Goal: Task Accomplishment & Management: Use online tool/utility

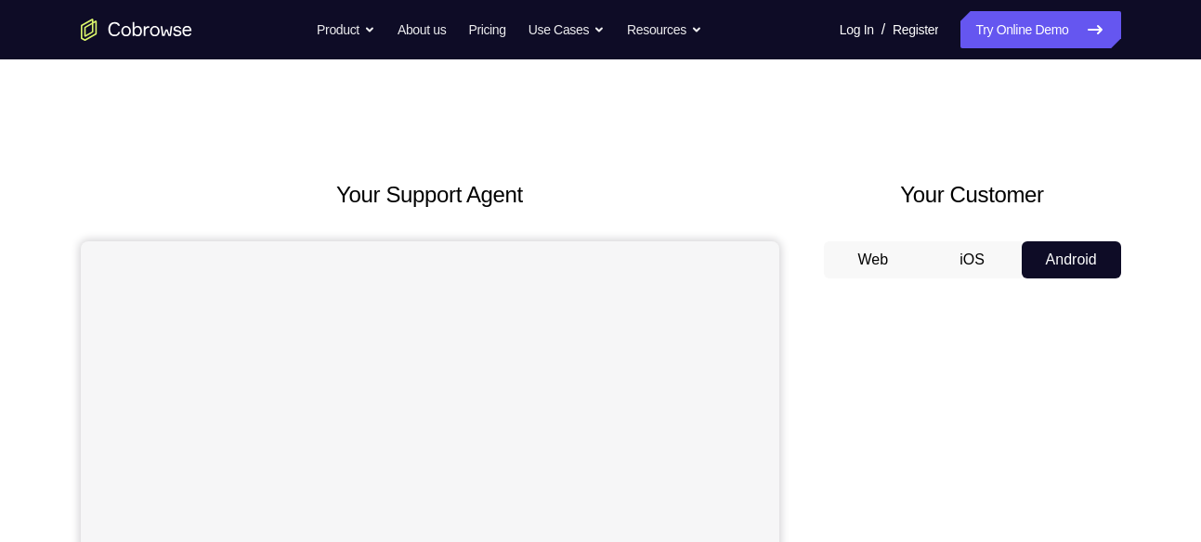
scroll to position [307, 0]
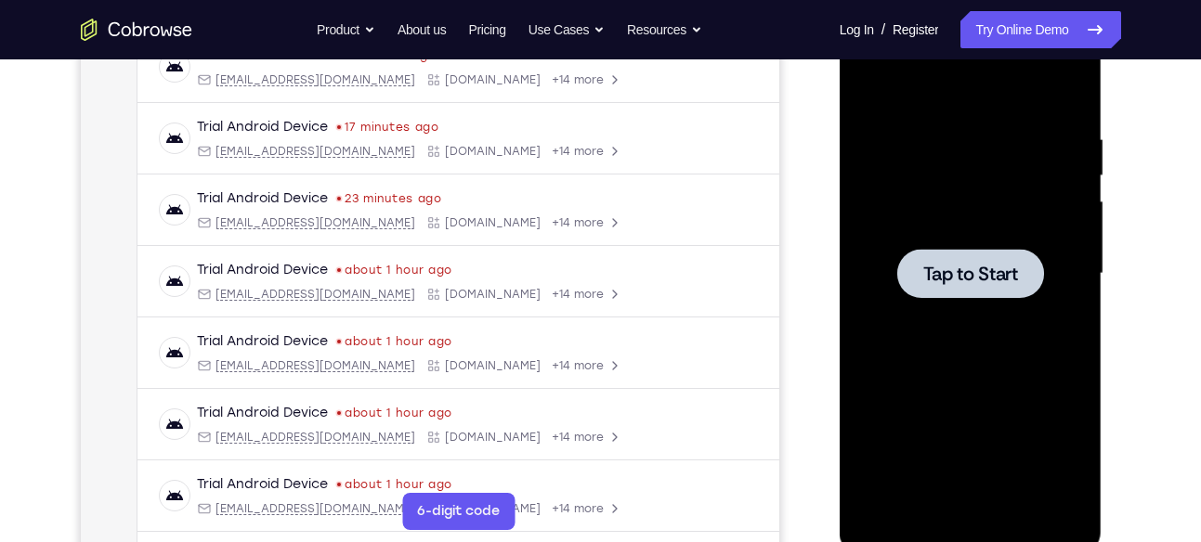
click at [1003, 297] on div at bounding box center [971, 274] width 234 height 520
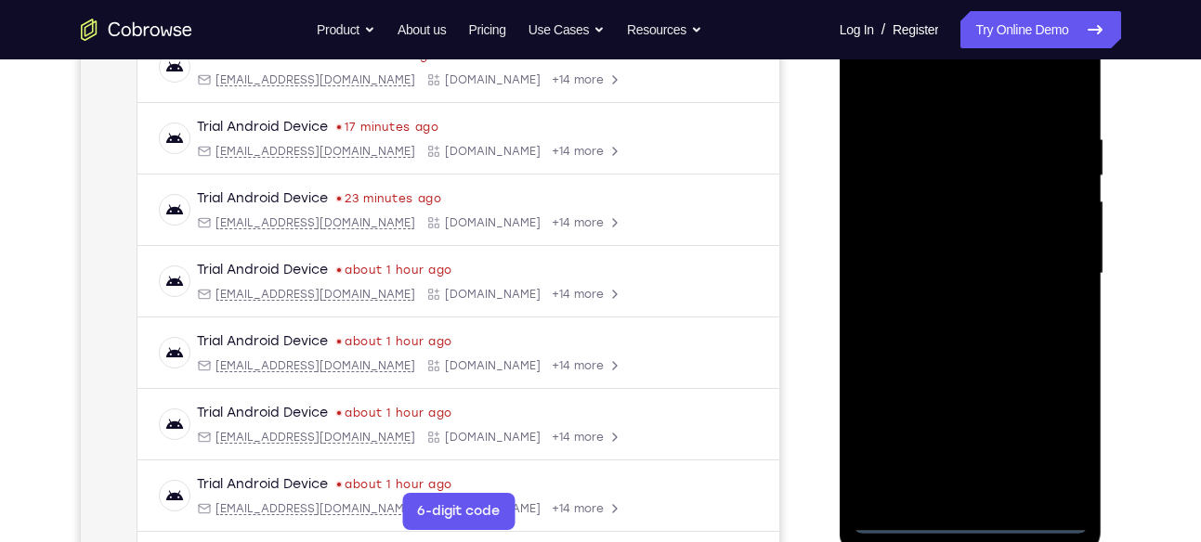
click at [971, 506] on div at bounding box center [971, 274] width 234 height 520
click at [974, 516] on div at bounding box center [971, 274] width 234 height 520
click at [1061, 433] on div at bounding box center [971, 274] width 234 height 520
click at [924, 101] on div at bounding box center [971, 274] width 234 height 520
click at [1052, 262] on div at bounding box center [971, 274] width 234 height 520
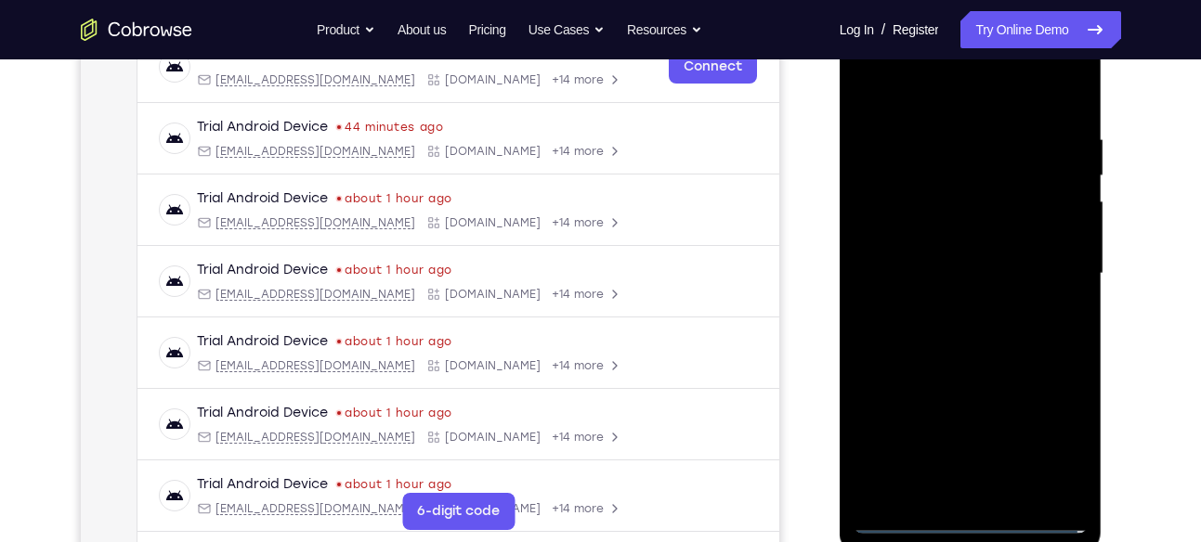
click at [951, 306] on div at bounding box center [971, 274] width 234 height 520
click at [945, 254] on div at bounding box center [971, 274] width 234 height 520
click at [945, 236] on div at bounding box center [971, 274] width 234 height 520
click at [961, 275] on div at bounding box center [971, 274] width 234 height 520
click at [974, 343] on div at bounding box center [971, 274] width 234 height 520
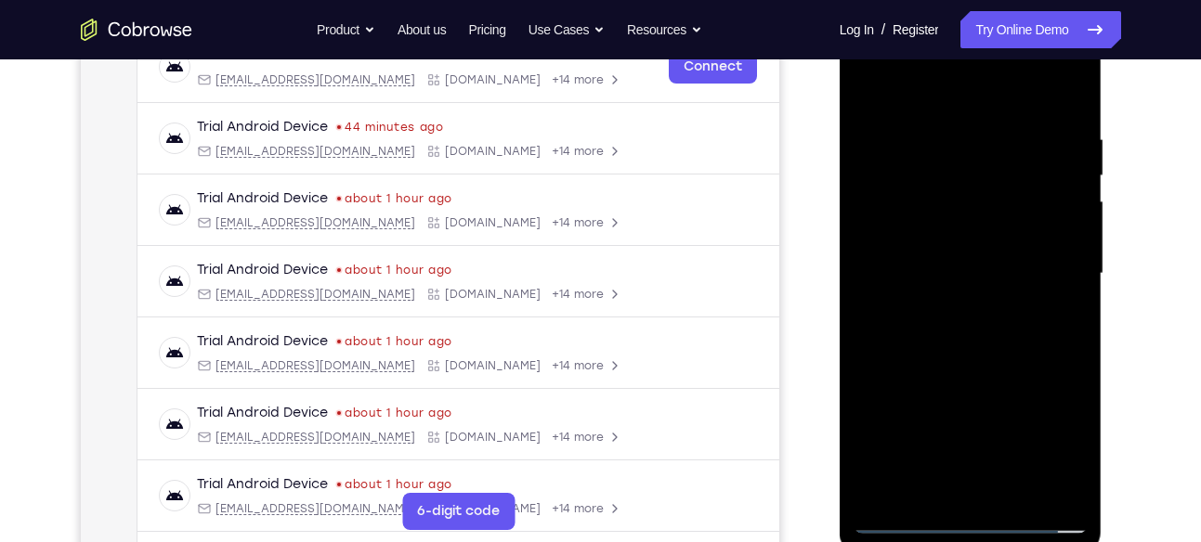
drag, startPoint x: 961, startPoint y: 94, endPoint x: 935, endPoint y: -90, distance: 185.7
click at [935, 0] on html "Online web based iOS Simulators and Android Emulators. Run iPhone, iPad, Mobile…" at bounding box center [972, 278] width 265 height 557
click at [947, 133] on div at bounding box center [971, 274] width 234 height 520
click at [1041, 481] on div at bounding box center [971, 274] width 234 height 520
click at [1056, 301] on div at bounding box center [971, 274] width 234 height 520
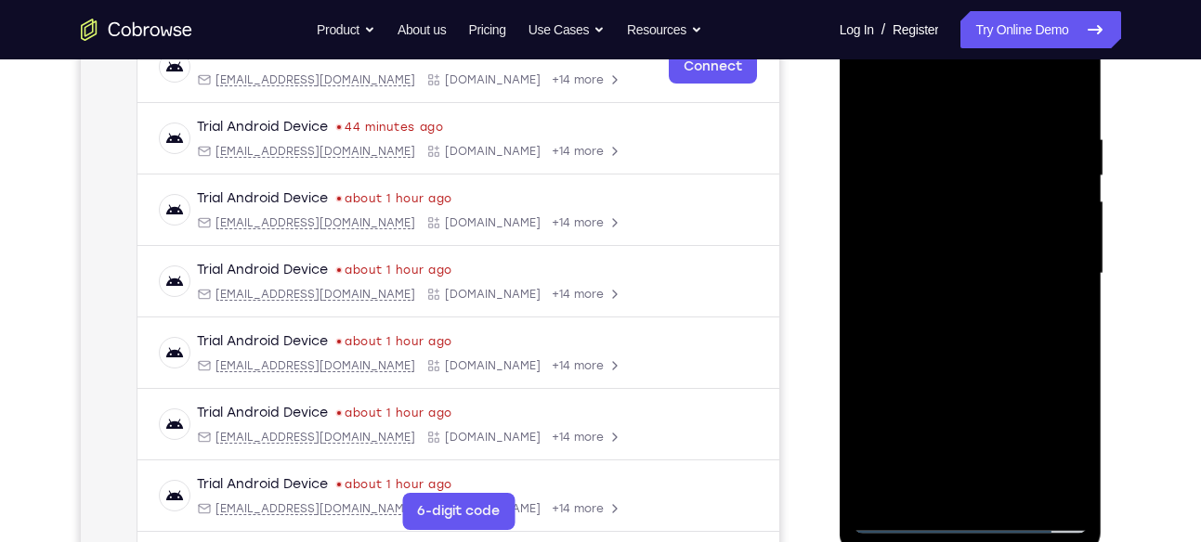
click at [860, 216] on div at bounding box center [971, 274] width 234 height 520
click at [880, 197] on div at bounding box center [971, 274] width 234 height 520
click at [882, 89] on div at bounding box center [971, 274] width 234 height 520
click at [1044, 332] on div at bounding box center [971, 274] width 234 height 520
click at [866, 84] on div at bounding box center [971, 274] width 234 height 520
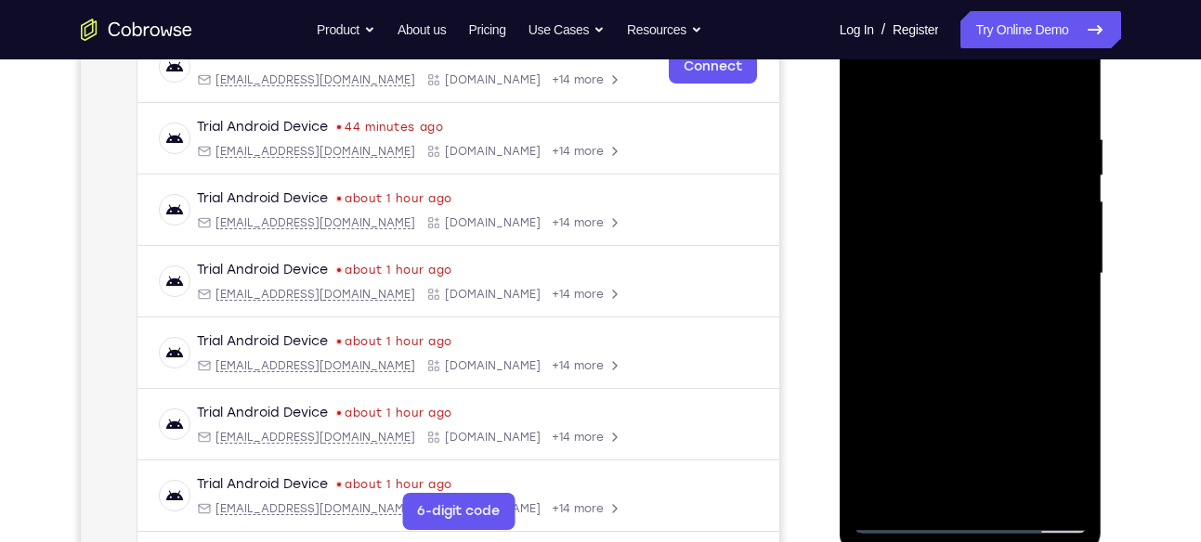
click at [866, 84] on div at bounding box center [971, 274] width 234 height 520
click at [1041, 228] on div at bounding box center [971, 274] width 234 height 520
click at [1052, 227] on div at bounding box center [971, 274] width 234 height 520
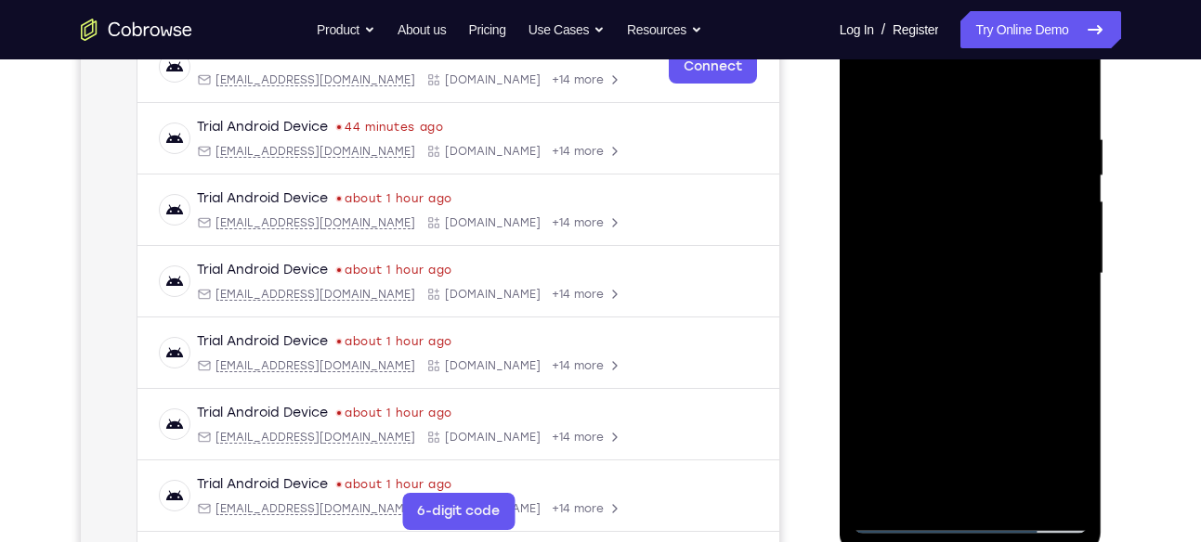
click at [1052, 227] on div at bounding box center [971, 274] width 234 height 520
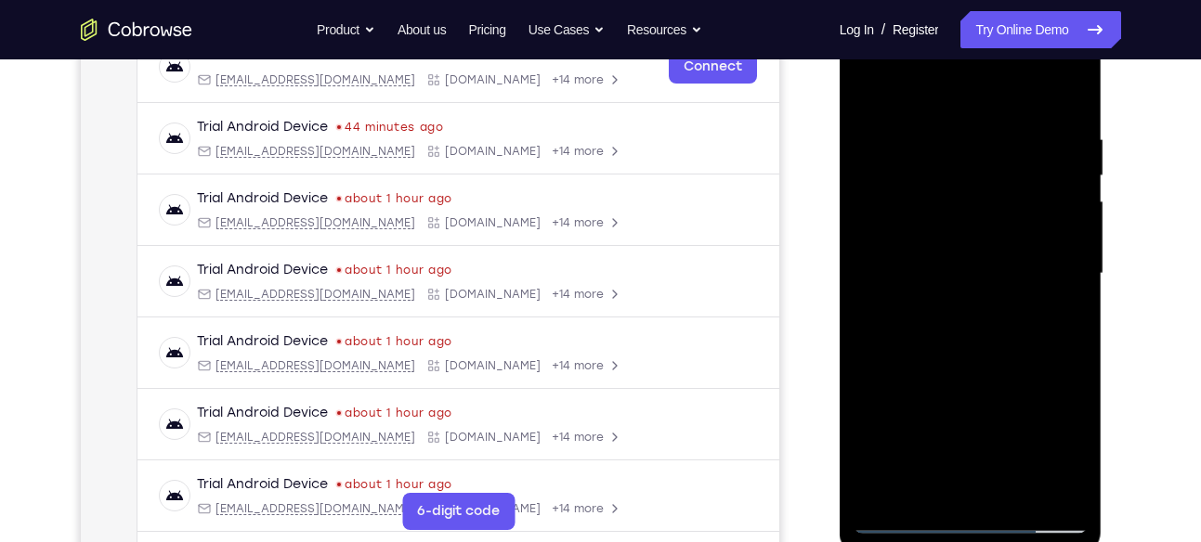
click at [1052, 227] on div at bounding box center [971, 274] width 234 height 520
click at [1060, 227] on div at bounding box center [971, 274] width 234 height 520
click at [1071, 222] on div at bounding box center [971, 274] width 234 height 520
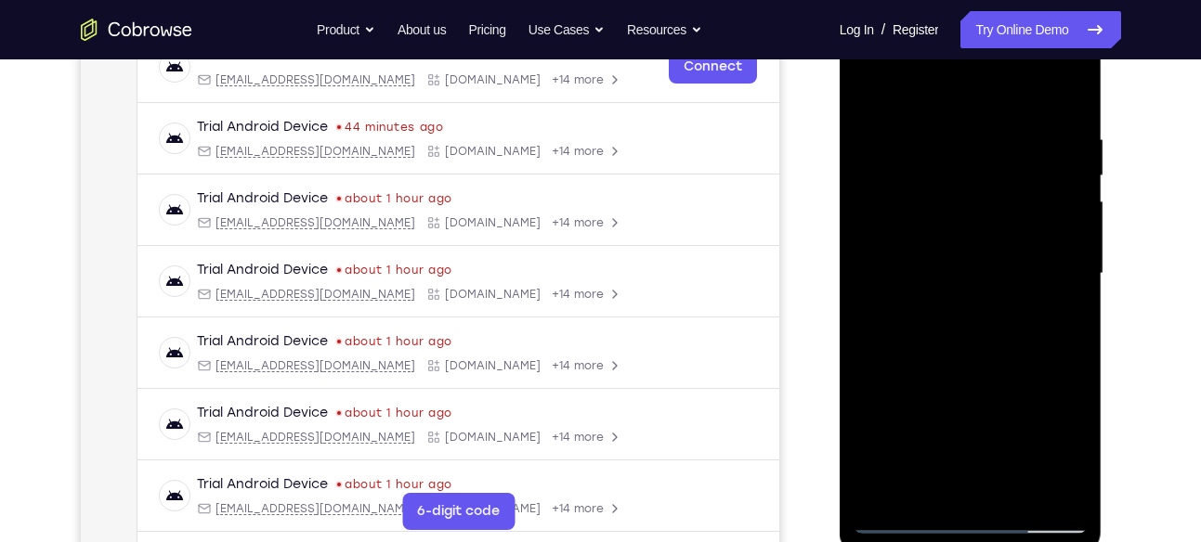
click at [1071, 222] on div at bounding box center [971, 274] width 234 height 520
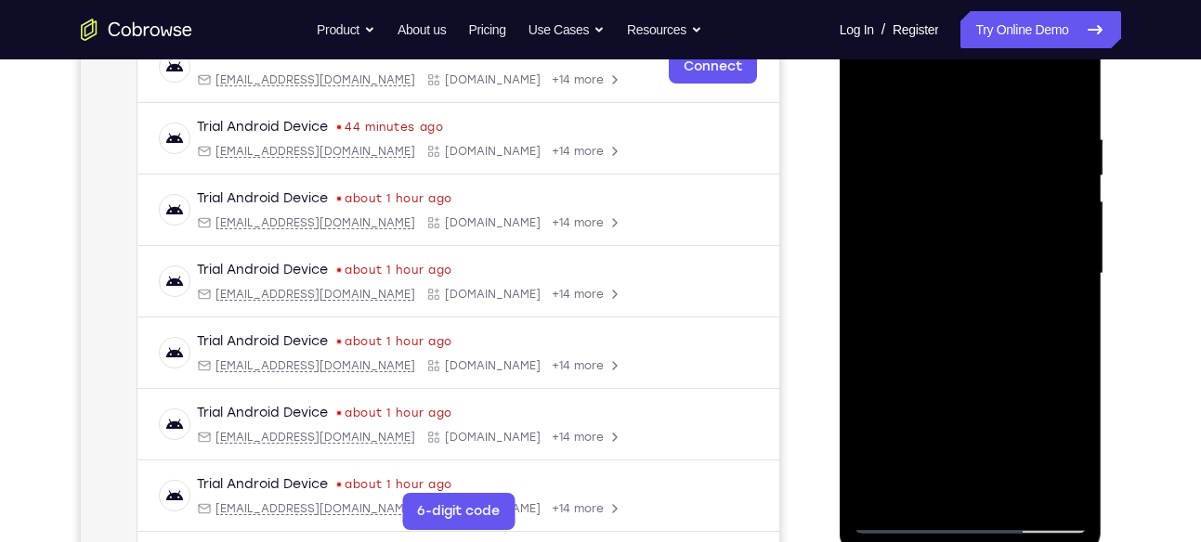
click at [1071, 222] on div at bounding box center [971, 274] width 234 height 520
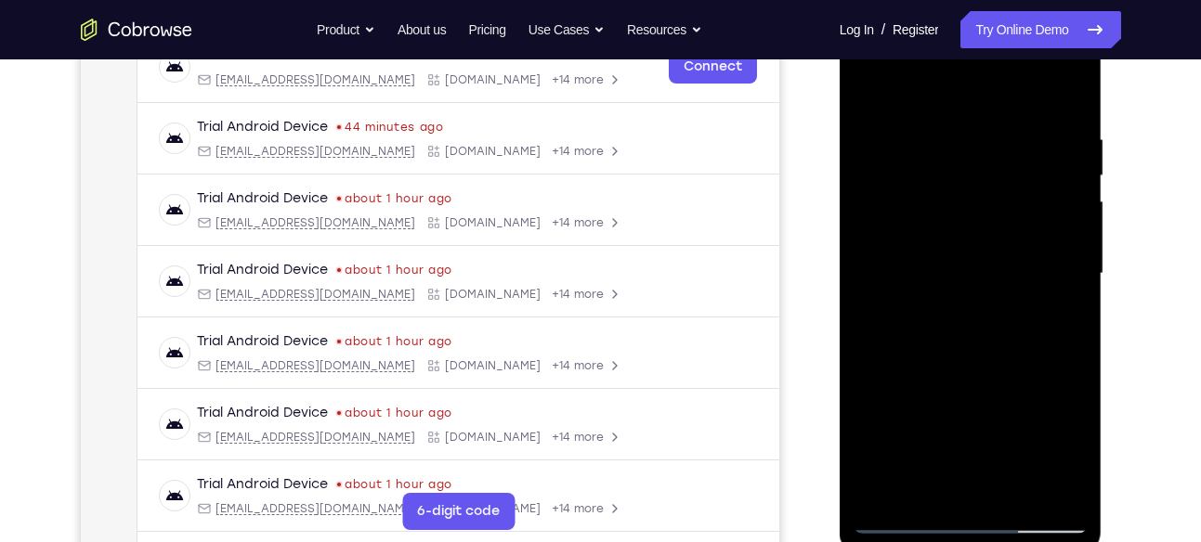
click at [1071, 222] on div at bounding box center [971, 274] width 234 height 520
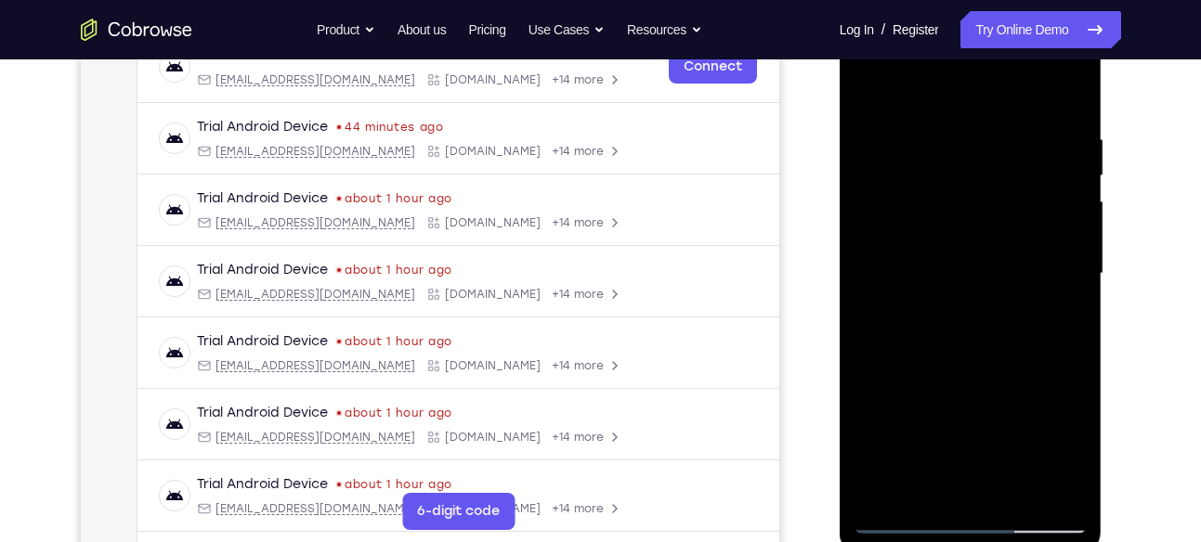
click at [1071, 222] on div at bounding box center [971, 274] width 234 height 520
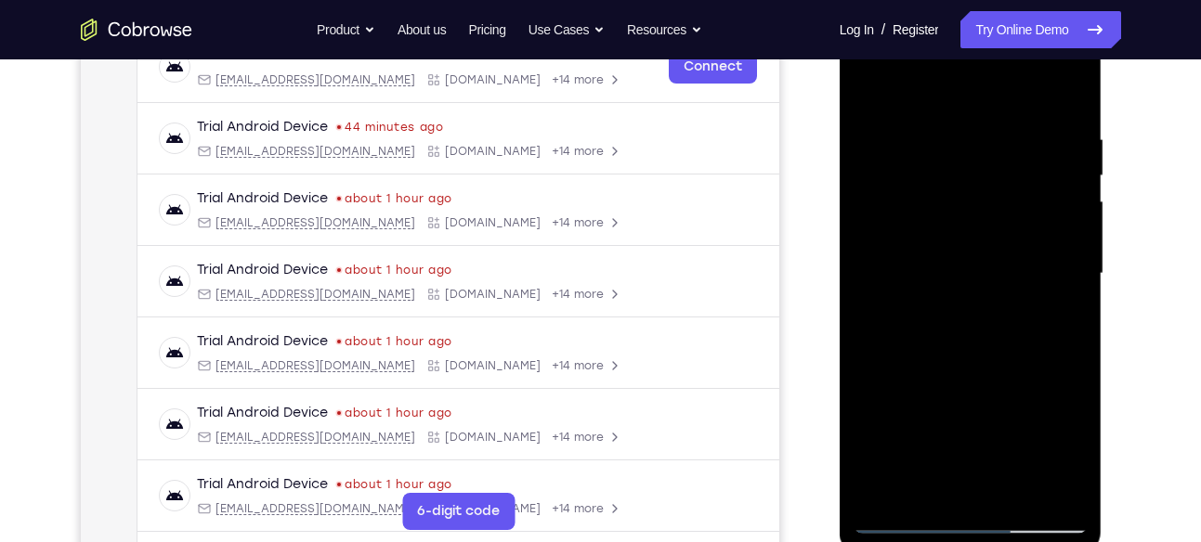
click at [1071, 222] on div at bounding box center [971, 274] width 234 height 520
click at [1015, 490] on div at bounding box center [971, 274] width 234 height 520
click at [952, 378] on div at bounding box center [971, 274] width 234 height 520
click at [947, 188] on div at bounding box center [971, 274] width 234 height 520
click at [1006, 286] on div at bounding box center [971, 274] width 234 height 520
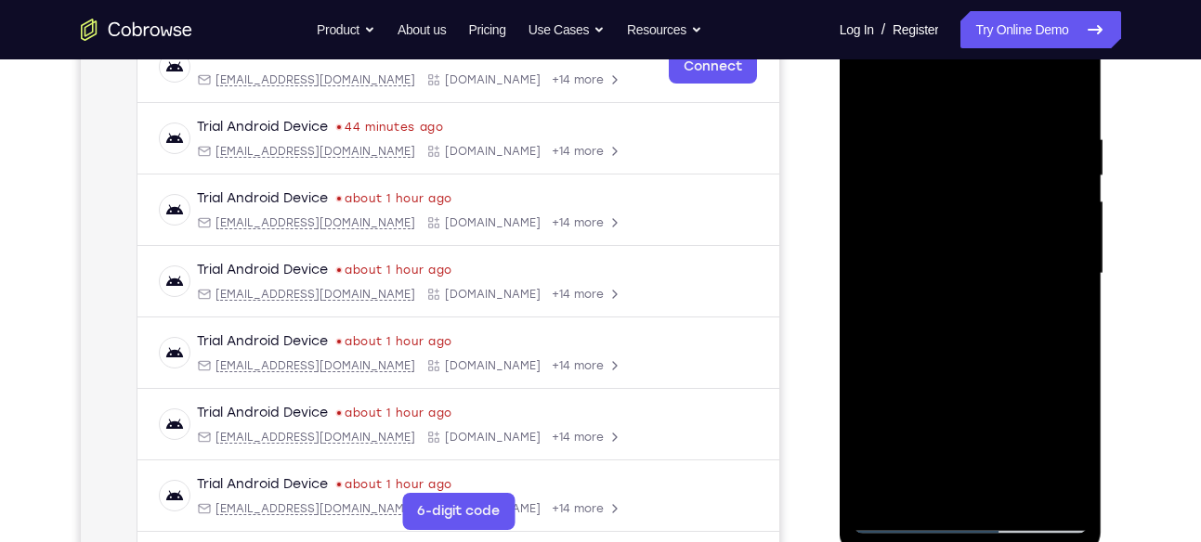
click at [990, 271] on div at bounding box center [971, 274] width 234 height 520
click at [867, 95] on div at bounding box center [971, 274] width 234 height 520
click at [874, 91] on div at bounding box center [971, 274] width 234 height 520
drag, startPoint x: 998, startPoint y: 174, endPoint x: 914, endPoint y: 504, distance: 341.3
click at [914, 504] on div at bounding box center [971, 274] width 234 height 520
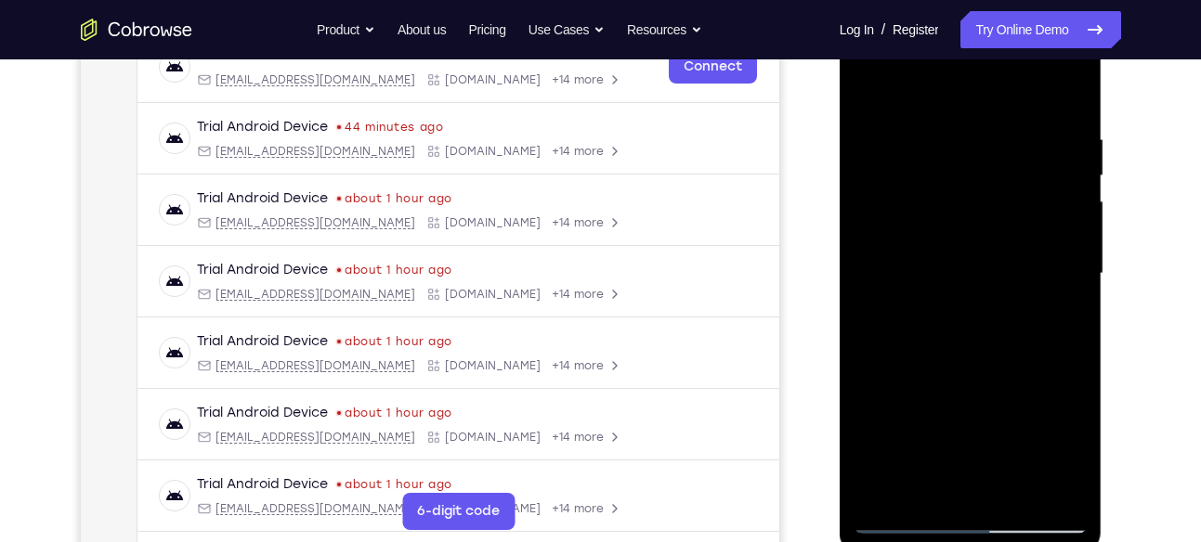
drag, startPoint x: 994, startPoint y: 356, endPoint x: 1015, endPoint y: 243, distance: 114.4
click at [1015, 243] on div at bounding box center [971, 274] width 234 height 520
click at [1022, 277] on div at bounding box center [971, 274] width 234 height 520
drag, startPoint x: 1031, startPoint y: 325, endPoint x: 1032, endPoint y: 156, distance: 169.0
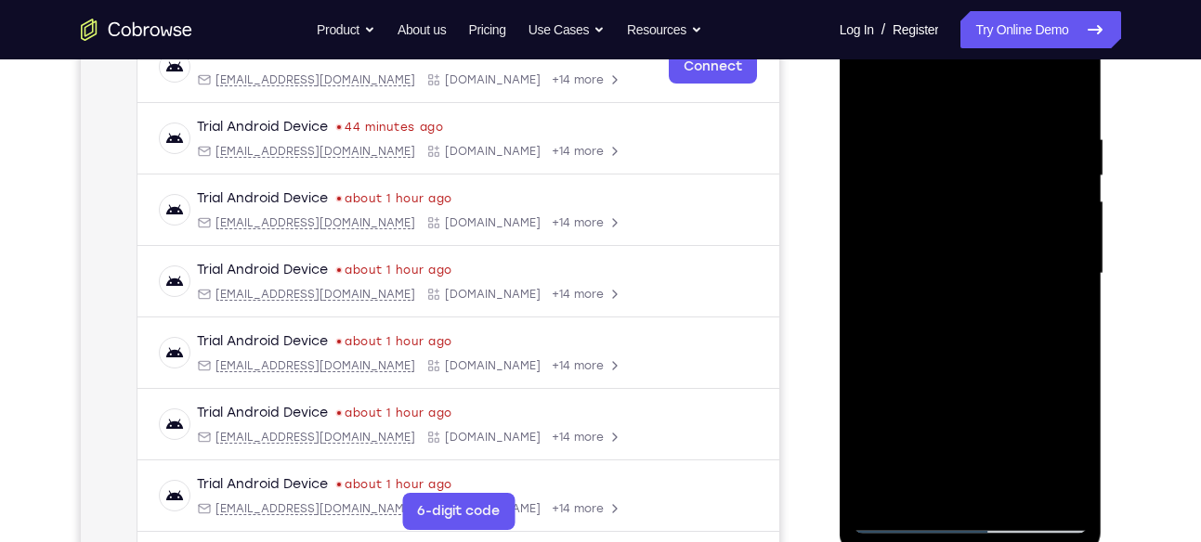
click at [1032, 156] on div at bounding box center [971, 274] width 234 height 520
drag, startPoint x: 1041, startPoint y: 339, endPoint x: 1052, endPoint y: 93, distance: 246.4
click at [1052, 93] on div at bounding box center [971, 274] width 234 height 520
drag, startPoint x: 1028, startPoint y: 307, endPoint x: 1049, endPoint y: 62, distance: 246.0
click at [1049, 62] on div at bounding box center [971, 274] width 234 height 520
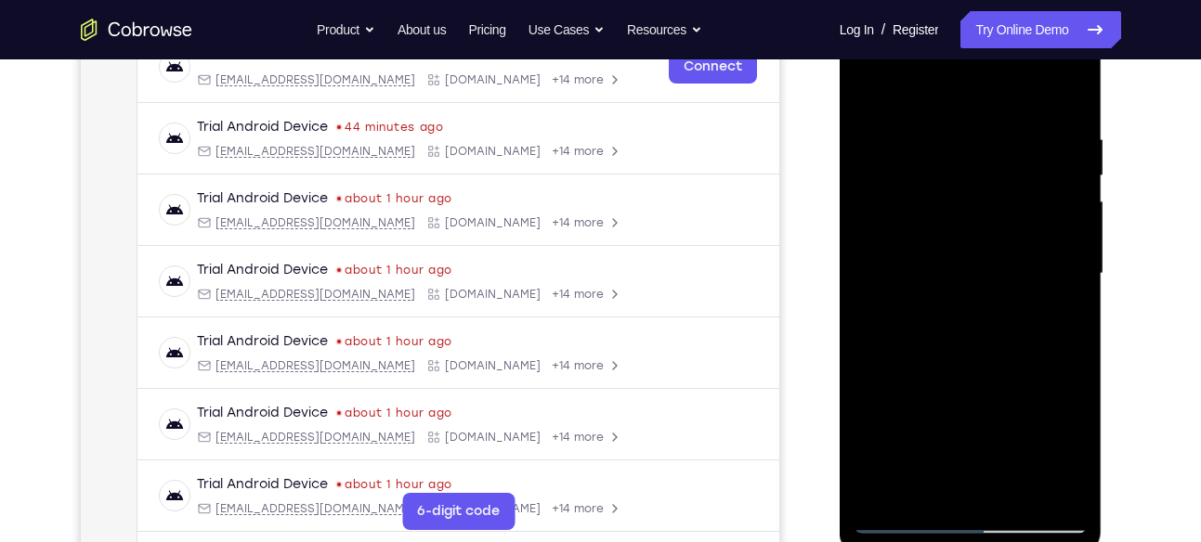
drag, startPoint x: 1030, startPoint y: 304, endPoint x: 1044, endPoint y: 82, distance: 222.4
click at [1044, 82] on div at bounding box center [971, 274] width 234 height 520
drag, startPoint x: 1044, startPoint y: 294, endPoint x: 1068, endPoint y: 68, distance: 227.9
click at [1068, 68] on div at bounding box center [971, 274] width 234 height 520
drag, startPoint x: 1032, startPoint y: 326, endPoint x: 1045, endPoint y: 141, distance: 185.3
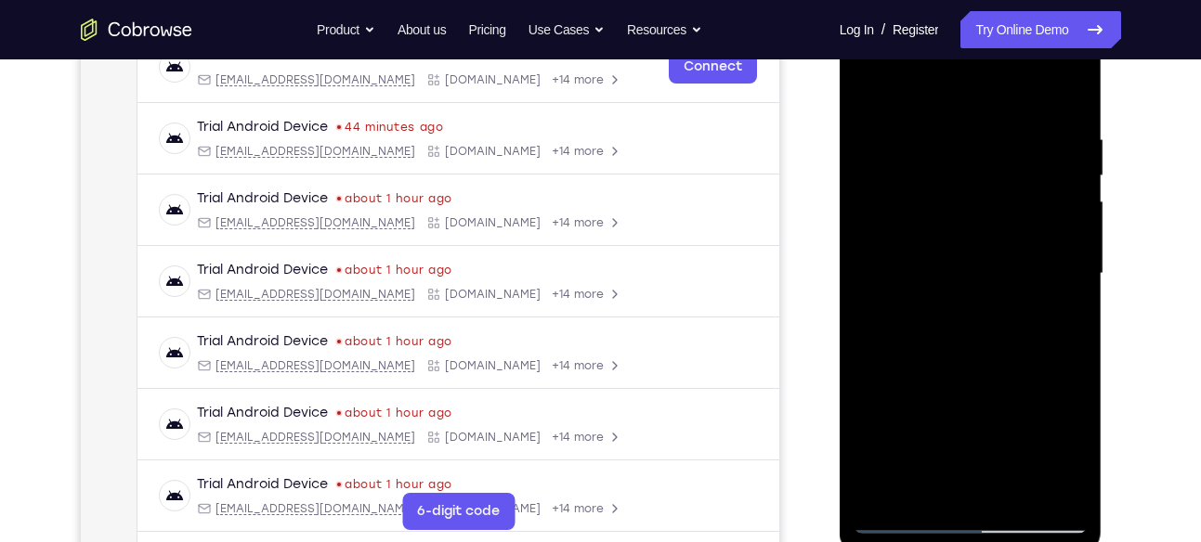
click at [1045, 141] on div at bounding box center [971, 274] width 234 height 520
drag, startPoint x: 1028, startPoint y: 320, endPoint x: 1036, endPoint y: 220, distance: 100.7
click at [1036, 220] on div at bounding box center [971, 274] width 234 height 520
click at [998, 263] on div at bounding box center [971, 274] width 234 height 520
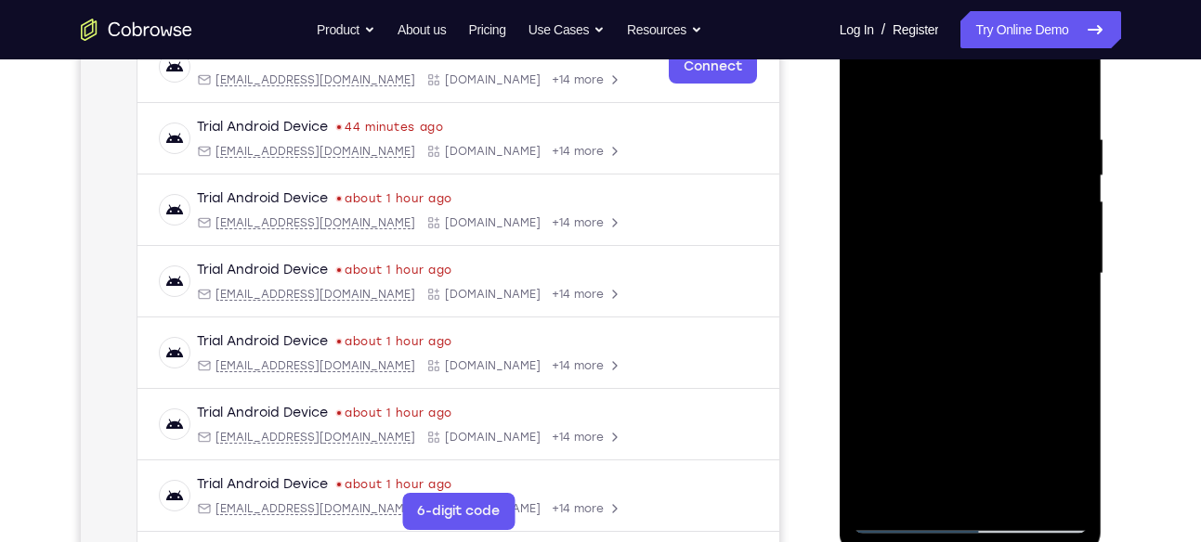
drag, startPoint x: 998, startPoint y: 263, endPoint x: 1026, endPoint y: 97, distance: 168.6
click at [1026, 97] on div at bounding box center [971, 274] width 234 height 520
drag, startPoint x: 1010, startPoint y: 316, endPoint x: 1012, endPoint y: 211, distance: 105.0
click at [1012, 211] on div at bounding box center [971, 274] width 234 height 520
click at [1023, 316] on div at bounding box center [971, 274] width 234 height 520
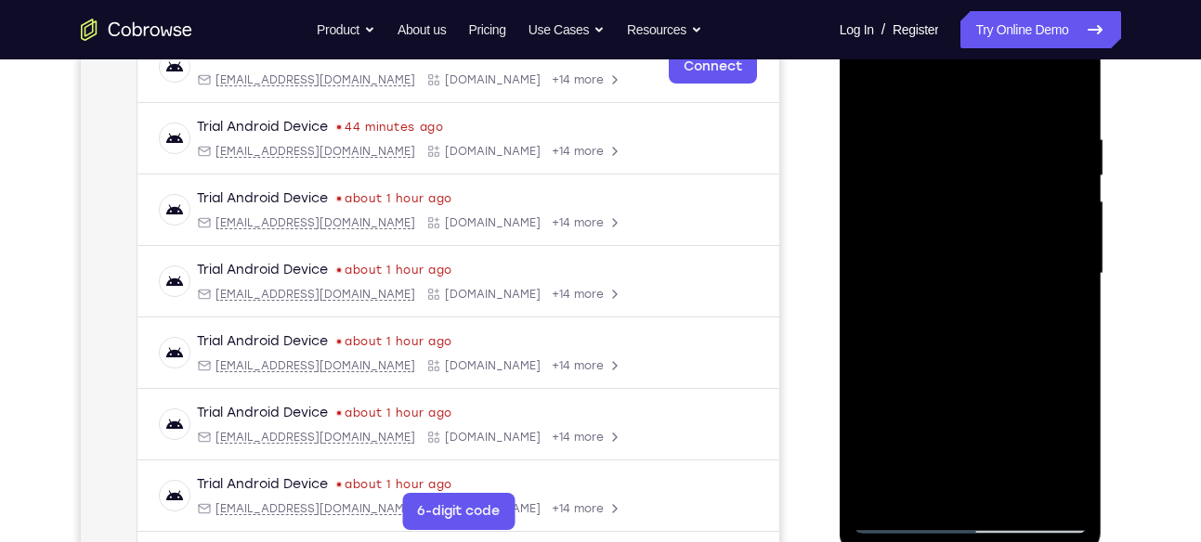
drag, startPoint x: 1023, startPoint y: 316, endPoint x: 1056, endPoint y: 169, distance: 150.5
click at [1056, 169] on div at bounding box center [971, 274] width 234 height 520
click at [1036, 279] on div at bounding box center [971, 274] width 234 height 520
drag, startPoint x: 1036, startPoint y: 279, endPoint x: 1057, endPoint y: 87, distance: 192.5
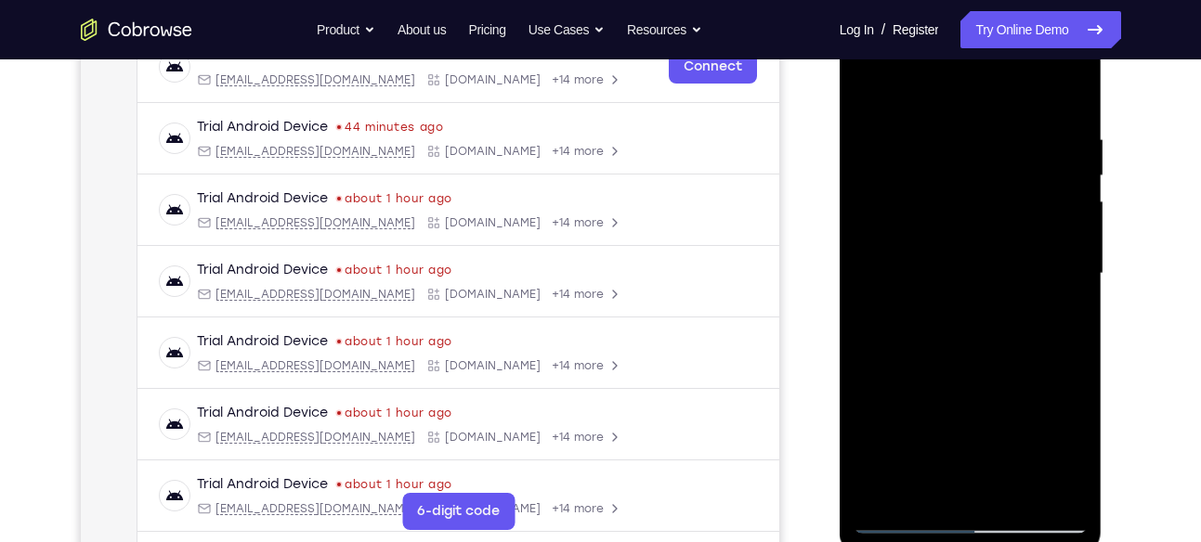
click at [1057, 87] on div at bounding box center [971, 274] width 234 height 520
drag, startPoint x: 1043, startPoint y: 304, endPoint x: 1075, endPoint y: 112, distance: 194.1
click at [1075, 112] on div at bounding box center [971, 274] width 234 height 520
click at [1077, 252] on div at bounding box center [971, 274] width 234 height 520
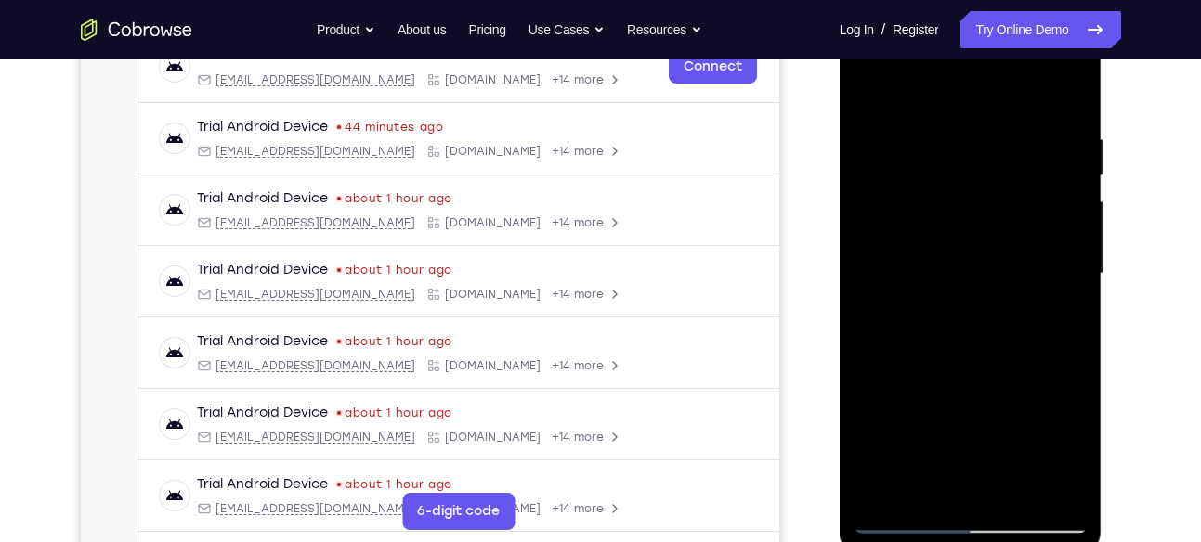
drag, startPoint x: 1042, startPoint y: 242, endPoint x: 1024, endPoint y: 334, distance: 93.6
click at [1024, 334] on div at bounding box center [971, 274] width 234 height 520
click at [872, 341] on div at bounding box center [971, 274] width 234 height 520
drag, startPoint x: 937, startPoint y: 353, endPoint x: 937, endPoint y: 318, distance: 35.3
click at [937, 318] on div at bounding box center [971, 274] width 234 height 520
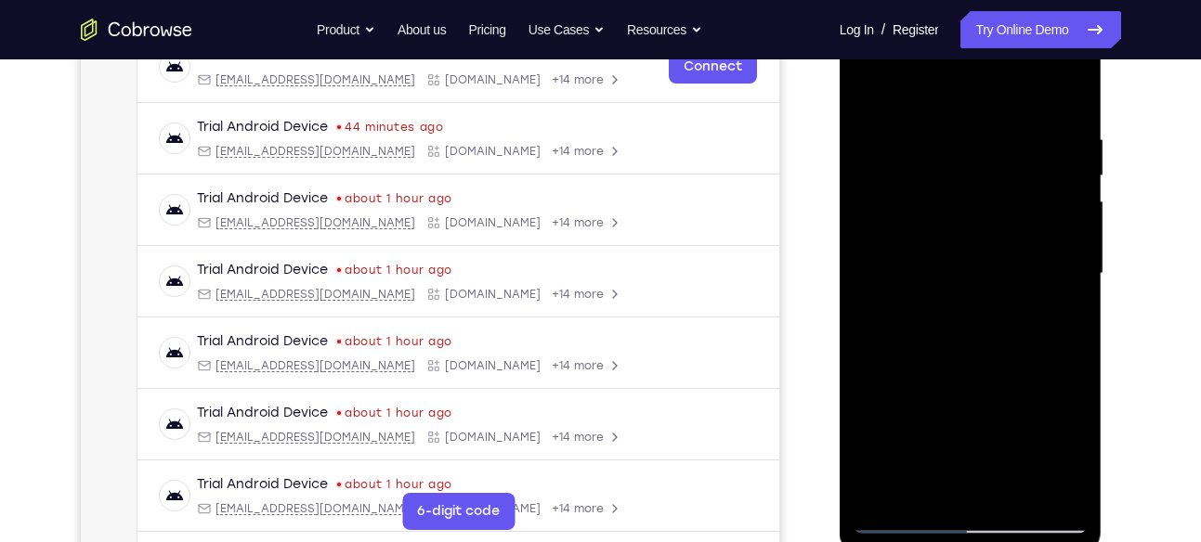
click at [1075, 313] on div at bounding box center [971, 274] width 234 height 520
click at [896, 138] on div at bounding box center [971, 274] width 234 height 520
click at [893, 356] on div at bounding box center [971, 274] width 234 height 520
click at [906, 520] on div at bounding box center [971, 274] width 234 height 520
drag, startPoint x: 931, startPoint y: 340, endPoint x: 927, endPoint y: 484, distance: 144.0
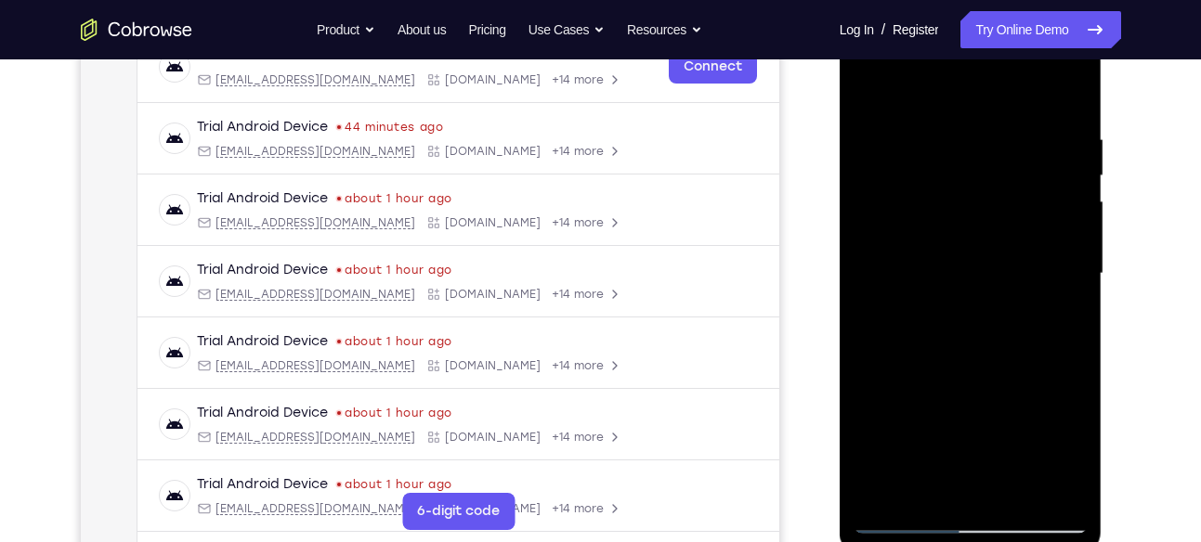
click at [927, 484] on div at bounding box center [971, 274] width 234 height 520
click at [877, 235] on div at bounding box center [971, 274] width 234 height 520
click at [1048, 198] on div at bounding box center [971, 274] width 234 height 520
click at [1064, 190] on div at bounding box center [971, 274] width 234 height 520
click at [870, 87] on div at bounding box center [971, 274] width 234 height 520
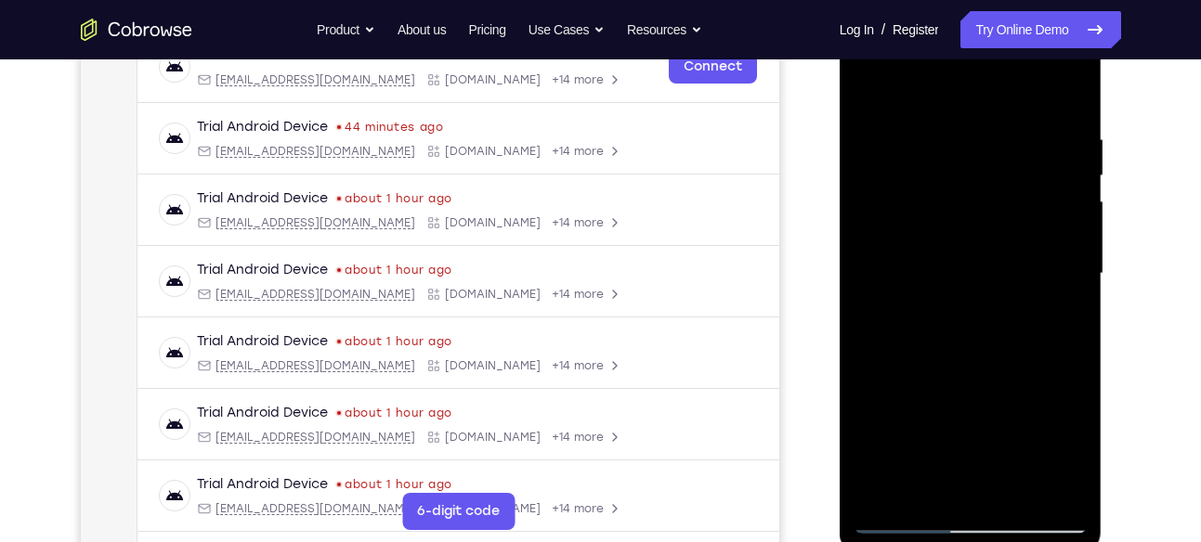
click at [948, 111] on div at bounding box center [971, 274] width 234 height 520
click at [1071, 181] on div at bounding box center [971, 274] width 234 height 520
drag, startPoint x: 987, startPoint y: 191, endPoint x: 945, endPoint y: 458, distance: 270.0
click at [945, 458] on div at bounding box center [971, 274] width 234 height 520
click at [1001, 402] on div at bounding box center [971, 274] width 234 height 520
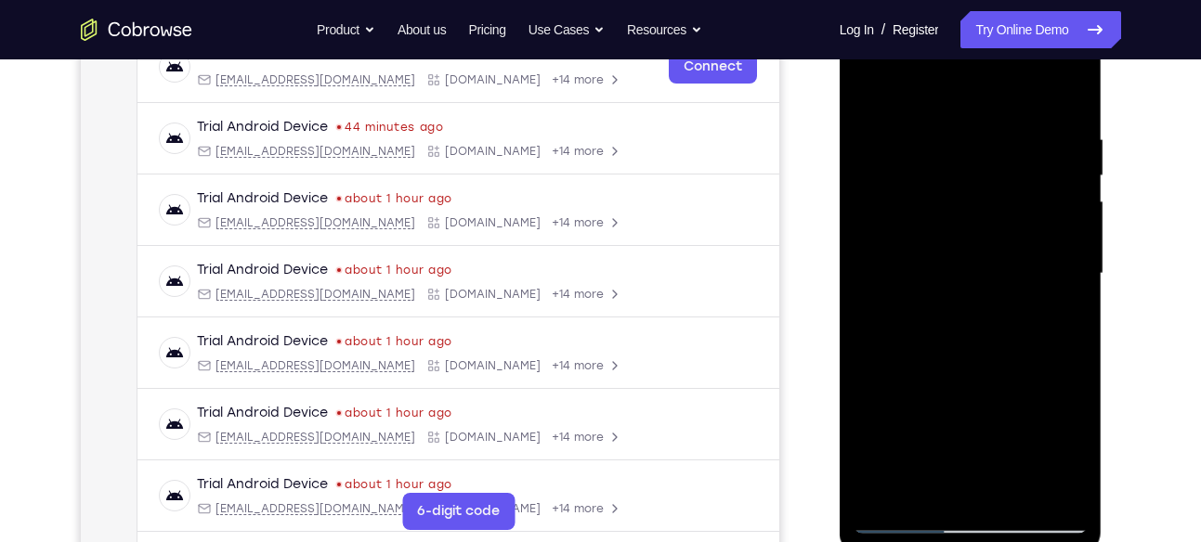
click at [953, 124] on div at bounding box center [971, 274] width 234 height 520
click at [983, 284] on div at bounding box center [971, 274] width 234 height 520
drag, startPoint x: 921, startPoint y: 203, endPoint x: 884, endPoint y: 507, distance: 306.0
click at [884, 507] on div at bounding box center [971, 274] width 234 height 520
drag, startPoint x: 967, startPoint y: 274, endPoint x: 995, endPoint y: 117, distance: 159.4
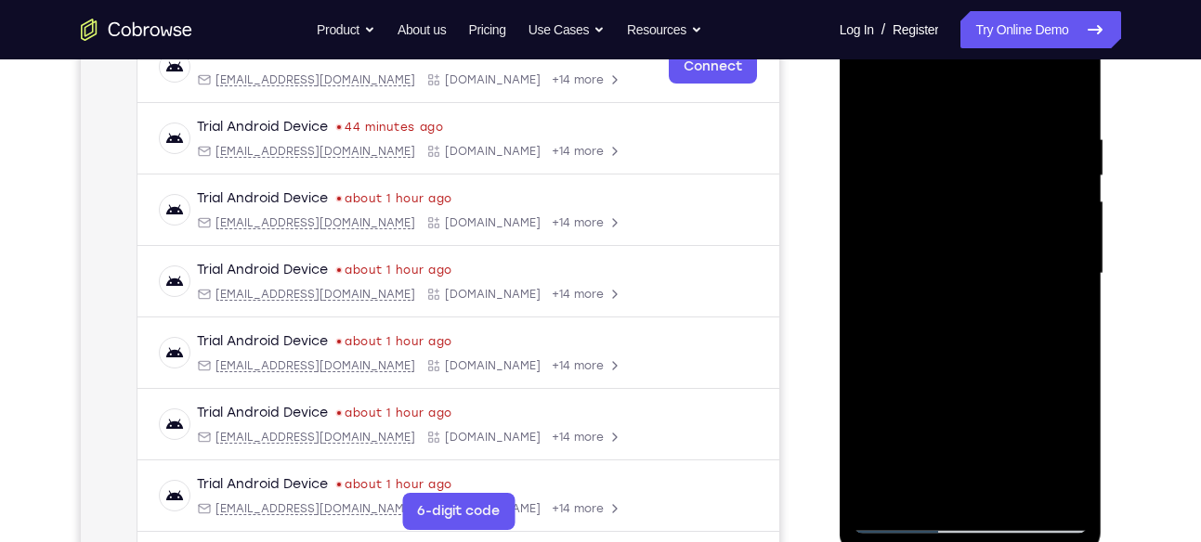
click at [995, 117] on div at bounding box center [971, 274] width 234 height 520
click at [1017, 242] on div at bounding box center [971, 274] width 234 height 520
drag, startPoint x: 1017, startPoint y: 242, endPoint x: 1041, endPoint y: 76, distance: 168.0
click at [1041, 76] on div at bounding box center [971, 274] width 234 height 520
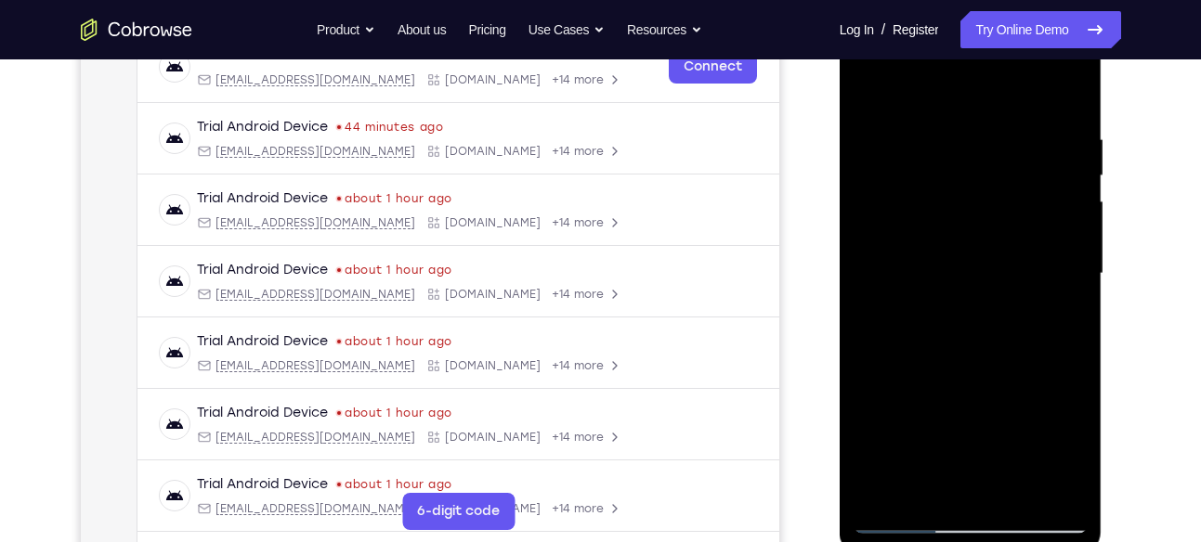
drag, startPoint x: 1019, startPoint y: 312, endPoint x: 1045, endPoint y: 132, distance: 182.0
click at [1045, 132] on div at bounding box center [971, 274] width 234 height 520
click at [1047, 60] on div at bounding box center [971, 274] width 234 height 520
click at [876, 63] on div at bounding box center [971, 274] width 234 height 520
click at [965, 169] on div at bounding box center [971, 274] width 234 height 520
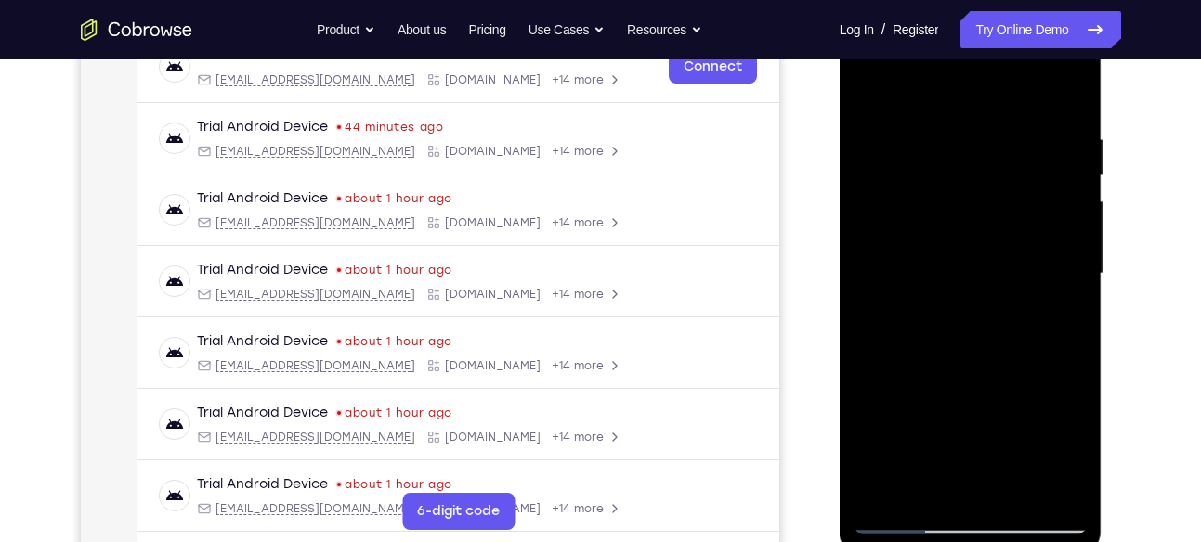
drag, startPoint x: 929, startPoint y: 434, endPoint x: 932, endPoint y: 368, distance: 66.0
click at [932, 368] on div at bounding box center [971, 274] width 234 height 520
click at [939, 183] on div at bounding box center [971, 274] width 234 height 520
drag, startPoint x: 1015, startPoint y: 226, endPoint x: 1023, endPoint y: 148, distance: 78.5
click at [1023, 148] on div at bounding box center [971, 274] width 234 height 520
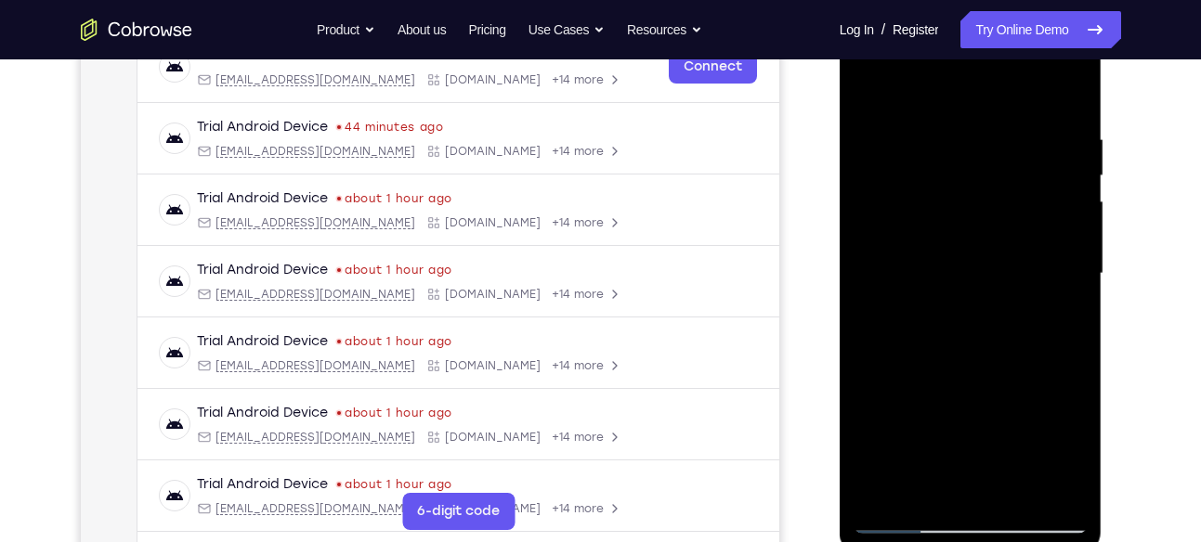
click at [1008, 233] on div at bounding box center [971, 274] width 234 height 520
click at [998, 265] on div at bounding box center [971, 274] width 234 height 520
click at [906, 522] on div at bounding box center [971, 274] width 234 height 520
click at [952, 310] on div at bounding box center [971, 274] width 234 height 520
drag, startPoint x: 965, startPoint y: 410, endPoint x: 962, endPoint y: 168, distance: 241.5
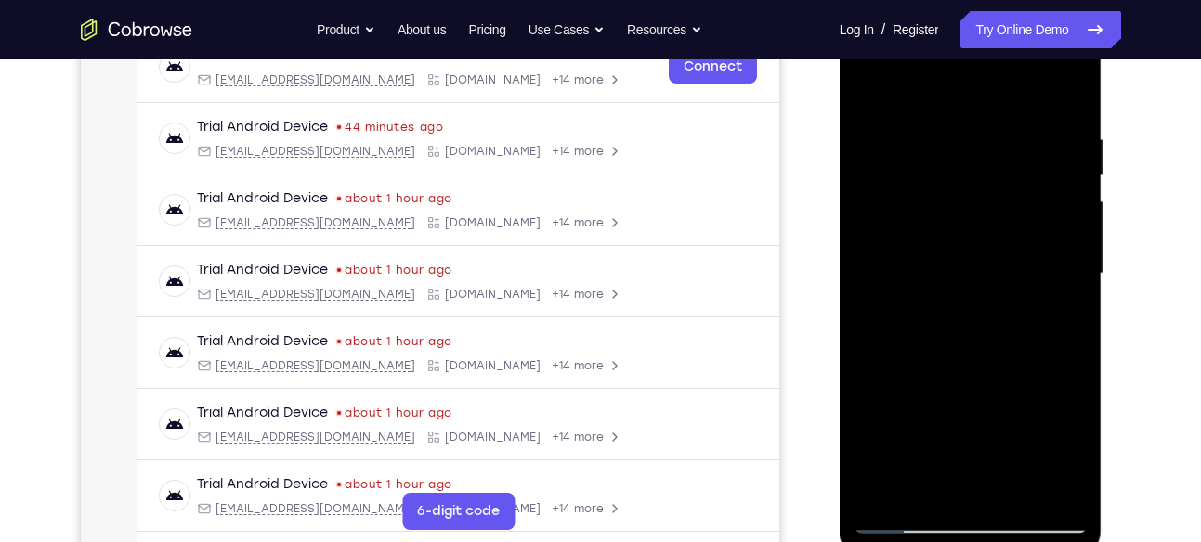
click at [962, 168] on div at bounding box center [971, 274] width 234 height 520
click at [972, 295] on div at bounding box center [971, 274] width 234 height 520
click at [910, 513] on div at bounding box center [971, 274] width 234 height 520
click at [906, 521] on div at bounding box center [971, 274] width 234 height 520
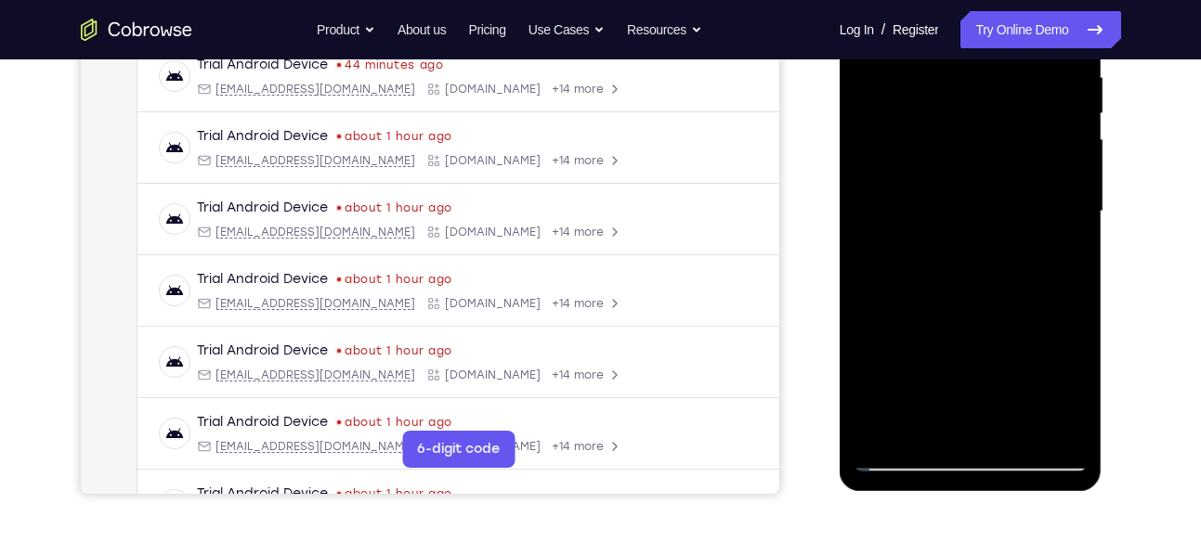
scroll to position [371, 0]
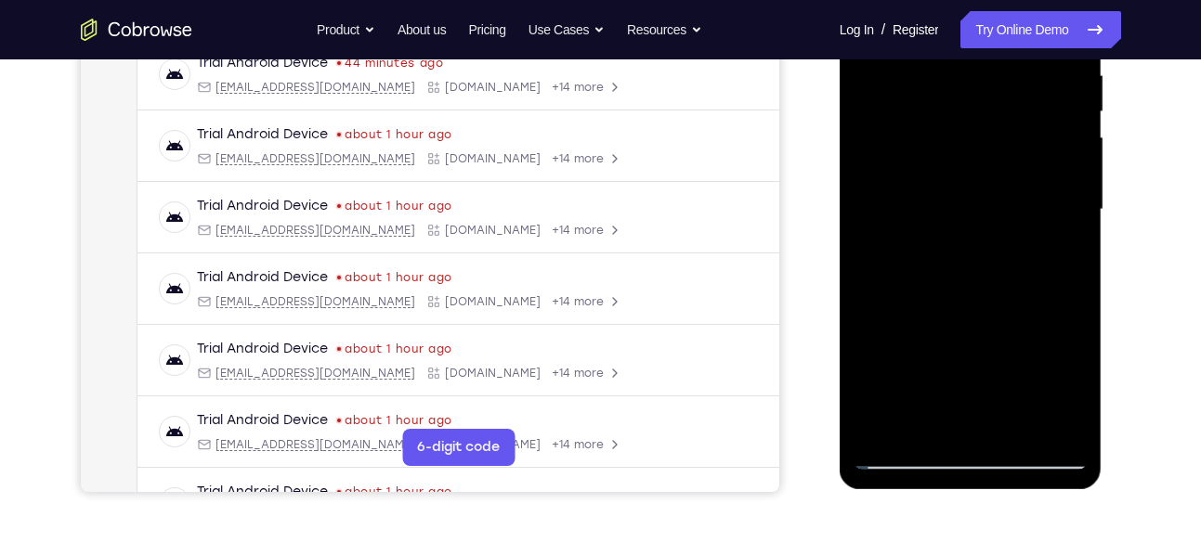
click at [969, 268] on div at bounding box center [971, 210] width 234 height 520
click at [968, 293] on div at bounding box center [971, 210] width 234 height 520
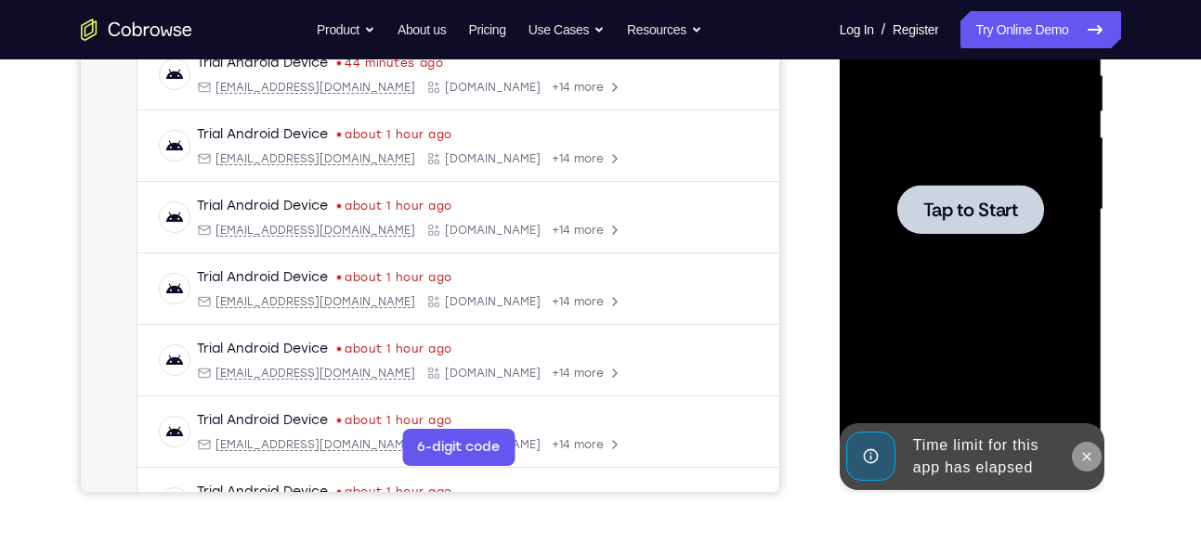
click at [1079, 453] on icon at bounding box center [1086, 457] width 15 height 15
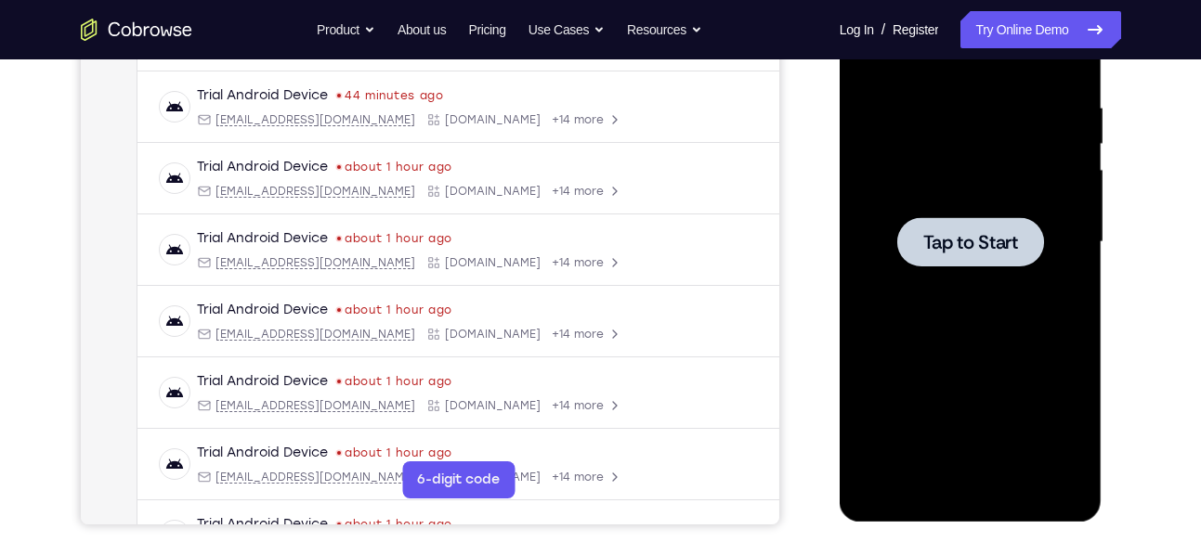
scroll to position [346, 0]
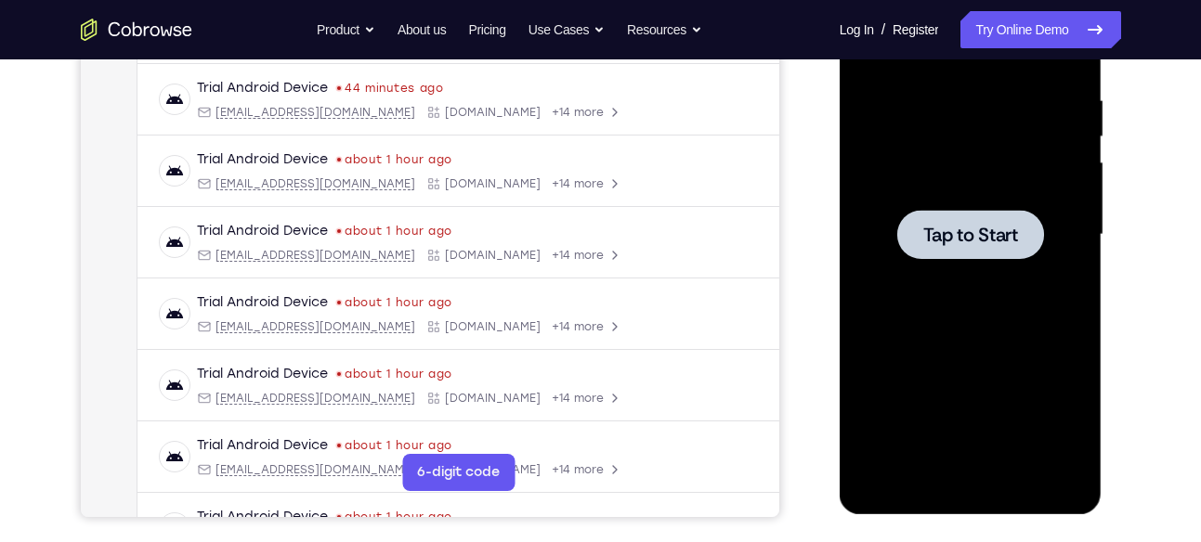
click at [980, 240] on span "Tap to Start" at bounding box center [970, 235] width 95 height 19
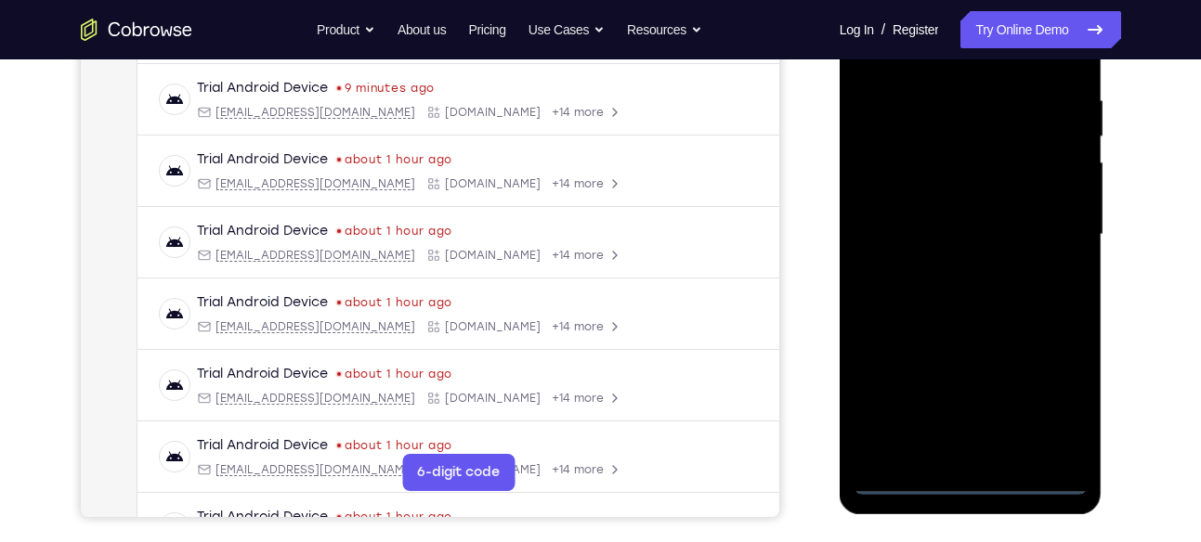
click at [983, 482] on div at bounding box center [971, 235] width 234 height 520
click at [1054, 398] on div at bounding box center [971, 235] width 234 height 520
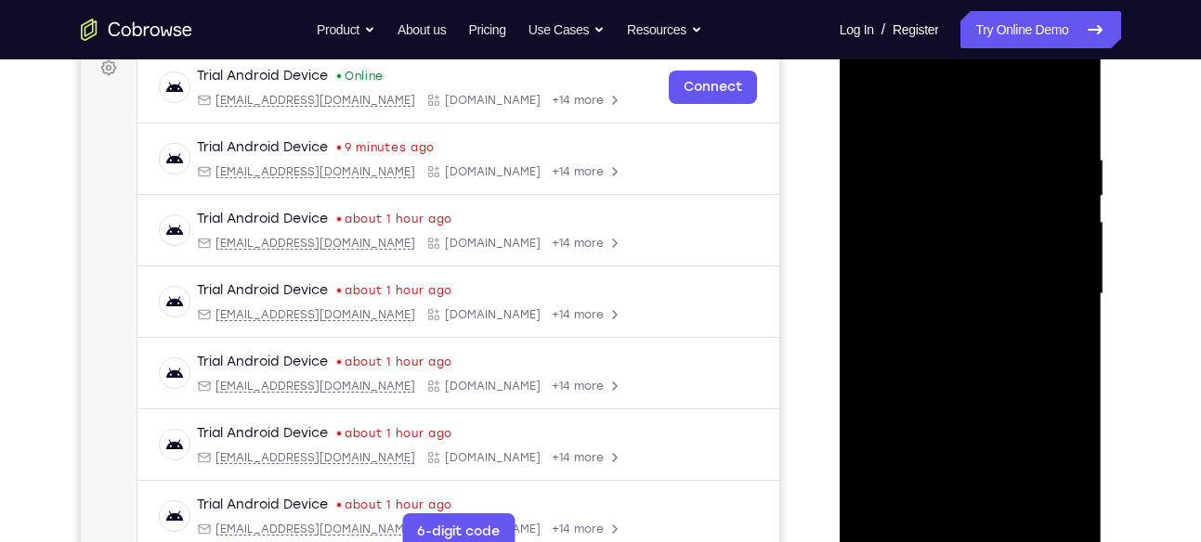
scroll to position [278, 0]
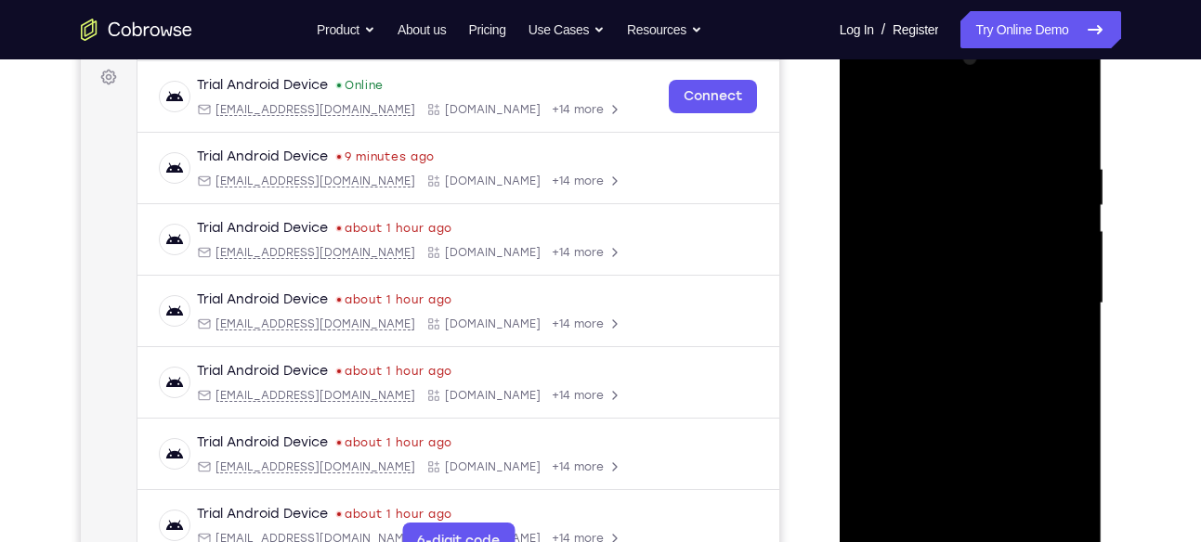
click at [919, 116] on div at bounding box center [971, 304] width 234 height 520
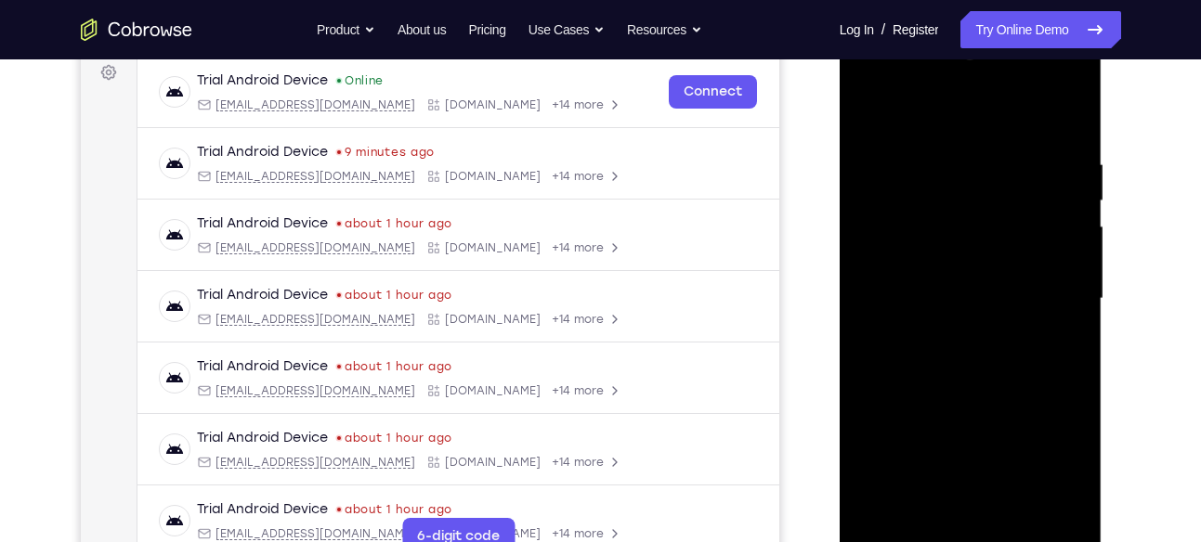
scroll to position [288, 0]
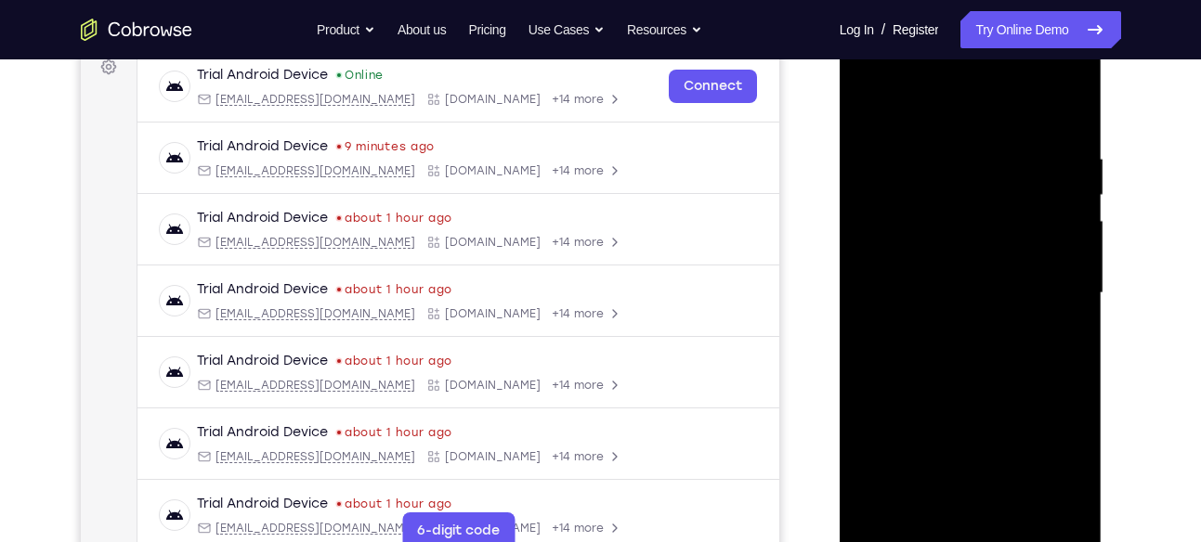
click at [982, 191] on div at bounding box center [971, 293] width 234 height 520
click at [907, 505] on div at bounding box center [971, 293] width 234 height 520
drag, startPoint x: 1006, startPoint y: 257, endPoint x: 1026, endPoint y: 43, distance: 215.5
click at [1026, 43] on div at bounding box center [971, 293] width 234 height 520
drag, startPoint x: 1029, startPoint y: 357, endPoint x: 1059, endPoint y: 157, distance: 201.9
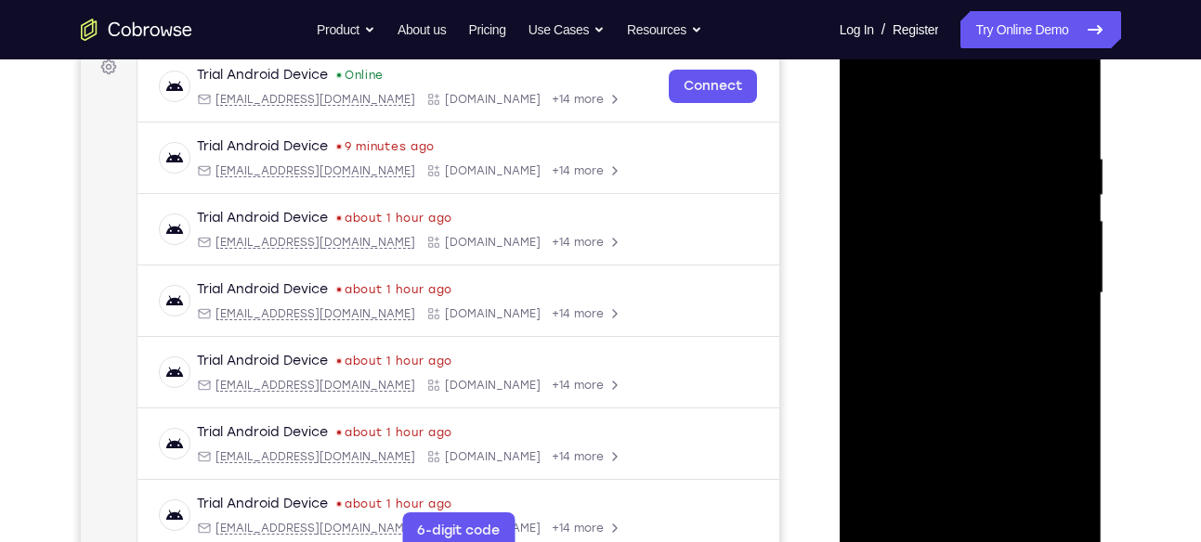
click at [1059, 157] on div at bounding box center [971, 293] width 234 height 520
click at [958, 267] on div at bounding box center [971, 293] width 234 height 520
click at [927, 347] on div at bounding box center [971, 293] width 234 height 520
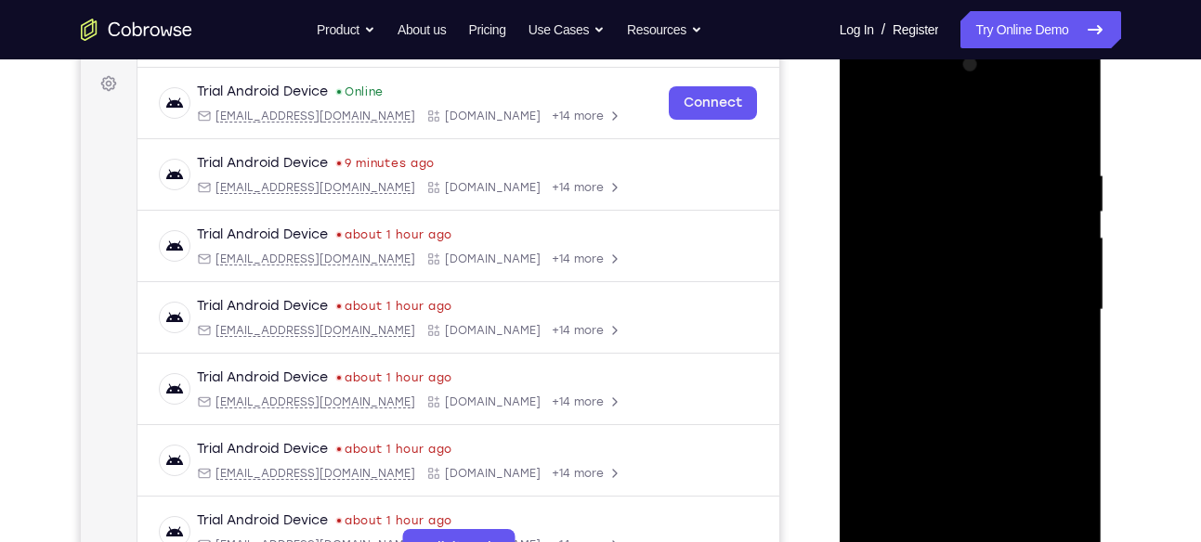
scroll to position [327, 0]
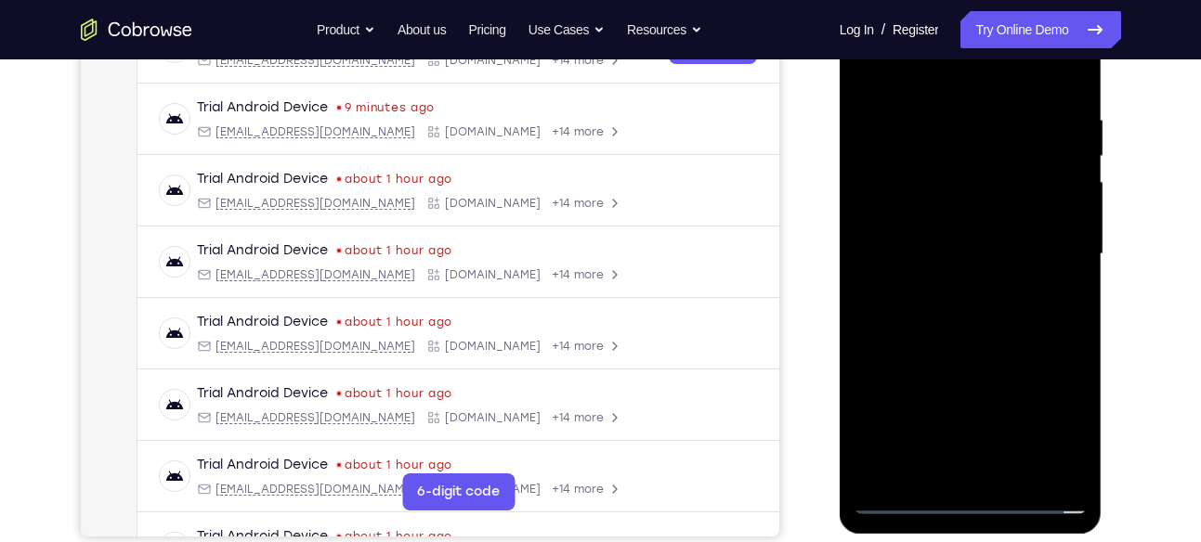
click at [905, 497] on div at bounding box center [971, 254] width 234 height 520
click at [932, 336] on div at bounding box center [971, 254] width 234 height 520
click at [926, 305] on div at bounding box center [971, 254] width 234 height 520
drag, startPoint x: 1047, startPoint y: 345, endPoint x: 1053, endPoint y: 268, distance: 77.4
click at [1053, 268] on div at bounding box center [971, 254] width 234 height 520
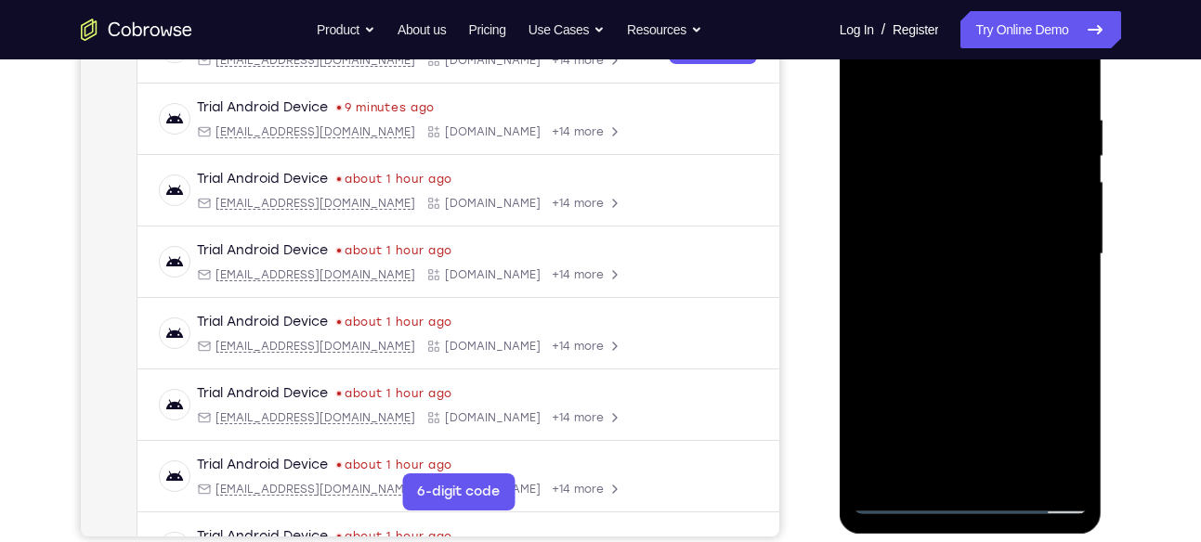
drag, startPoint x: 1025, startPoint y: 310, endPoint x: 1022, endPoint y: 239, distance: 71.6
click at [1022, 239] on div at bounding box center [971, 254] width 234 height 520
drag, startPoint x: 1004, startPoint y: 350, endPoint x: 1026, endPoint y: 220, distance: 131.9
click at [1026, 220] on div at bounding box center [971, 254] width 234 height 520
drag, startPoint x: 1003, startPoint y: 327, endPoint x: 1017, endPoint y: 242, distance: 85.7
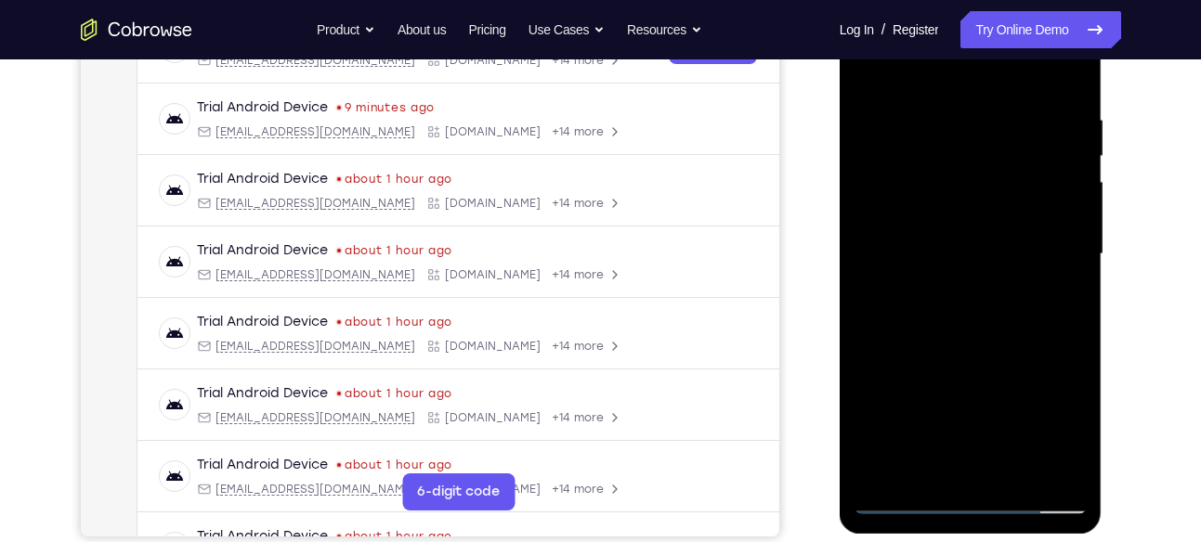
click at [1017, 242] on div at bounding box center [971, 254] width 234 height 520
drag, startPoint x: 941, startPoint y: 392, endPoint x: 947, endPoint y: 337, distance: 55.2
click at [947, 337] on div at bounding box center [971, 254] width 234 height 520
drag, startPoint x: 971, startPoint y: 356, endPoint x: 947, endPoint y: 344, distance: 27.0
click at [947, 344] on div at bounding box center [971, 254] width 234 height 520
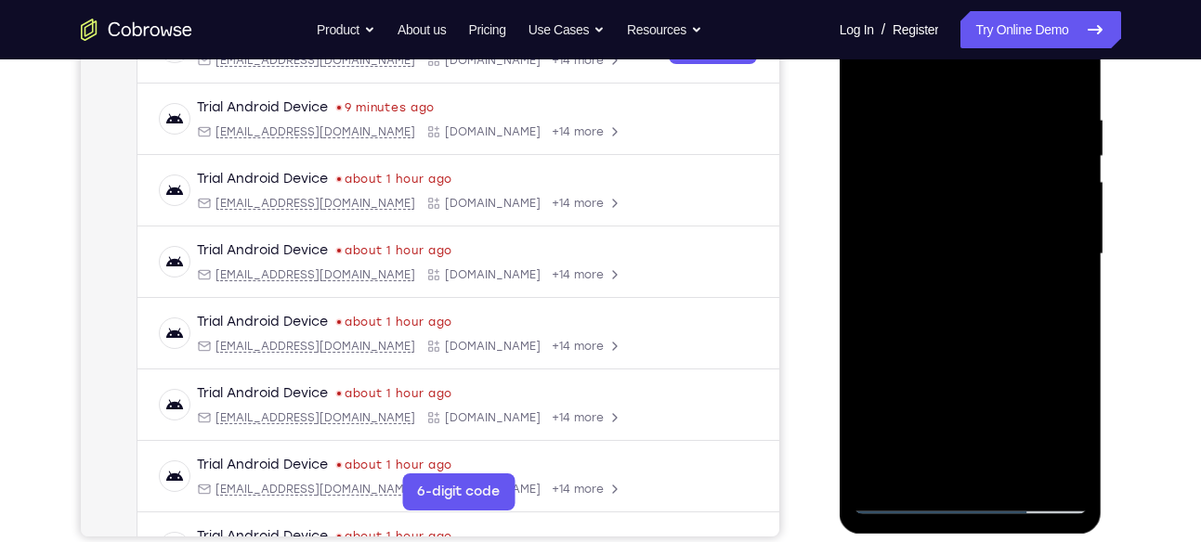
drag, startPoint x: 1006, startPoint y: 358, endPoint x: 1017, endPoint y: 291, distance: 67.8
click at [1017, 291] on div at bounding box center [971, 254] width 234 height 520
drag, startPoint x: 990, startPoint y: 347, endPoint x: 992, endPoint y: 283, distance: 64.1
click at [992, 283] on div at bounding box center [971, 254] width 234 height 520
drag, startPoint x: 1002, startPoint y: 335, endPoint x: 1007, endPoint y: 280, distance: 55.9
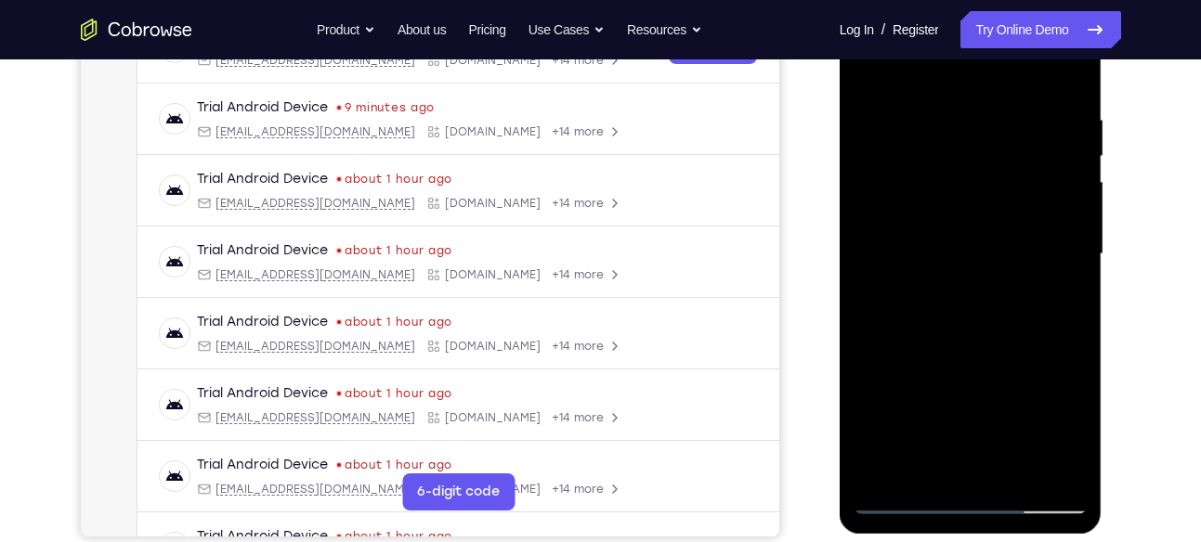
click at [1007, 280] on div at bounding box center [971, 254] width 234 height 520
drag, startPoint x: 1018, startPoint y: 339, endPoint x: 1038, endPoint y: 278, distance: 64.6
click at [1038, 278] on div at bounding box center [971, 254] width 234 height 520
drag, startPoint x: 1003, startPoint y: 328, endPoint x: 1016, endPoint y: 271, distance: 58.1
click at [1016, 271] on div at bounding box center [971, 254] width 234 height 520
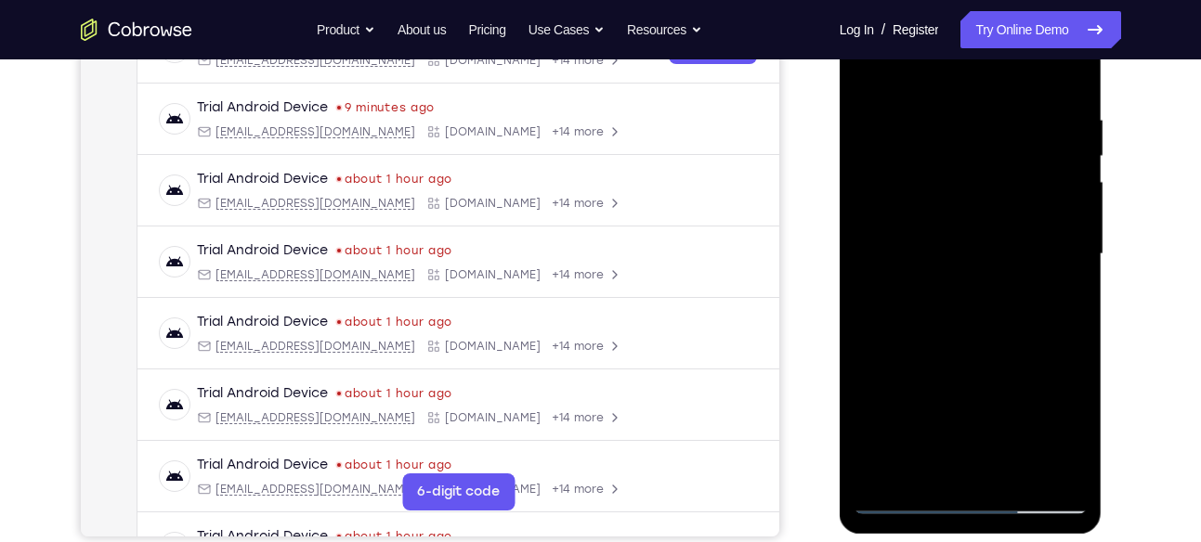
drag, startPoint x: 991, startPoint y: 339, endPoint x: 997, endPoint y: 279, distance: 60.6
click at [997, 279] on div at bounding box center [971, 254] width 234 height 520
drag, startPoint x: 990, startPoint y: 353, endPoint x: 989, endPoint y: 293, distance: 60.4
click at [989, 293] on div at bounding box center [971, 254] width 234 height 520
drag, startPoint x: 1001, startPoint y: 334, endPoint x: 1004, endPoint y: 268, distance: 66.0
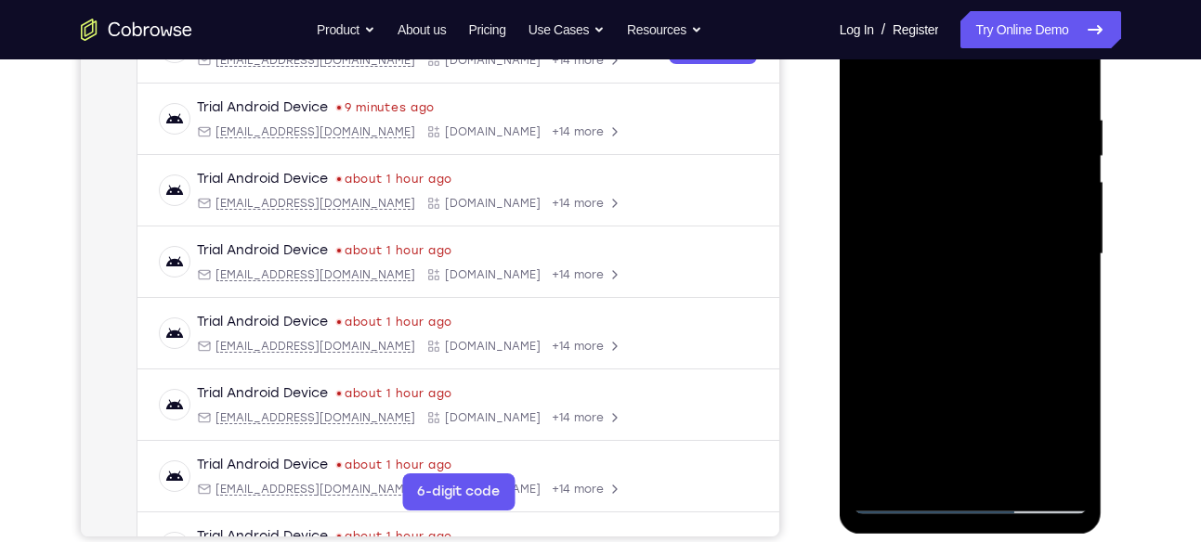
click at [1004, 268] on div at bounding box center [971, 254] width 234 height 520
drag, startPoint x: 996, startPoint y: 340, endPoint x: 996, endPoint y: 286, distance: 53.9
click at [996, 286] on div at bounding box center [971, 254] width 234 height 520
drag, startPoint x: 991, startPoint y: 338, endPoint x: 996, endPoint y: 283, distance: 55.0
click at [996, 283] on div at bounding box center [971, 254] width 234 height 520
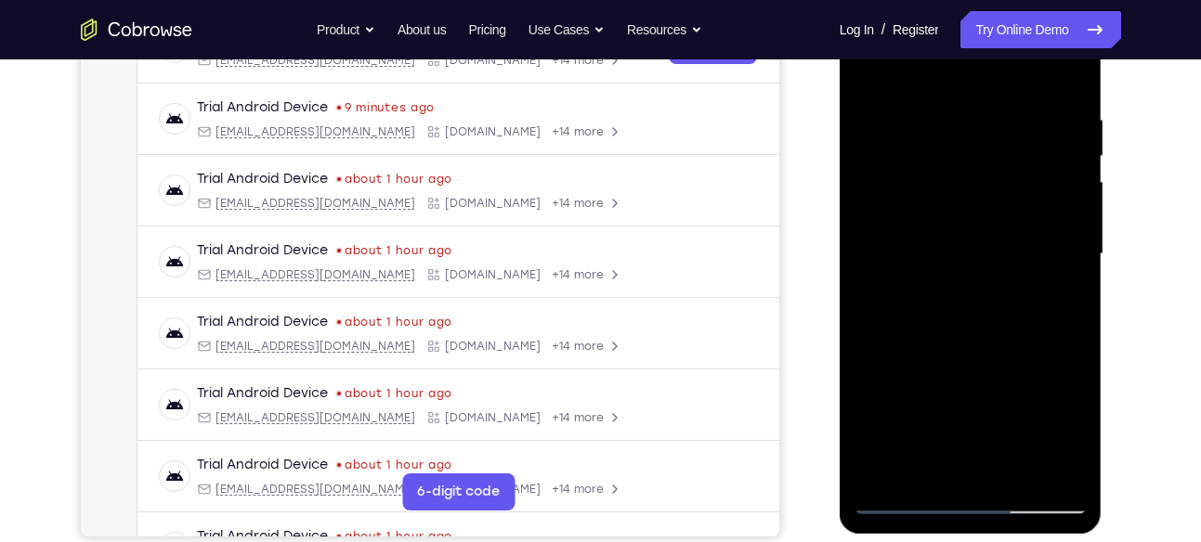
drag, startPoint x: 997, startPoint y: 335, endPoint x: 1000, endPoint y: 283, distance: 52.1
click at [1000, 283] on div at bounding box center [971, 254] width 234 height 520
drag, startPoint x: 991, startPoint y: 325, endPoint x: 989, endPoint y: 263, distance: 62.3
click at [989, 263] on div at bounding box center [971, 254] width 234 height 520
drag, startPoint x: 986, startPoint y: 345, endPoint x: 994, endPoint y: 295, distance: 49.8
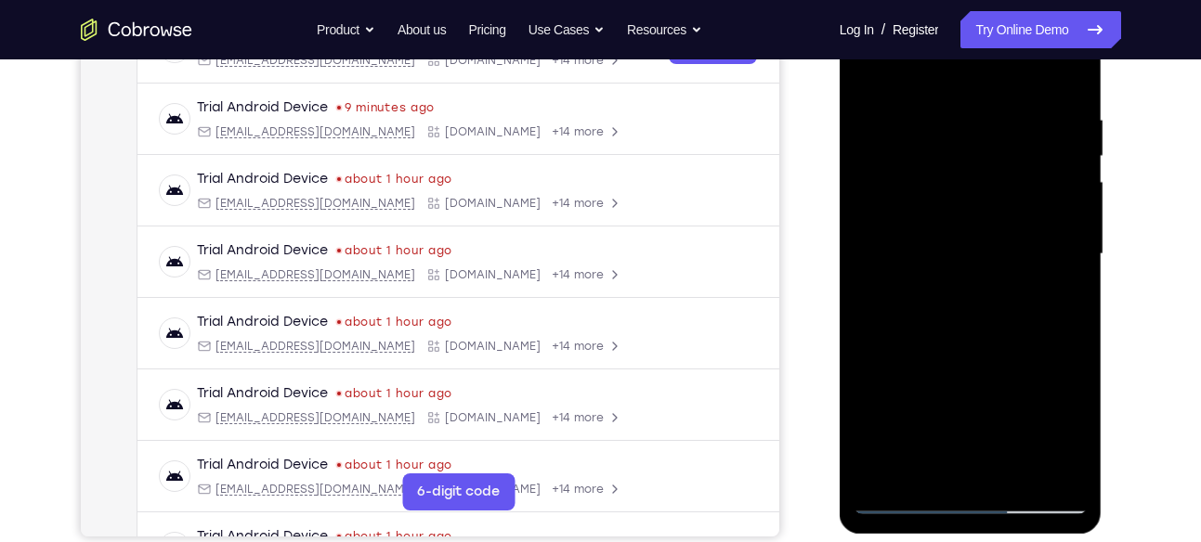
click at [994, 295] on div at bounding box center [971, 254] width 234 height 520
drag, startPoint x: 978, startPoint y: 324, endPoint x: 982, endPoint y: 277, distance: 47.5
click at [982, 277] on div at bounding box center [971, 254] width 234 height 520
click at [984, 275] on div at bounding box center [971, 254] width 234 height 520
click at [906, 493] on div at bounding box center [971, 254] width 234 height 520
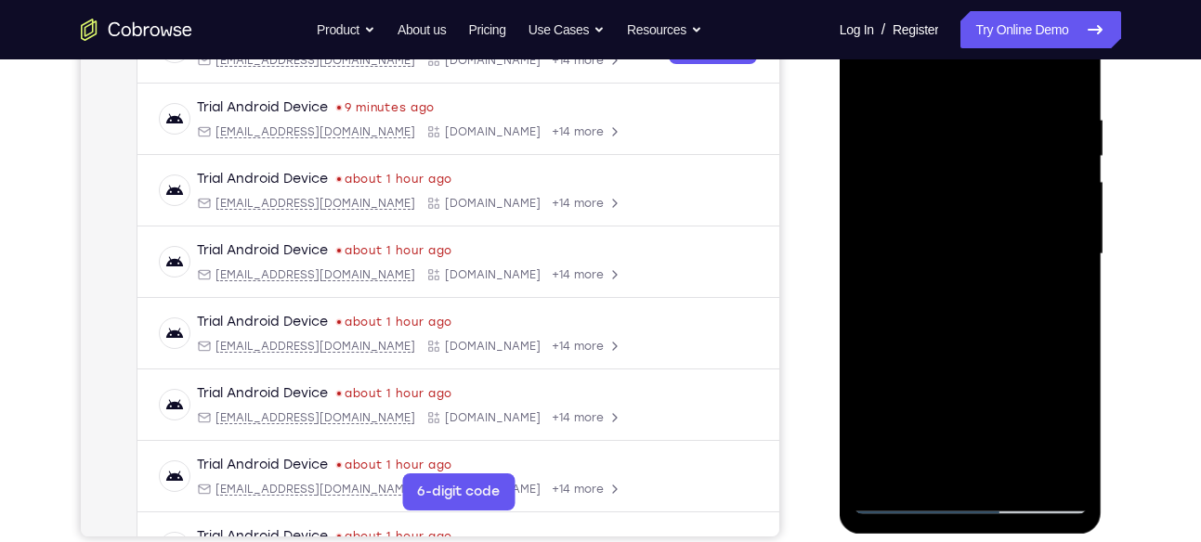
click at [902, 499] on div at bounding box center [971, 254] width 234 height 520
drag, startPoint x: 978, startPoint y: 366, endPoint x: 961, endPoint y: 412, distance: 49.4
click at [961, 412] on div at bounding box center [971, 254] width 234 height 520
drag, startPoint x: 978, startPoint y: 338, endPoint x: 967, endPoint y: 424, distance: 87.1
click at [967, 424] on div at bounding box center [971, 254] width 234 height 520
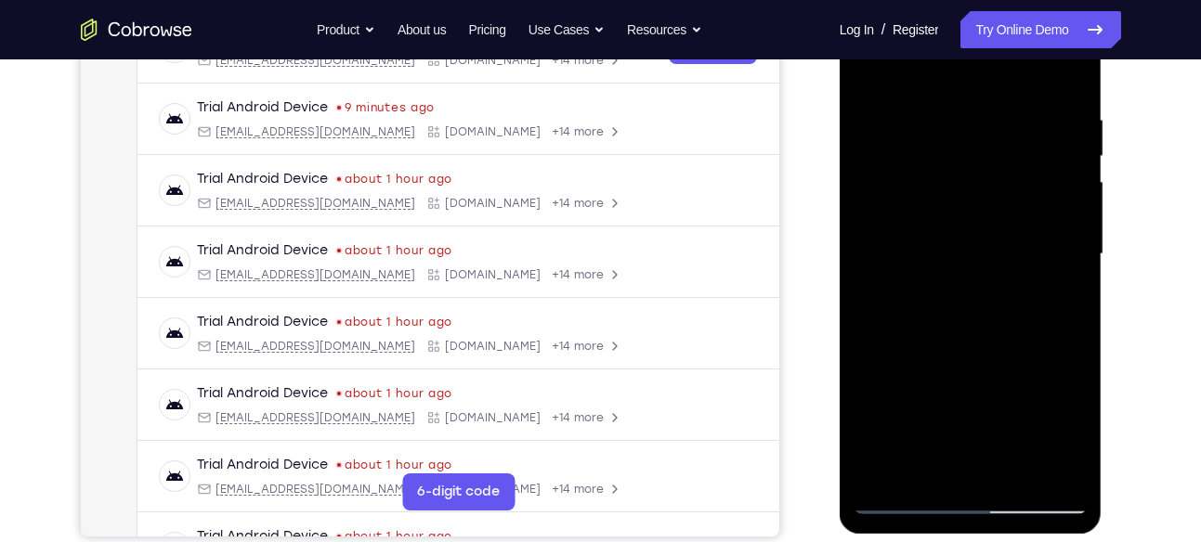
drag, startPoint x: 983, startPoint y: 322, endPoint x: 974, endPoint y: 369, distance: 47.2
click at [974, 369] on div at bounding box center [971, 254] width 234 height 520
drag, startPoint x: 1010, startPoint y: 312, endPoint x: 990, endPoint y: 382, distance: 72.3
click at [990, 382] on div at bounding box center [971, 254] width 234 height 520
drag, startPoint x: 993, startPoint y: 304, endPoint x: 979, endPoint y: 388, distance: 85.7
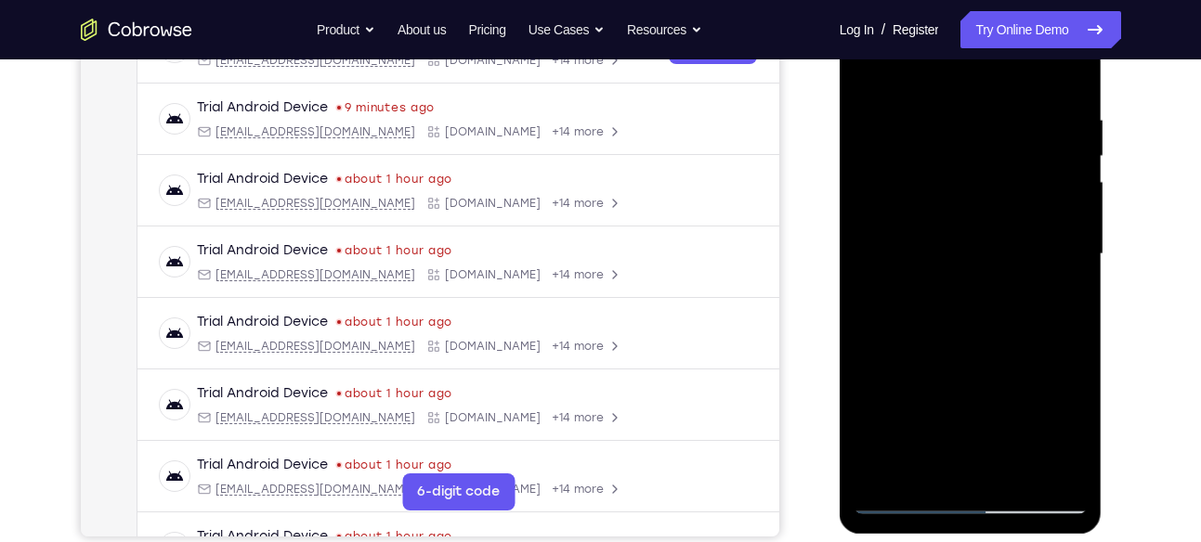
click at [979, 388] on div at bounding box center [971, 254] width 234 height 520
drag, startPoint x: 987, startPoint y: 338, endPoint x: 979, endPoint y: 387, distance: 49.9
click at [979, 387] on div at bounding box center [971, 254] width 234 height 520
drag, startPoint x: 986, startPoint y: 345, endPoint x: 971, endPoint y: 369, distance: 28.4
click at [971, 369] on div at bounding box center [971, 254] width 234 height 520
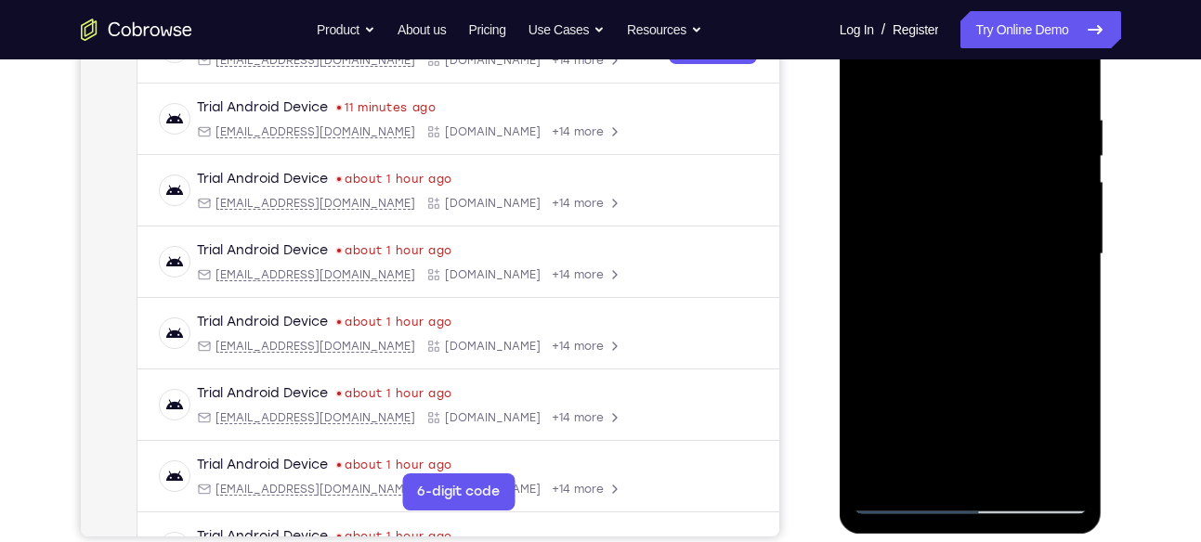
drag, startPoint x: 991, startPoint y: 341, endPoint x: 982, endPoint y: 387, distance: 47.4
click at [982, 387] on div at bounding box center [971, 254] width 234 height 520
drag, startPoint x: 989, startPoint y: 323, endPoint x: 979, endPoint y: 381, distance: 58.5
click at [979, 381] on div at bounding box center [971, 254] width 234 height 520
drag, startPoint x: 986, startPoint y: 342, endPoint x: 1000, endPoint y: 289, distance: 54.7
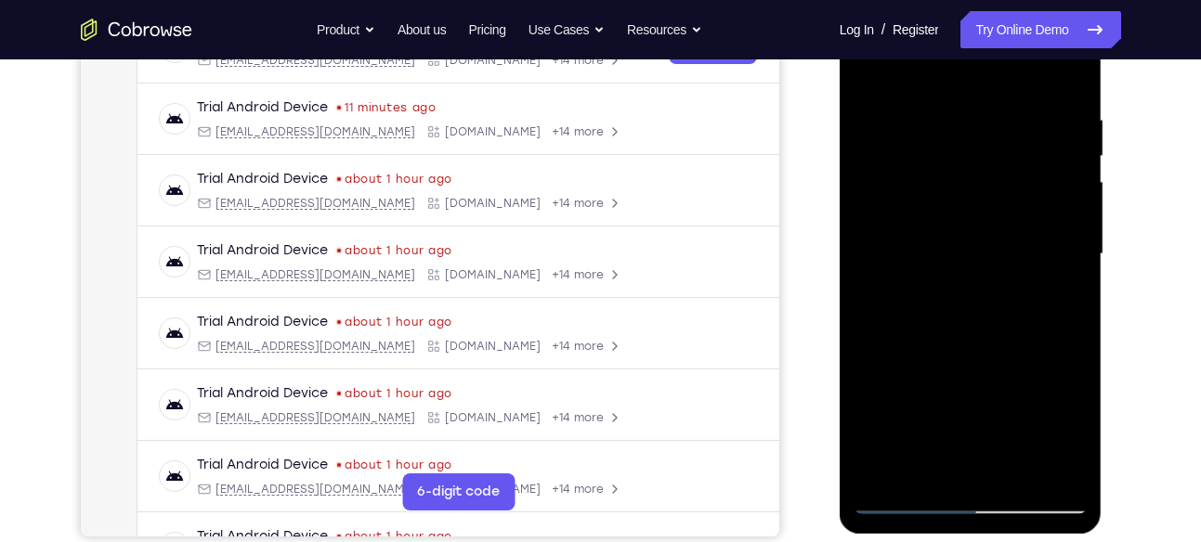
click at [1000, 289] on div at bounding box center [971, 254] width 234 height 520
drag, startPoint x: 996, startPoint y: 331, endPoint x: 992, endPoint y: 287, distance: 43.8
click at [992, 287] on div at bounding box center [971, 254] width 234 height 520
drag, startPoint x: 997, startPoint y: 326, endPoint x: 979, endPoint y: 410, distance: 85.6
click at [979, 410] on div at bounding box center [971, 254] width 234 height 520
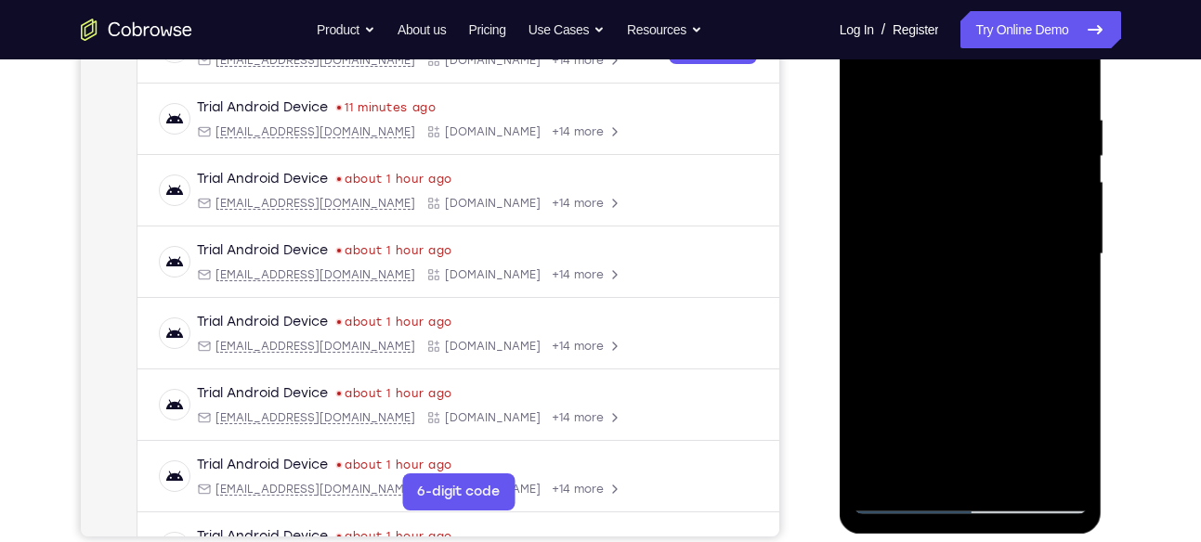
drag, startPoint x: 992, startPoint y: 348, endPoint x: 980, endPoint y: 409, distance: 61.6
click at [980, 409] on div at bounding box center [971, 254] width 234 height 520
drag, startPoint x: 994, startPoint y: 333, endPoint x: 984, endPoint y: 394, distance: 61.2
click at [984, 394] on div at bounding box center [971, 254] width 234 height 520
drag, startPoint x: 1002, startPoint y: 345, endPoint x: 982, endPoint y: 413, distance: 70.8
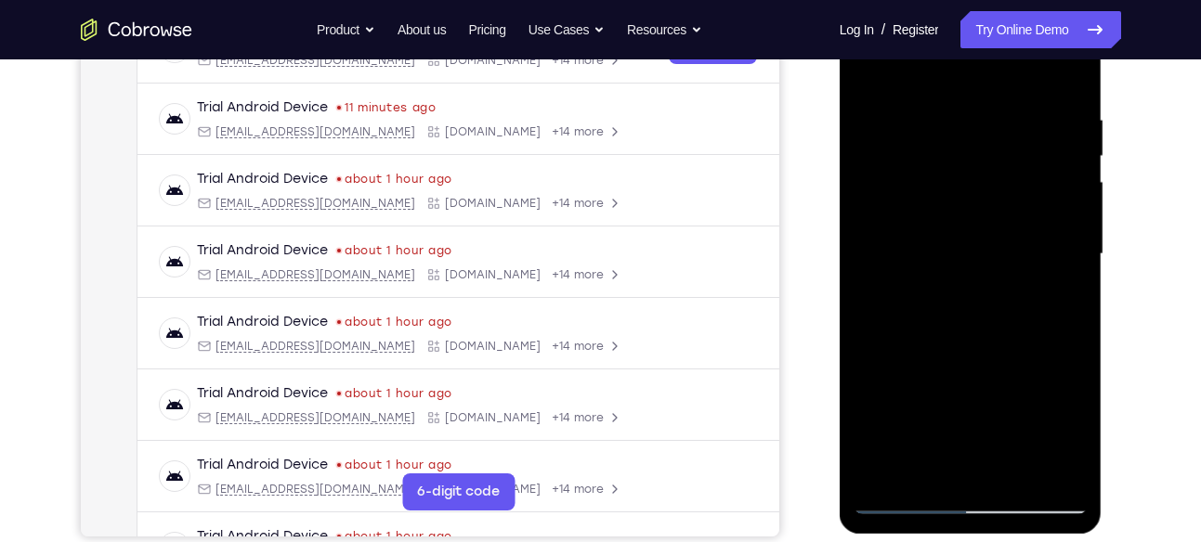
click at [982, 413] on div at bounding box center [971, 254] width 234 height 520
drag, startPoint x: 991, startPoint y: 338, endPoint x: 977, endPoint y: 399, distance: 62.9
click at [977, 399] on div at bounding box center [971, 254] width 234 height 520
drag, startPoint x: 987, startPoint y: 335, endPoint x: 976, endPoint y: 396, distance: 61.4
click at [976, 396] on div at bounding box center [971, 254] width 234 height 520
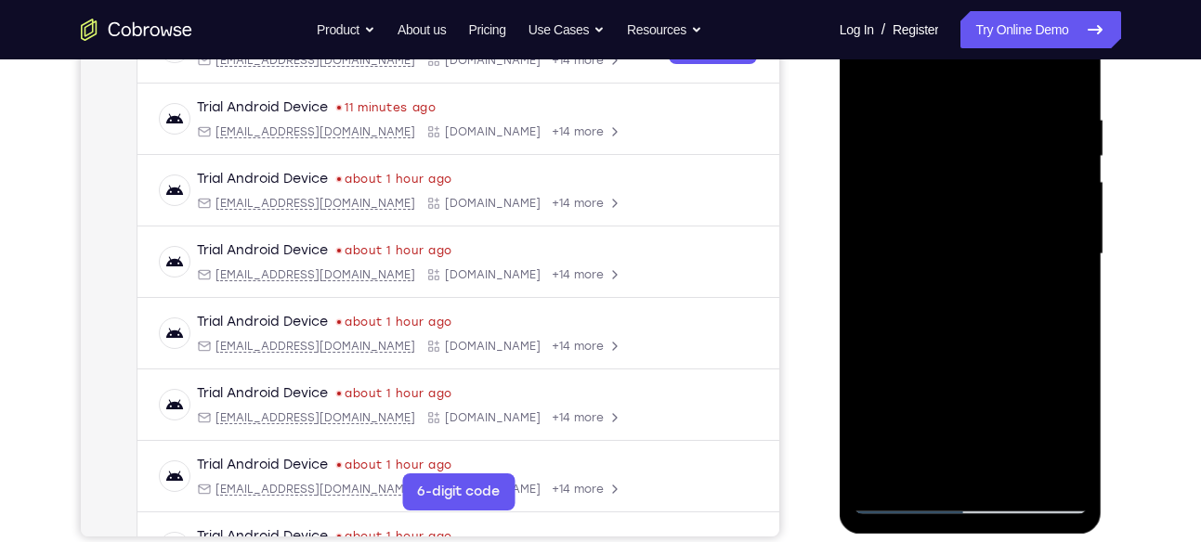
drag, startPoint x: 999, startPoint y: 332, endPoint x: 997, endPoint y: 348, distance: 16.0
click at [997, 348] on div at bounding box center [971, 254] width 234 height 520
drag, startPoint x: 1030, startPoint y: 329, endPoint x: 1010, endPoint y: 395, distance: 68.8
click at [1010, 395] on div at bounding box center [971, 254] width 234 height 520
drag, startPoint x: 1010, startPoint y: 325, endPoint x: 997, endPoint y: 399, distance: 75.6
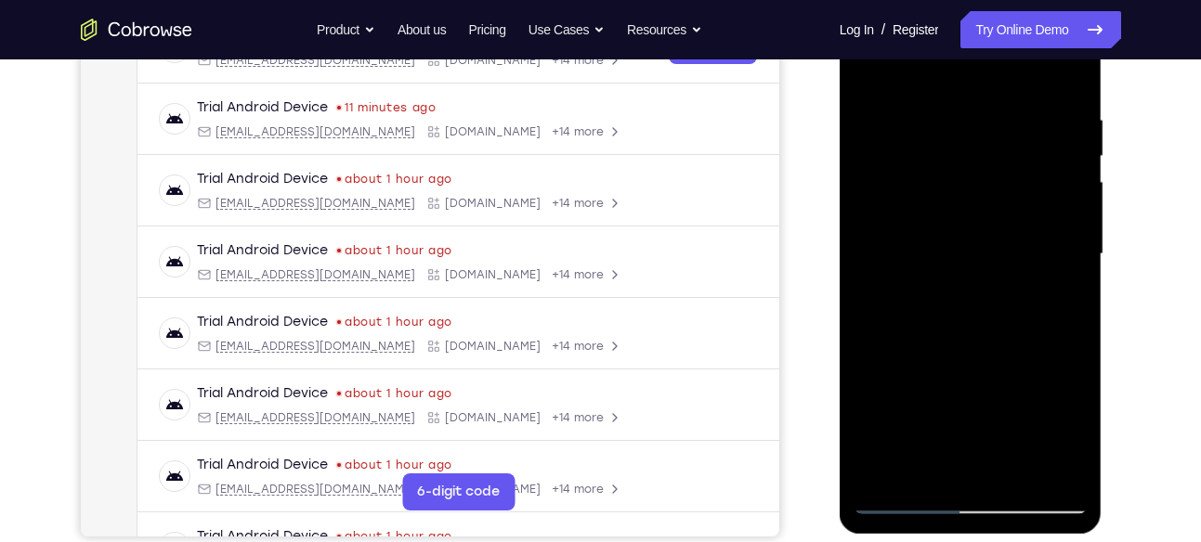
click at [997, 399] on div at bounding box center [971, 254] width 234 height 520
drag, startPoint x: 989, startPoint y: 326, endPoint x: 979, endPoint y: 397, distance: 71.3
click at [979, 397] on div at bounding box center [971, 254] width 234 height 520
drag, startPoint x: 994, startPoint y: 332, endPoint x: 983, endPoint y: 386, distance: 55.0
click at [983, 386] on div at bounding box center [971, 254] width 234 height 520
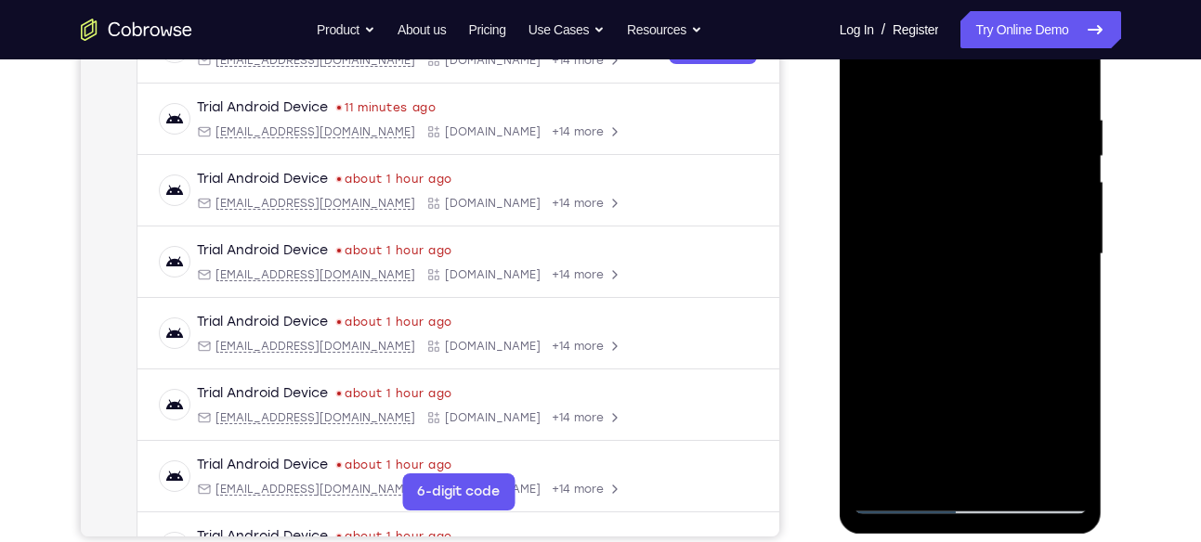
drag, startPoint x: 996, startPoint y: 340, endPoint x: 985, endPoint y: 404, distance: 64.9
click at [985, 404] on div at bounding box center [971, 254] width 234 height 520
drag, startPoint x: 992, startPoint y: 336, endPoint x: 985, endPoint y: 398, distance: 62.6
click at [985, 398] on div at bounding box center [971, 254] width 234 height 520
drag, startPoint x: 1025, startPoint y: 329, endPoint x: 1018, endPoint y: 382, distance: 53.5
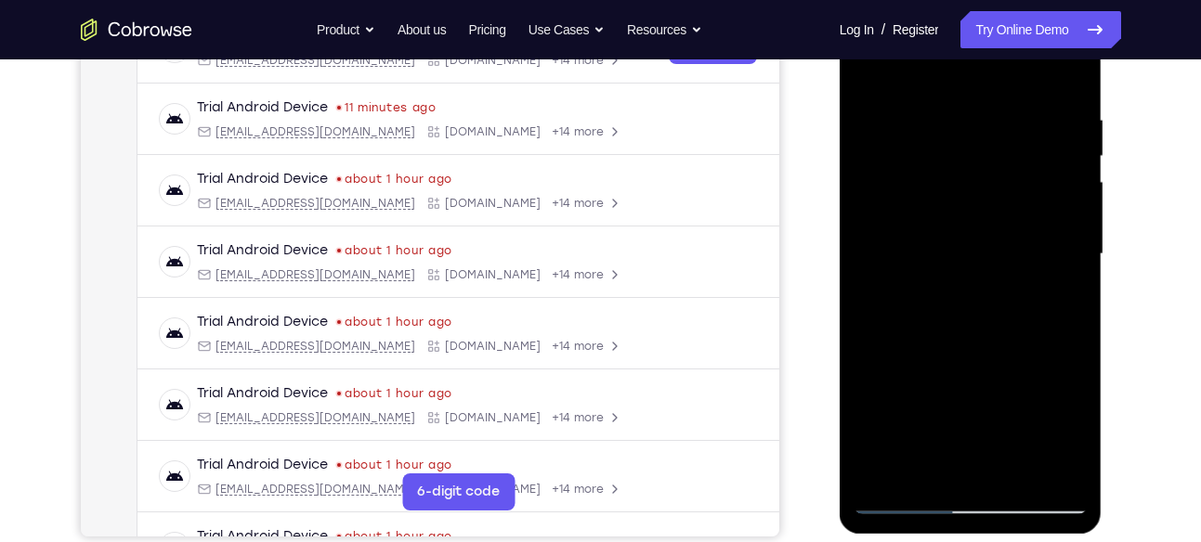
click at [1018, 382] on div at bounding box center [971, 254] width 234 height 520
drag, startPoint x: 1045, startPoint y: 325, endPoint x: 1037, endPoint y: 371, distance: 47.0
click at [1037, 371] on div at bounding box center [971, 254] width 234 height 520
click at [903, 497] on div at bounding box center [971, 254] width 234 height 520
click at [1001, 238] on div at bounding box center [971, 254] width 234 height 520
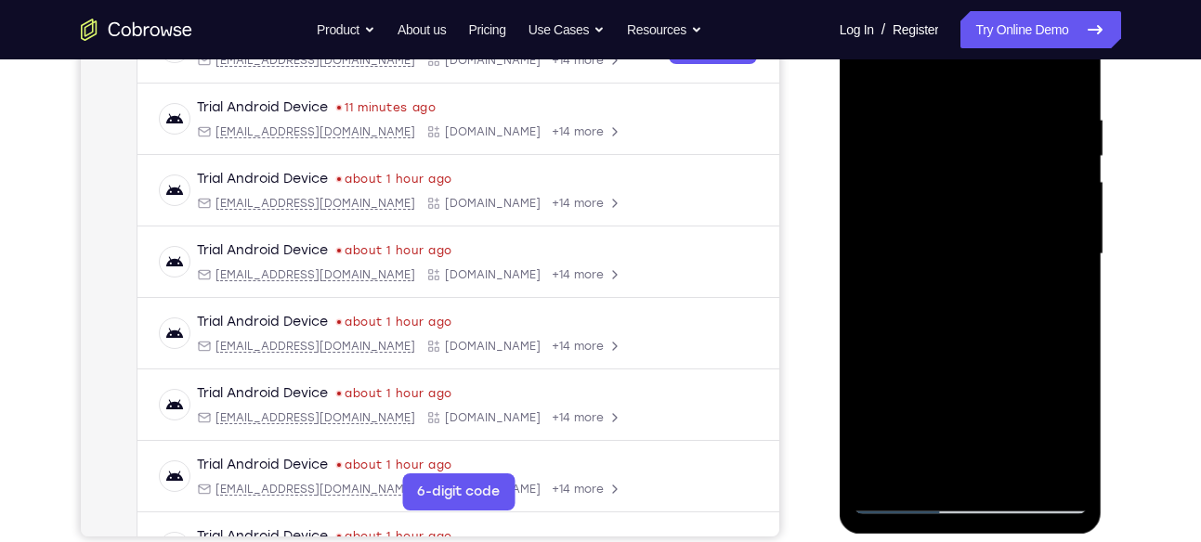
click at [999, 142] on div at bounding box center [971, 254] width 234 height 520
drag, startPoint x: 1023, startPoint y: 211, endPoint x: 979, endPoint y: 434, distance: 227.1
click at [979, 434] on div at bounding box center [971, 254] width 234 height 520
click at [904, 498] on div at bounding box center [971, 254] width 234 height 520
click at [998, 290] on div at bounding box center [971, 254] width 234 height 520
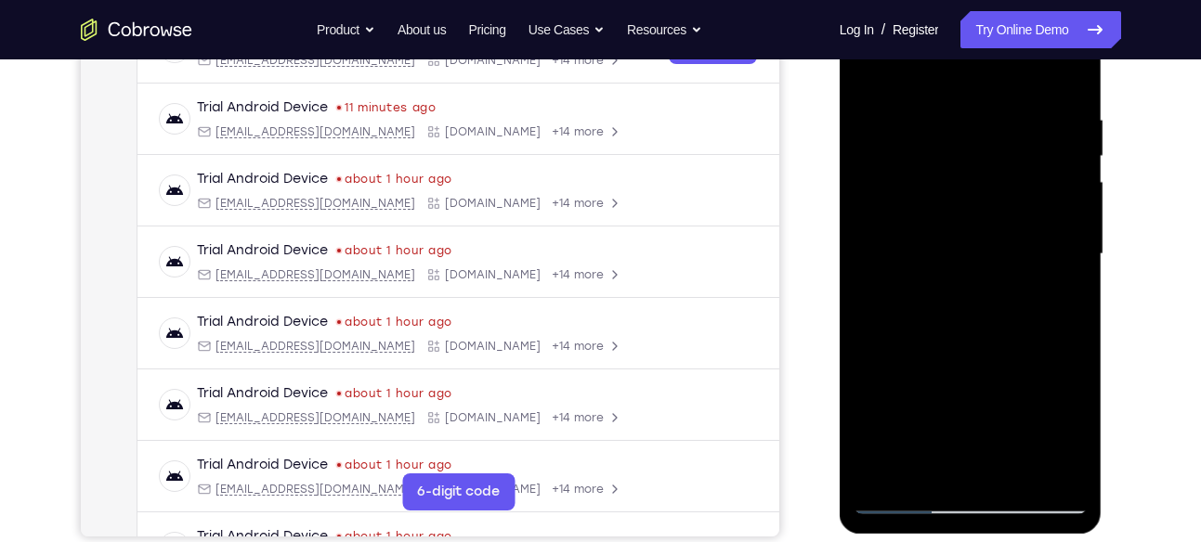
click at [937, 171] on div at bounding box center [971, 254] width 234 height 520
drag, startPoint x: 965, startPoint y: 319, endPoint x: 935, endPoint y: 430, distance: 115.3
click at [935, 430] on div at bounding box center [971, 254] width 234 height 520
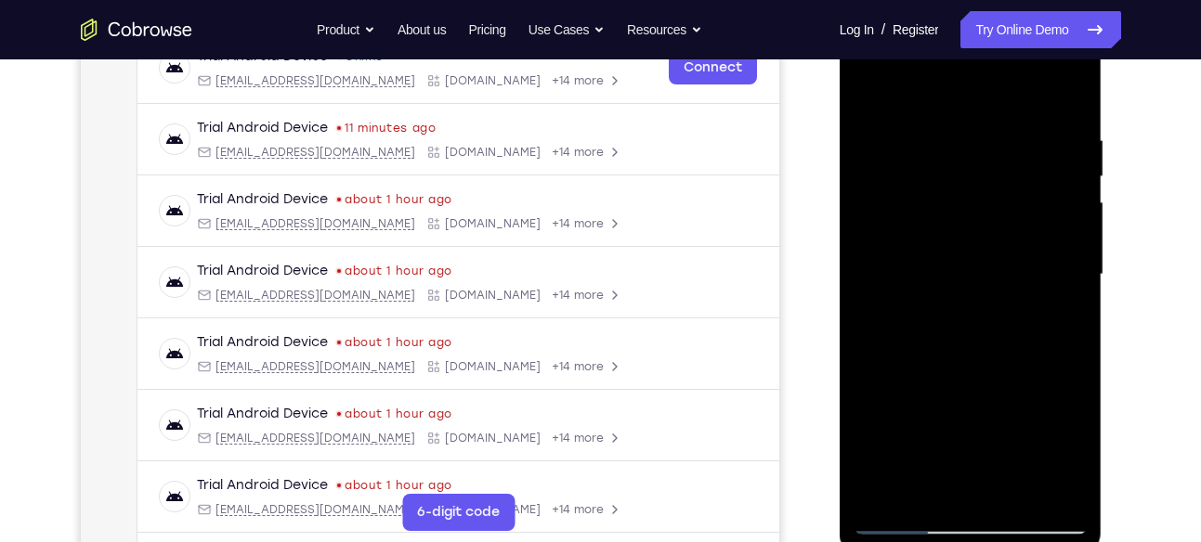
scroll to position [309, 0]
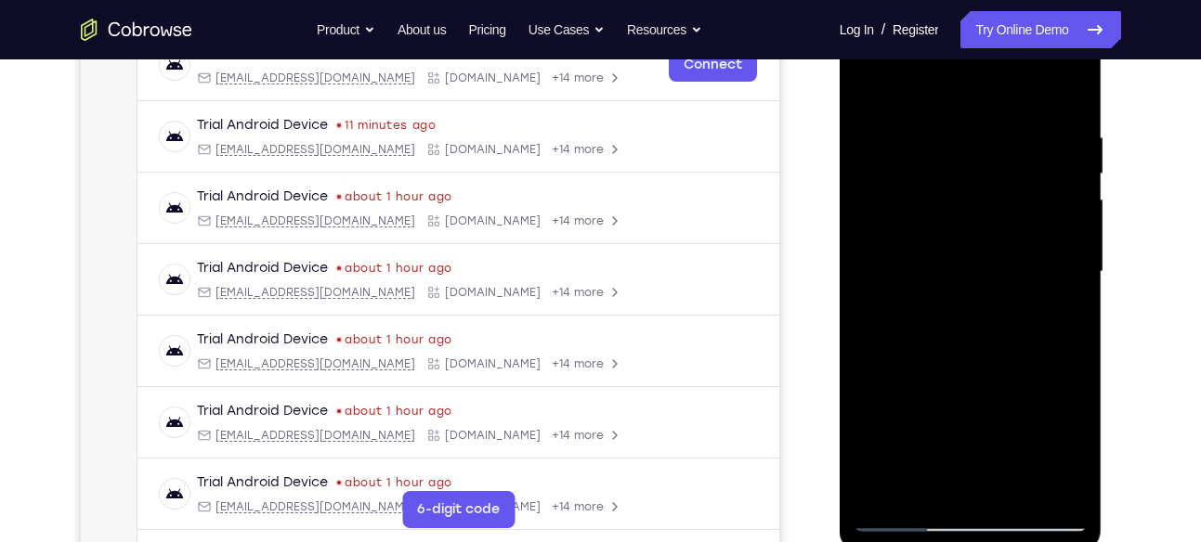
click at [884, 206] on div at bounding box center [971, 272] width 234 height 520
click at [894, 485] on div at bounding box center [971, 272] width 234 height 520
click at [872, 83] on div at bounding box center [971, 272] width 234 height 520
click at [975, 184] on div at bounding box center [971, 272] width 234 height 520
drag, startPoint x: 984, startPoint y: 265, endPoint x: 969, endPoint y: 342, distance: 78.5
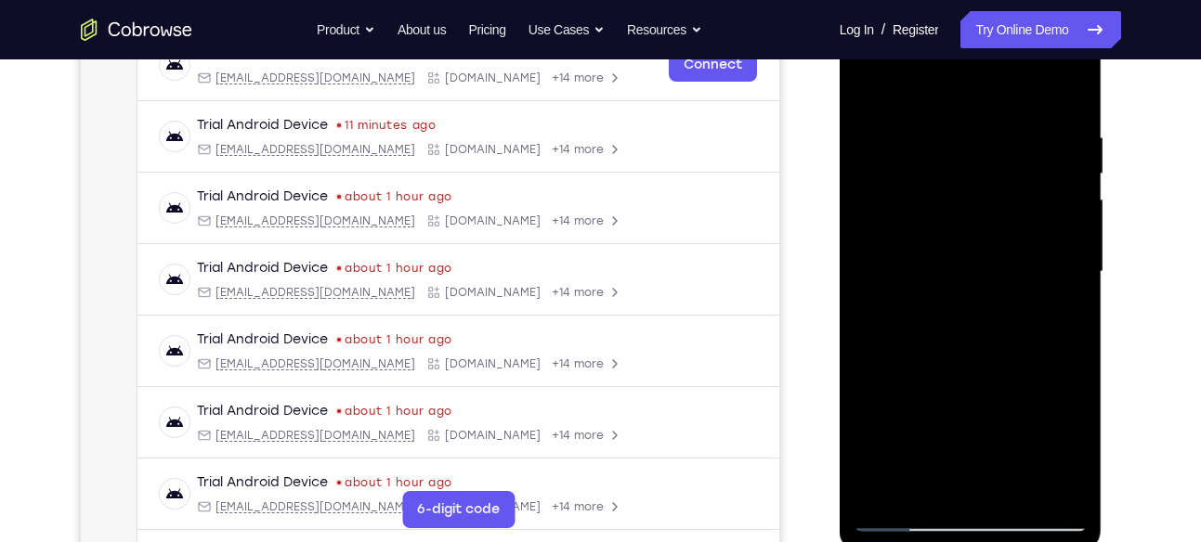
click at [969, 342] on div at bounding box center [971, 272] width 234 height 520
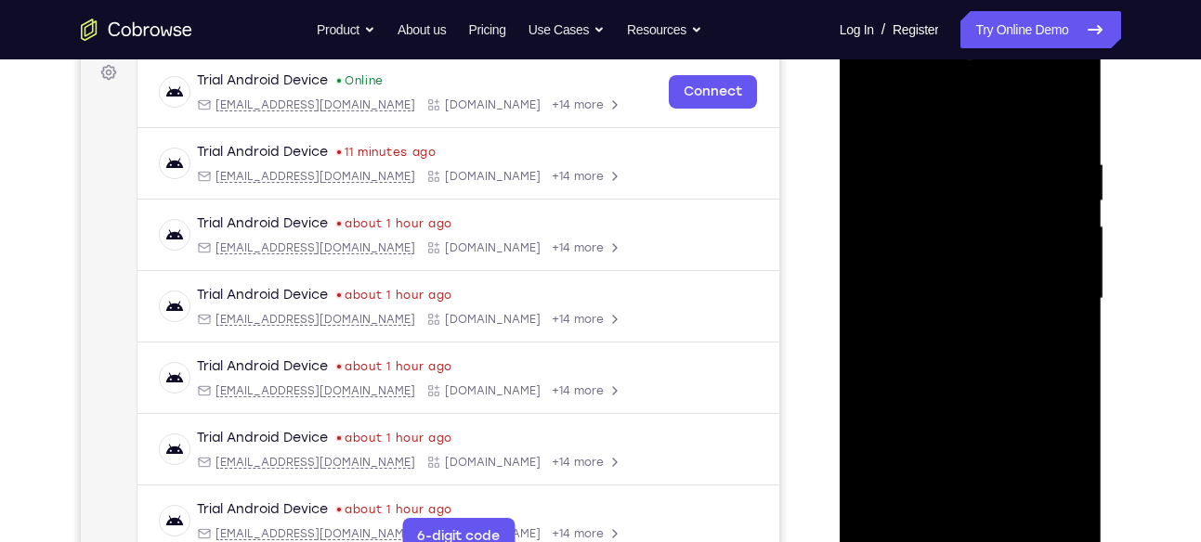
click at [1049, 84] on div at bounding box center [971, 299] width 234 height 520
click at [867, 76] on div at bounding box center [971, 299] width 234 height 520
click at [1066, 293] on div at bounding box center [971, 299] width 234 height 520
click at [948, 334] on div at bounding box center [971, 299] width 234 height 520
click at [939, 280] on div at bounding box center [971, 299] width 234 height 520
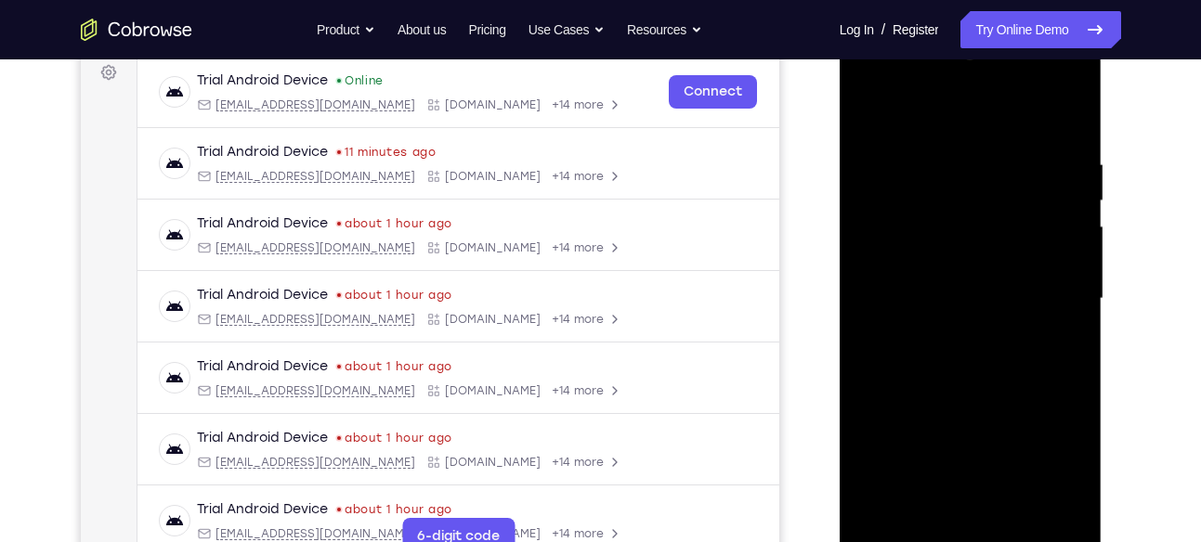
click at [939, 264] on div at bounding box center [971, 299] width 234 height 520
click at [962, 306] on div at bounding box center [971, 299] width 234 height 520
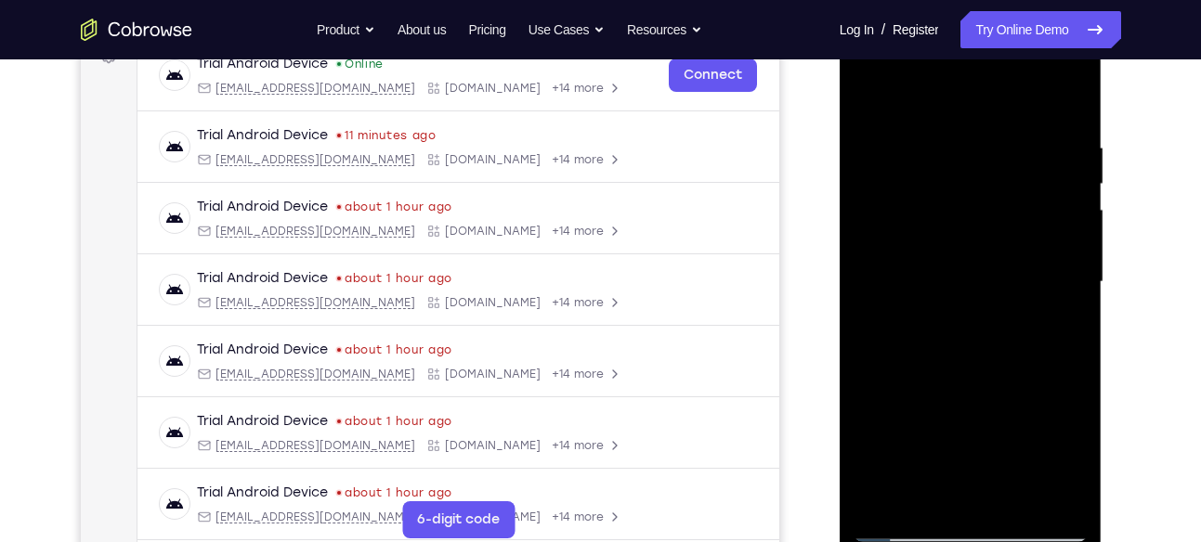
scroll to position [300, 0]
click at [980, 357] on div at bounding box center [971, 281] width 234 height 520
click at [1021, 495] on div at bounding box center [971, 281] width 234 height 520
click at [980, 376] on div at bounding box center [971, 281] width 234 height 520
click at [949, 268] on div at bounding box center [971, 281] width 234 height 520
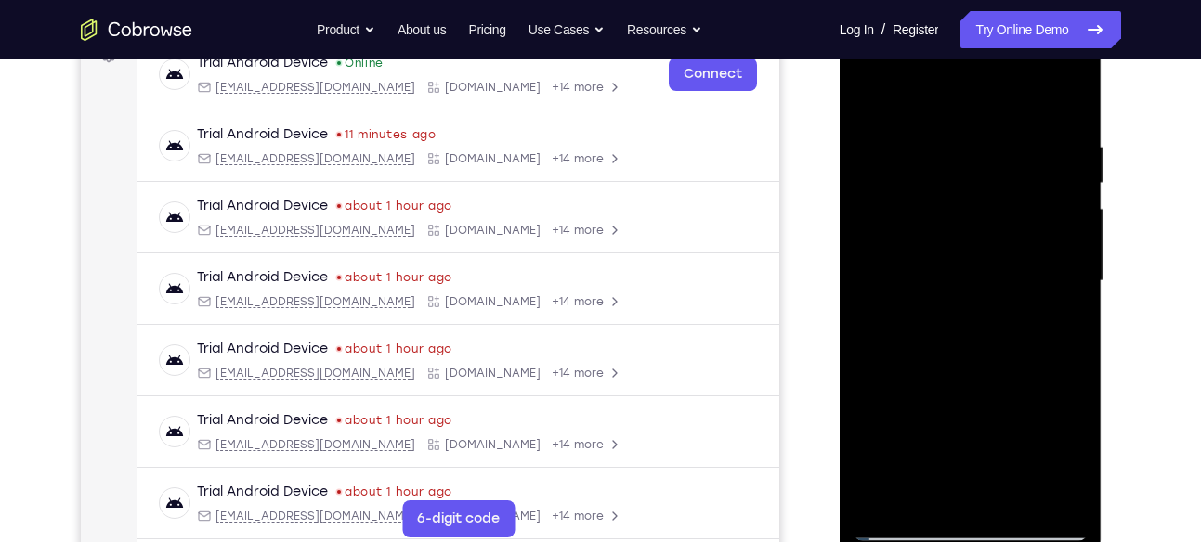
click at [907, 238] on div at bounding box center [971, 281] width 234 height 520
click at [948, 405] on div at bounding box center [971, 281] width 234 height 520
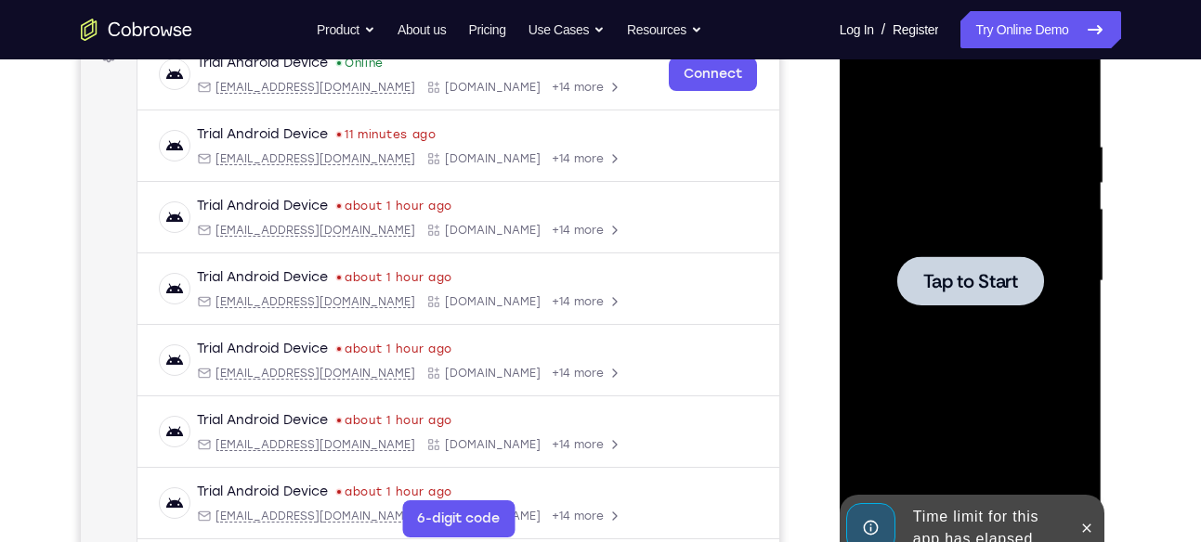
click at [957, 276] on span "Tap to Start" at bounding box center [970, 281] width 95 height 19
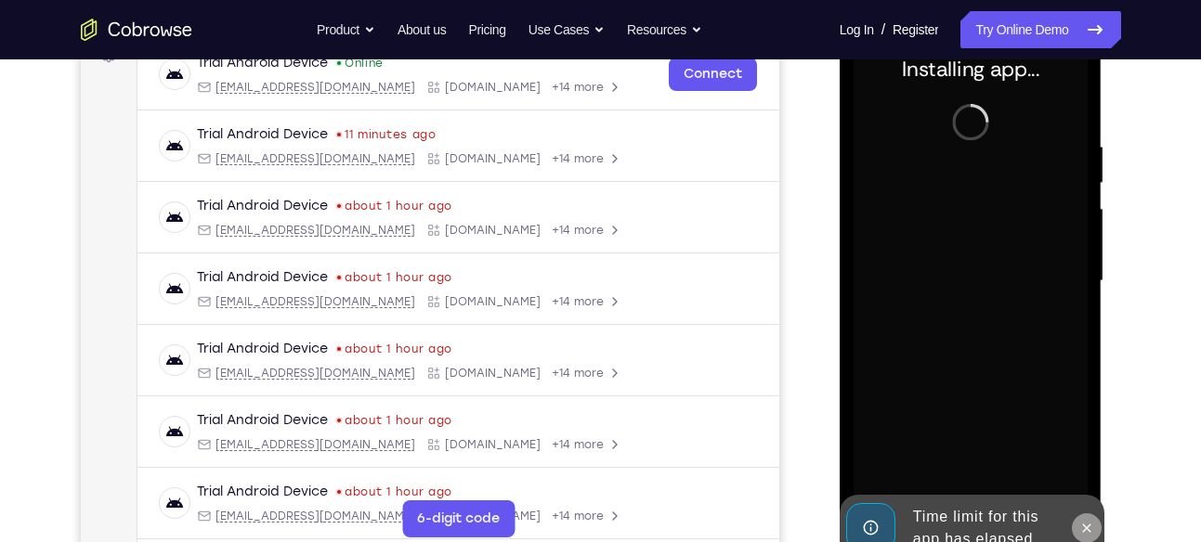
click at [1086, 518] on button at bounding box center [1087, 529] width 30 height 30
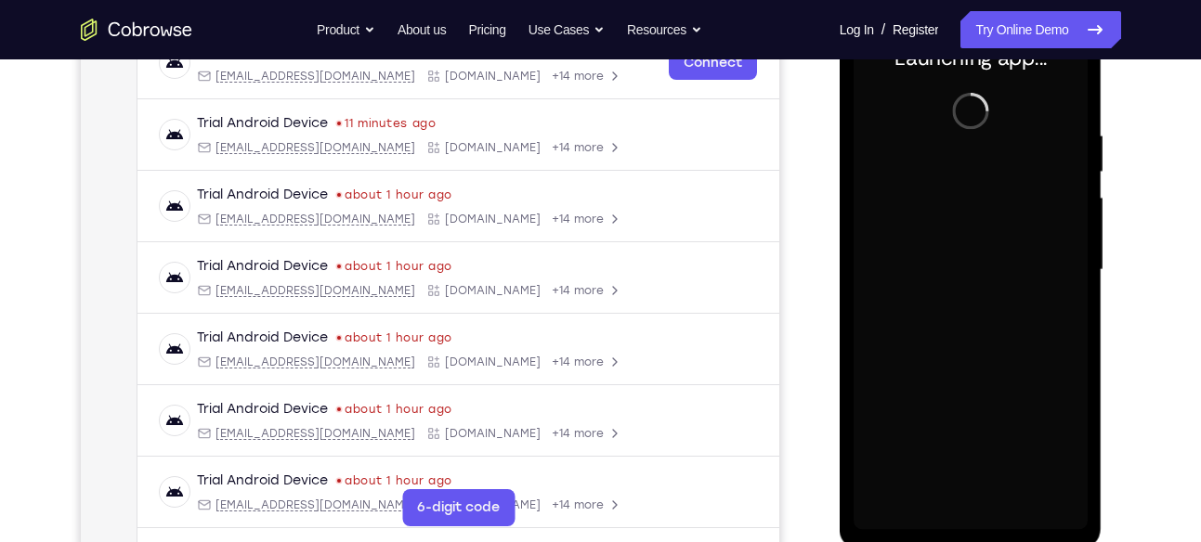
scroll to position [312, 0]
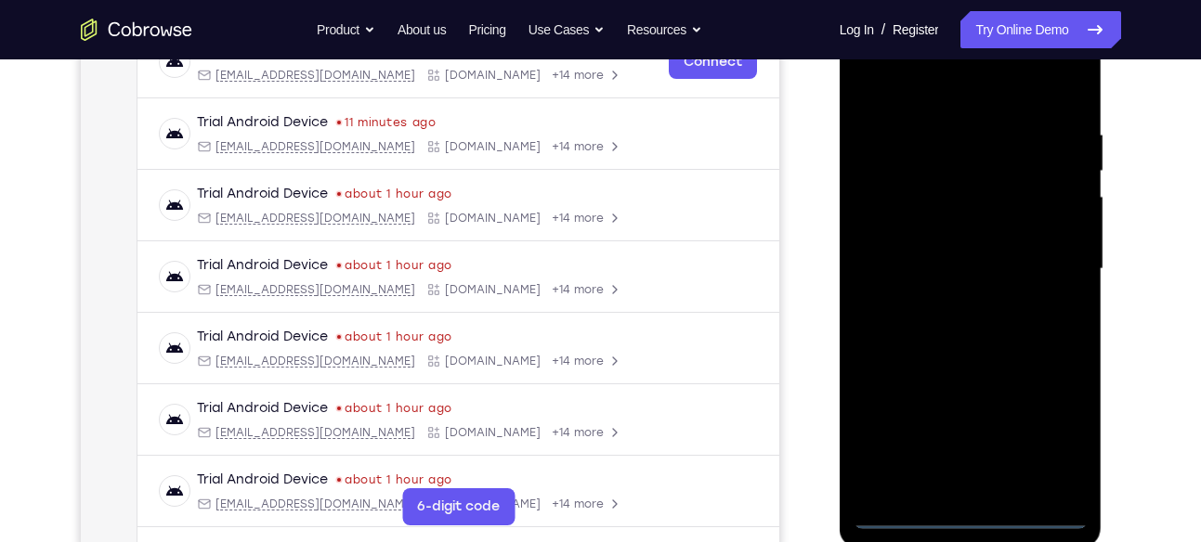
click at [971, 515] on div at bounding box center [971, 269] width 234 height 520
click at [1058, 434] on div at bounding box center [971, 269] width 234 height 520
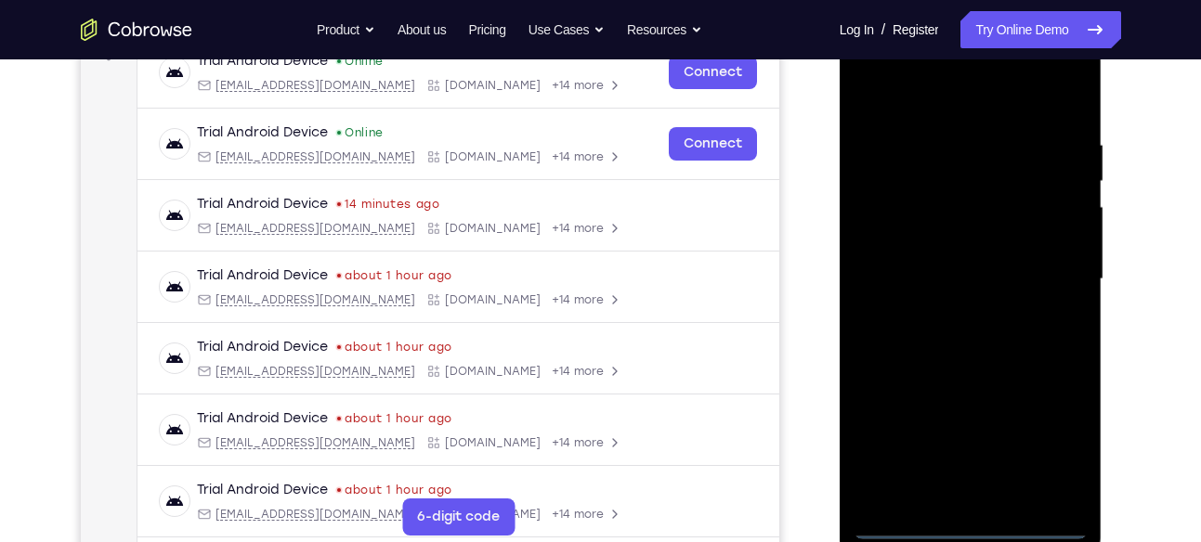
scroll to position [298, 0]
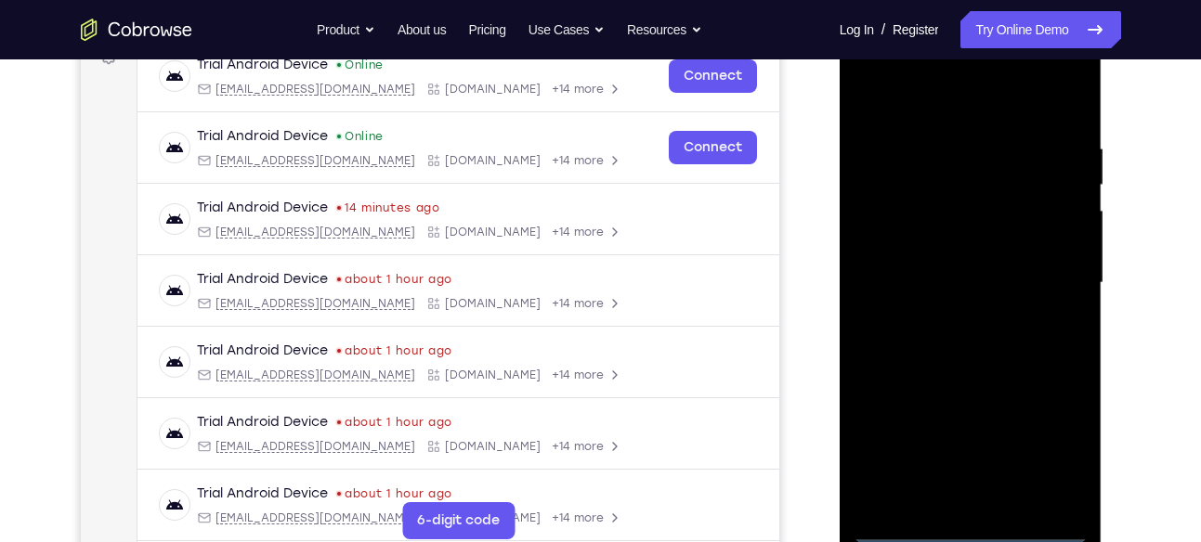
click at [925, 92] on div at bounding box center [971, 283] width 234 height 520
click at [1043, 286] on div at bounding box center [971, 283] width 234 height 520
click at [952, 315] on div at bounding box center [971, 283] width 234 height 520
click at [952, 275] on div at bounding box center [971, 283] width 234 height 520
click at [953, 242] on div at bounding box center [971, 283] width 234 height 520
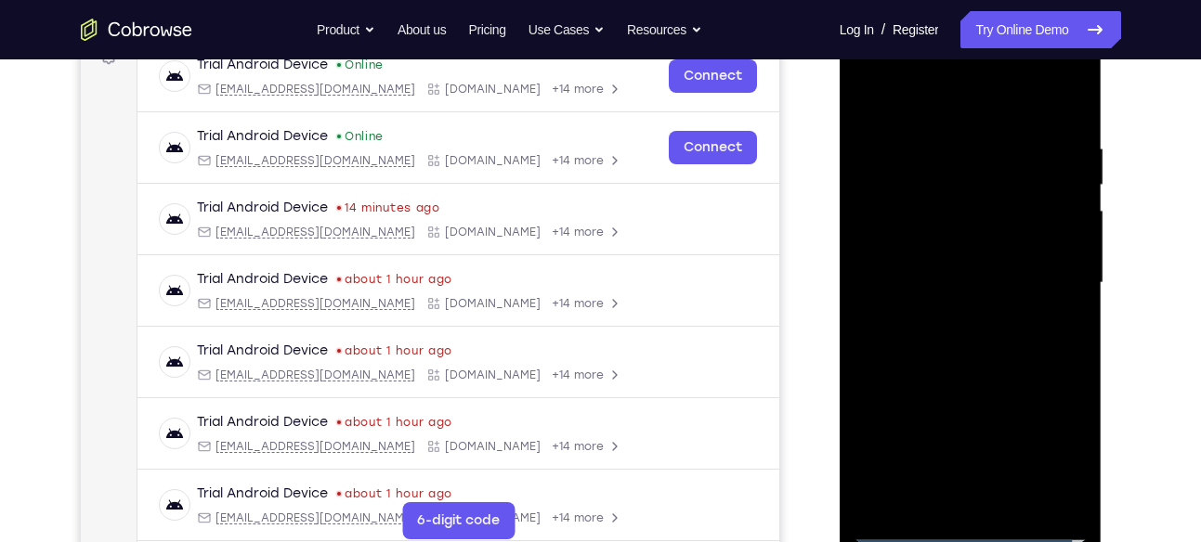
click at [966, 277] on div at bounding box center [971, 283] width 234 height 520
click at [968, 355] on div at bounding box center [971, 283] width 234 height 520
click at [1014, 495] on div at bounding box center [971, 283] width 234 height 520
click at [966, 380] on div at bounding box center [971, 283] width 234 height 520
click at [929, 270] on div at bounding box center [971, 283] width 234 height 520
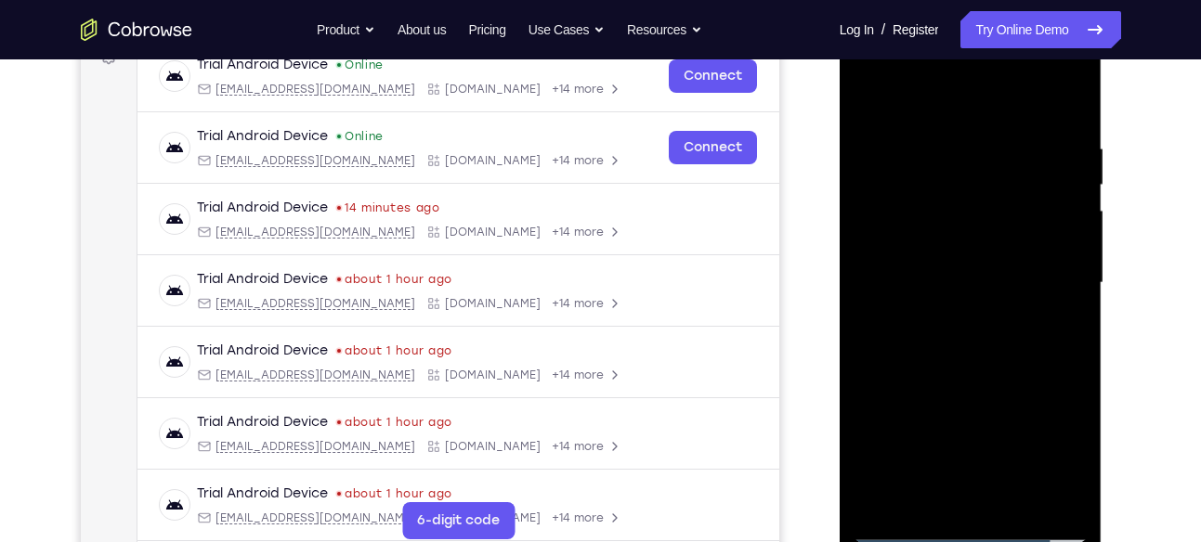
click at [1075, 462] on div at bounding box center [971, 283] width 234 height 520
click at [1067, 462] on div at bounding box center [971, 283] width 234 height 520
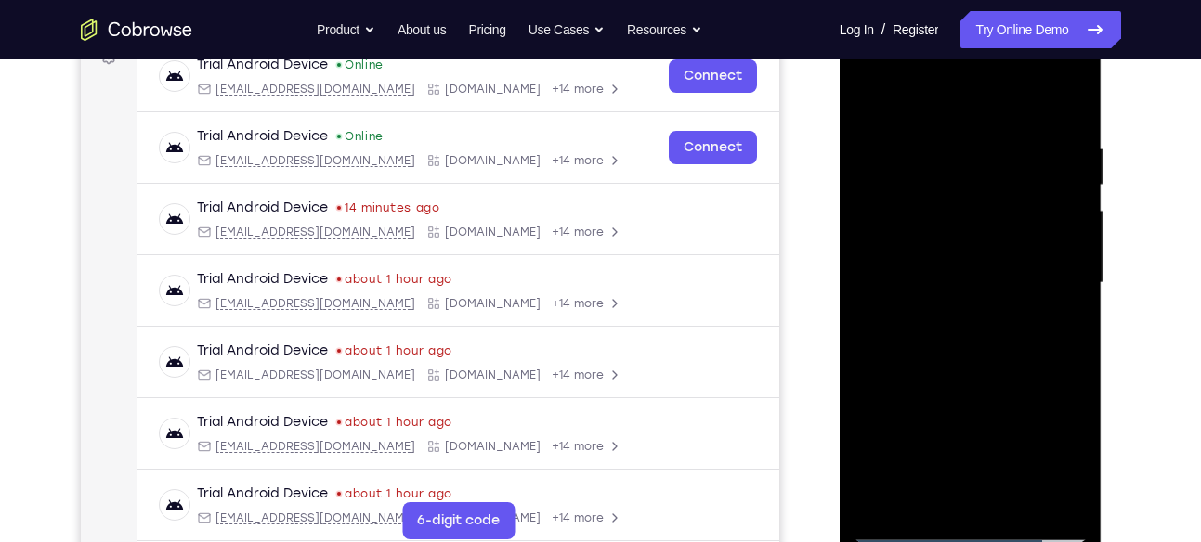
click at [1067, 462] on div at bounding box center [971, 283] width 234 height 520
click at [896, 251] on div at bounding box center [971, 283] width 234 height 520
click at [867, 101] on div at bounding box center [971, 283] width 234 height 520
click at [1014, 504] on div at bounding box center [971, 283] width 234 height 520
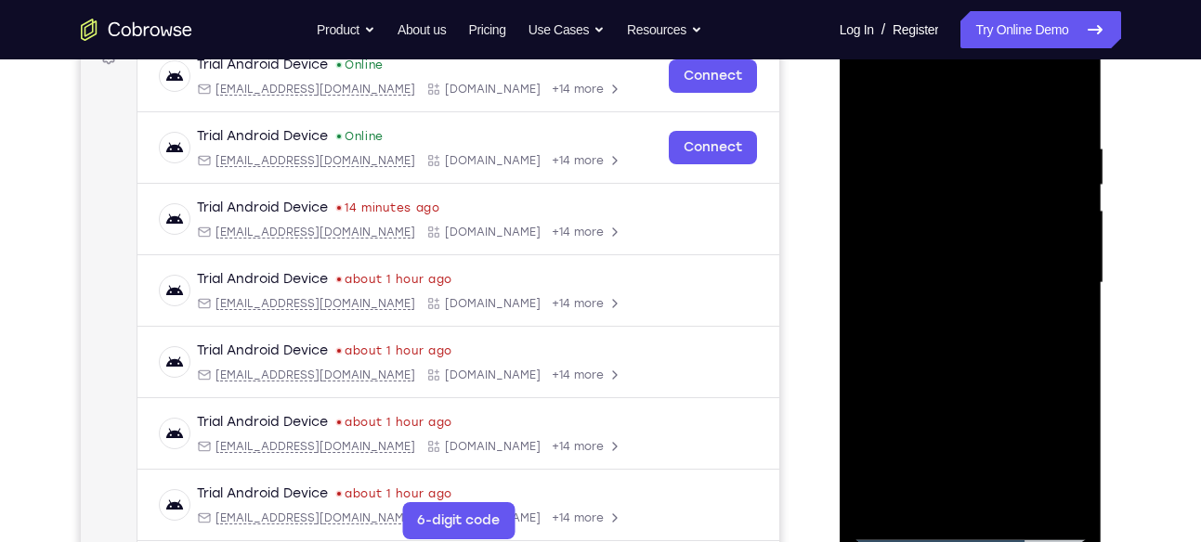
click at [875, 91] on div at bounding box center [971, 283] width 234 height 520
click at [1007, 378] on div at bounding box center [971, 283] width 234 height 520
drag, startPoint x: 1007, startPoint y: 378, endPoint x: 1005, endPoint y: 248, distance: 130.0
click at [1005, 248] on div at bounding box center [971, 283] width 234 height 520
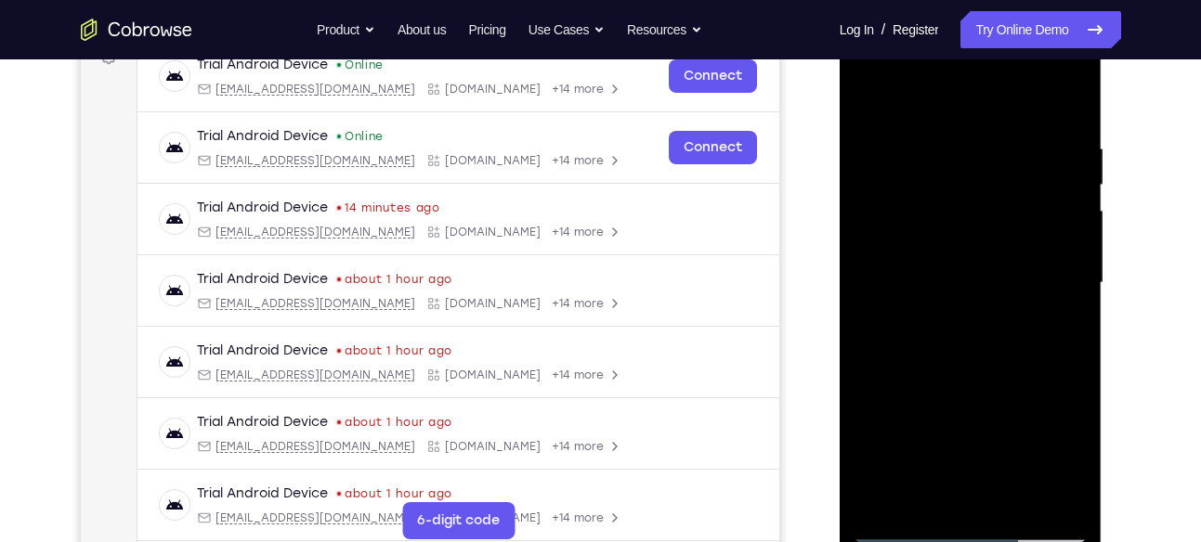
drag, startPoint x: 987, startPoint y: 382, endPoint x: 993, endPoint y: 282, distance: 99.5
click at [993, 282] on div at bounding box center [971, 283] width 234 height 520
click at [1016, 490] on div at bounding box center [971, 283] width 234 height 520
click at [968, 270] on div at bounding box center [971, 283] width 234 height 520
click at [940, 225] on div at bounding box center [971, 283] width 234 height 520
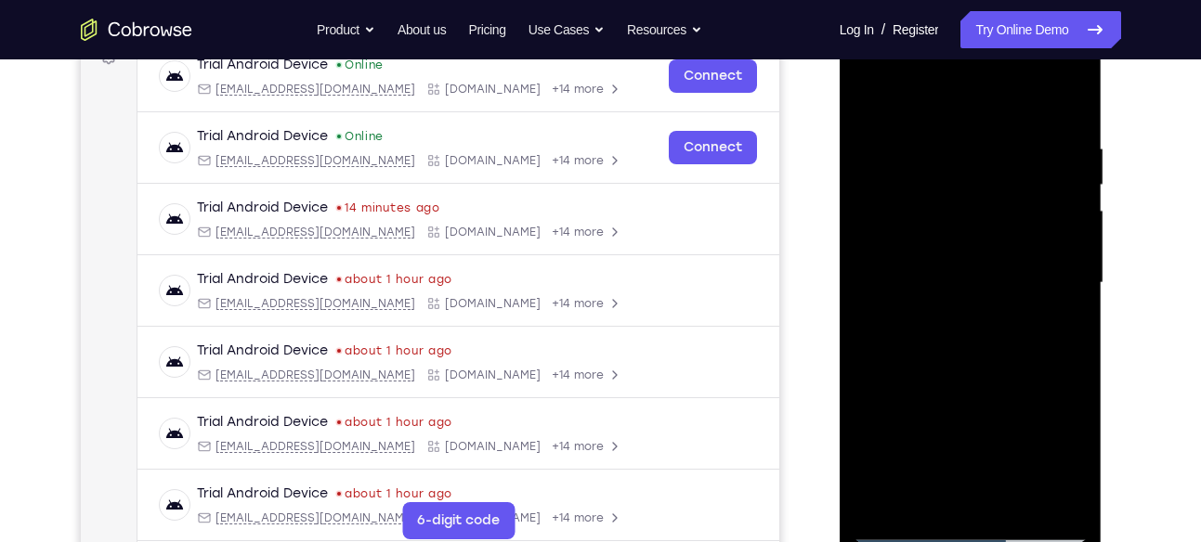
click at [1001, 398] on div at bounding box center [971, 283] width 234 height 520
click at [973, 288] on div at bounding box center [971, 283] width 234 height 520
click at [1043, 455] on div at bounding box center [971, 283] width 234 height 520
click at [1027, 407] on div at bounding box center [971, 283] width 234 height 520
click at [943, 493] on div at bounding box center [971, 283] width 234 height 520
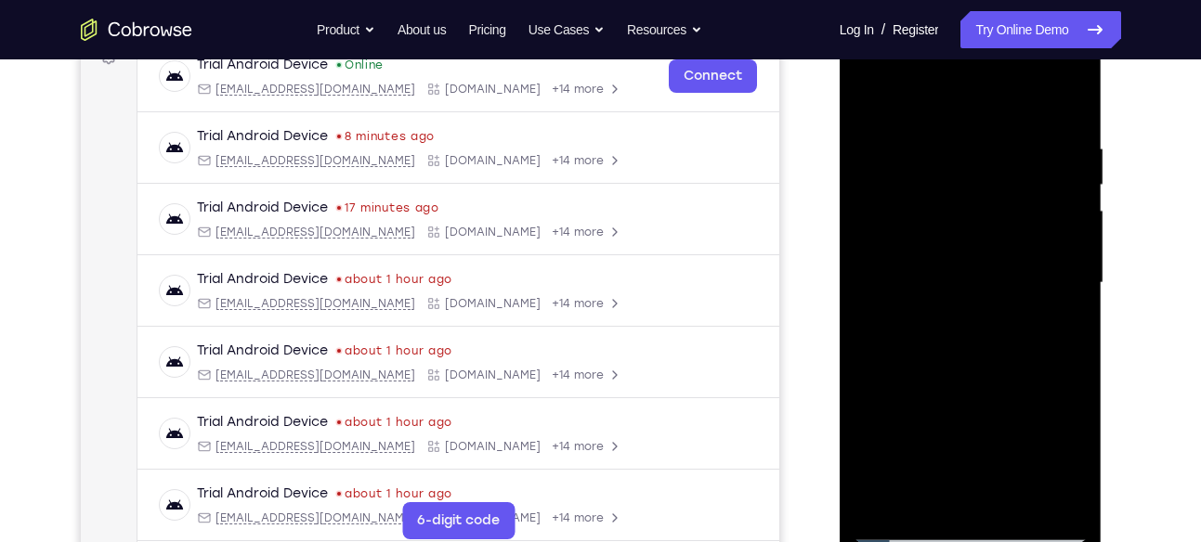
click at [965, 275] on div at bounding box center [971, 283] width 234 height 520
click at [1015, 434] on div at bounding box center [971, 283] width 234 height 520
click at [924, 490] on div at bounding box center [971, 283] width 234 height 520
click at [1018, 386] on div at bounding box center [971, 283] width 234 height 520
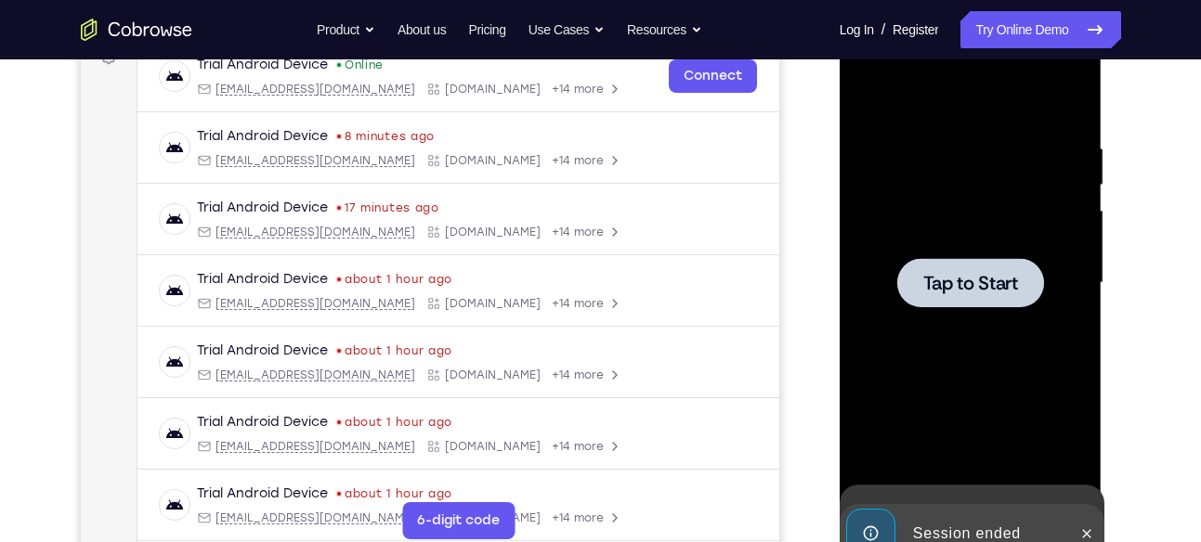
click at [869, 102] on div at bounding box center [971, 283] width 234 height 520
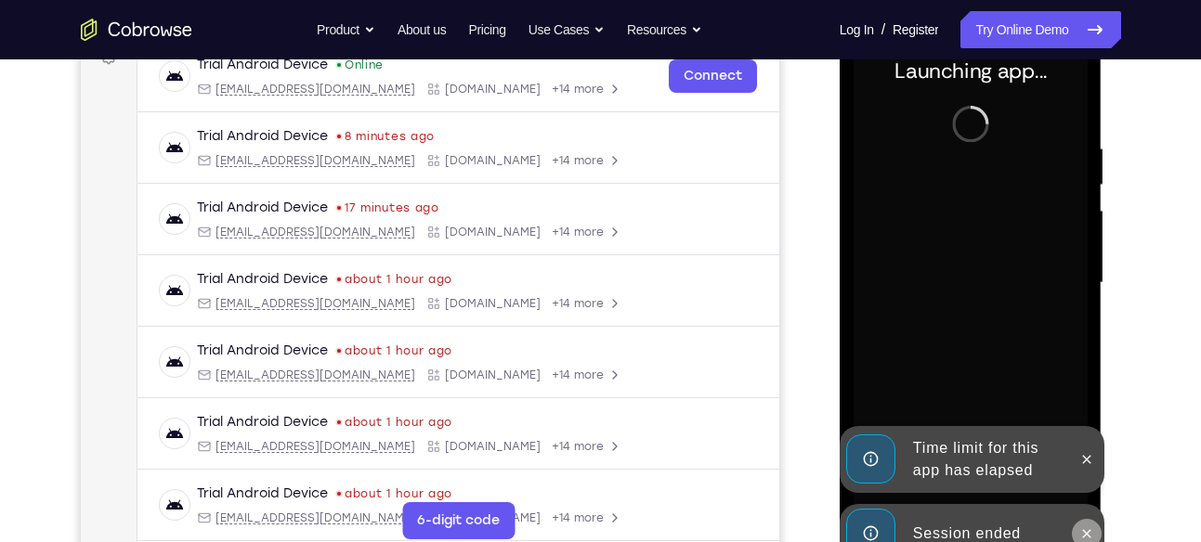
click at [1080, 521] on button at bounding box center [1087, 534] width 30 height 30
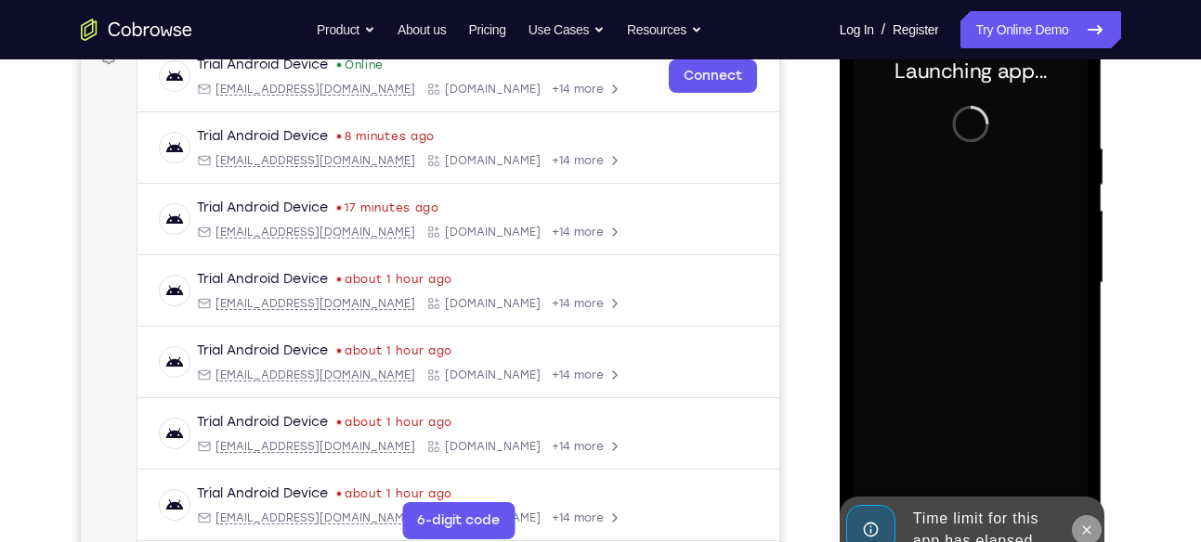
click at [1084, 524] on icon at bounding box center [1086, 530] width 15 height 15
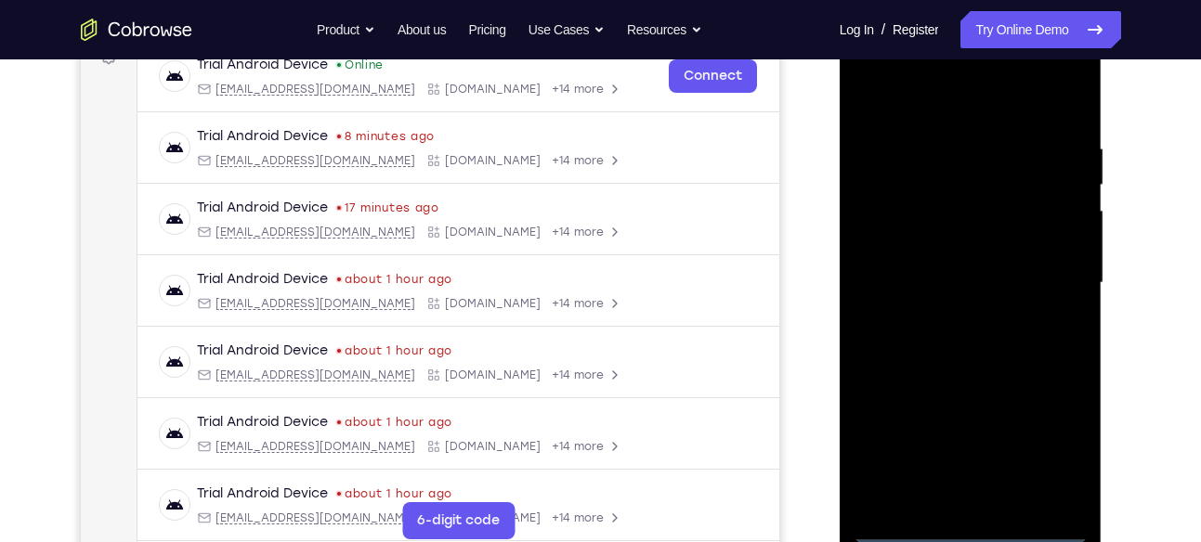
click at [967, 526] on div at bounding box center [971, 283] width 234 height 520
click at [1057, 455] on div at bounding box center [971, 283] width 234 height 520
click at [903, 98] on div at bounding box center [971, 283] width 234 height 520
click at [1043, 273] on div at bounding box center [971, 283] width 234 height 520
click at [951, 314] on div at bounding box center [971, 283] width 234 height 520
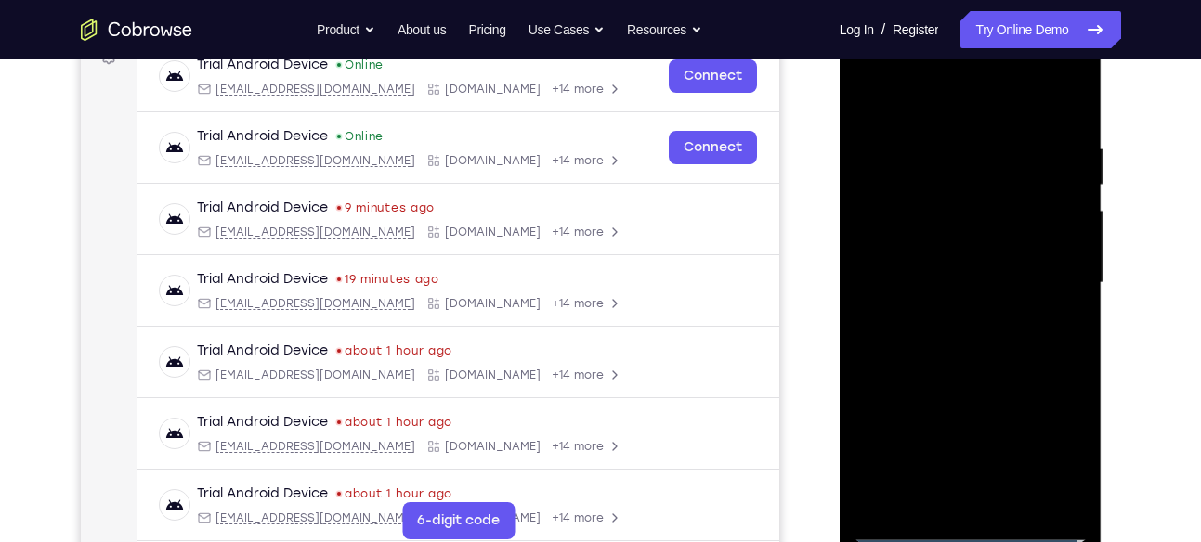
click at [936, 276] on div at bounding box center [971, 283] width 234 height 520
click at [938, 248] on div at bounding box center [971, 283] width 234 height 520
click at [960, 280] on div at bounding box center [971, 283] width 234 height 520
click at [969, 358] on div at bounding box center [971, 283] width 234 height 520
drag, startPoint x: 958, startPoint y: 111, endPoint x: 955, endPoint y: -32, distance: 142.1
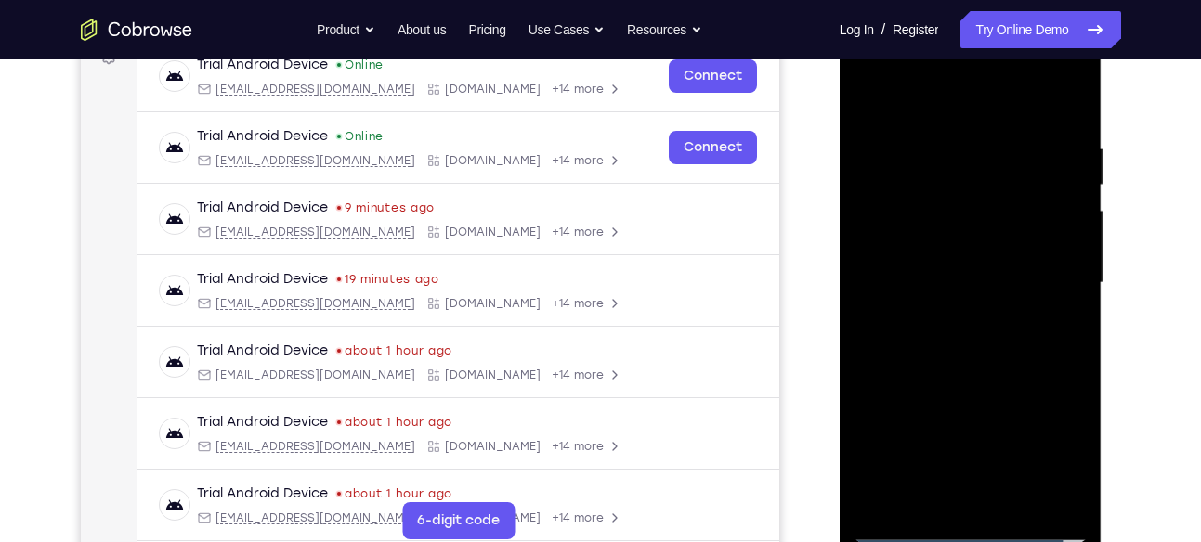
click at [955, 9] on html "Online web based iOS Simulators and Android Emulators. Run iPhone, iPad, Mobile…" at bounding box center [972, 287] width 265 height 557
click at [949, 143] on div at bounding box center [971, 283] width 234 height 520
click at [1075, 106] on div at bounding box center [971, 283] width 234 height 520
click at [1016, 493] on div at bounding box center [971, 283] width 234 height 520
click at [970, 371] on div at bounding box center [971, 283] width 234 height 520
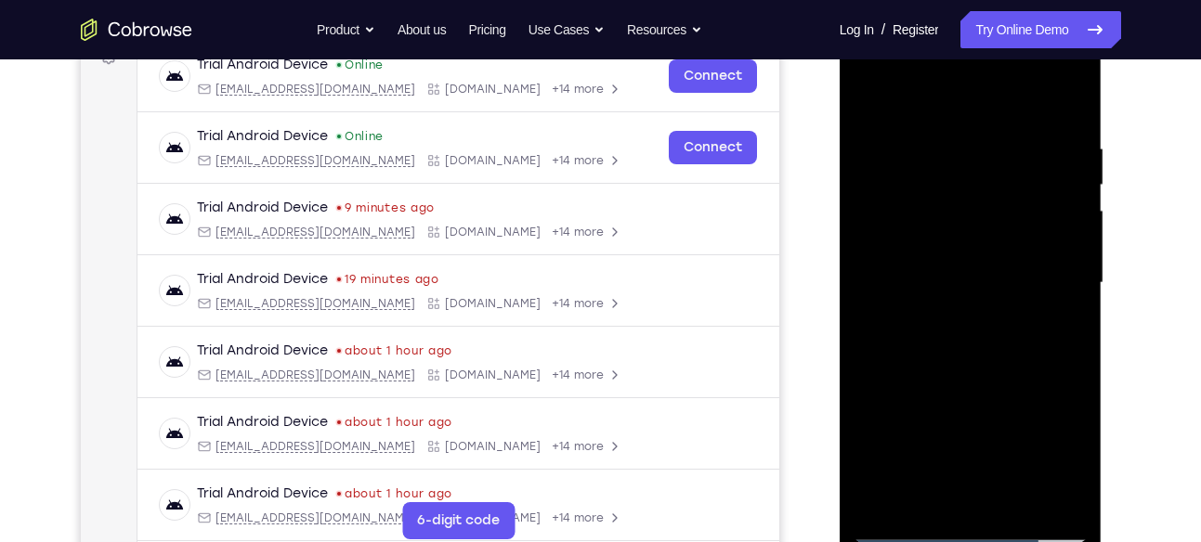
click at [963, 276] on div at bounding box center [971, 283] width 234 height 520
click at [1076, 457] on div at bounding box center [971, 283] width 234 height 520
click at [1060, 330] on div at bounding box center [971, 283] width 234 height 520
click at [873, 109] on div at bounding box center [971, 283] width 234 height 520
click at [867, 97] on div at bounding box center [971, 283] width 234 height 520
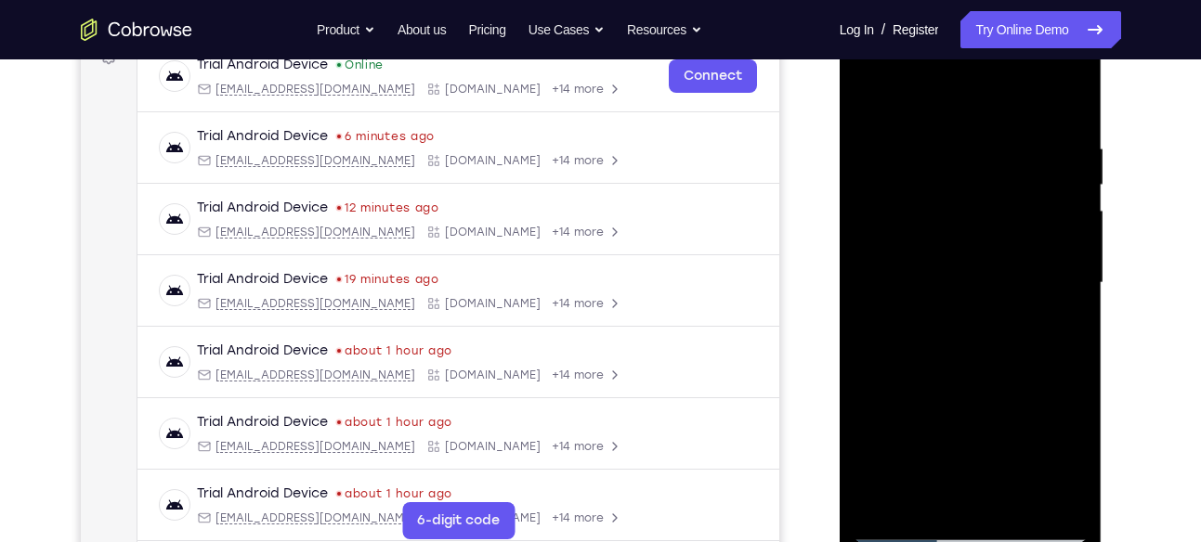
drag, startPoint x: 992, startPoint y: 233, endPoint x: 989, endPoint y: 91, distance: 142.1
click at [989, 91] on div at bounding box center [971, 283] width 234 height 520
click at [1001, 244] on div at bounding box center [971, 283] width 234 height 520
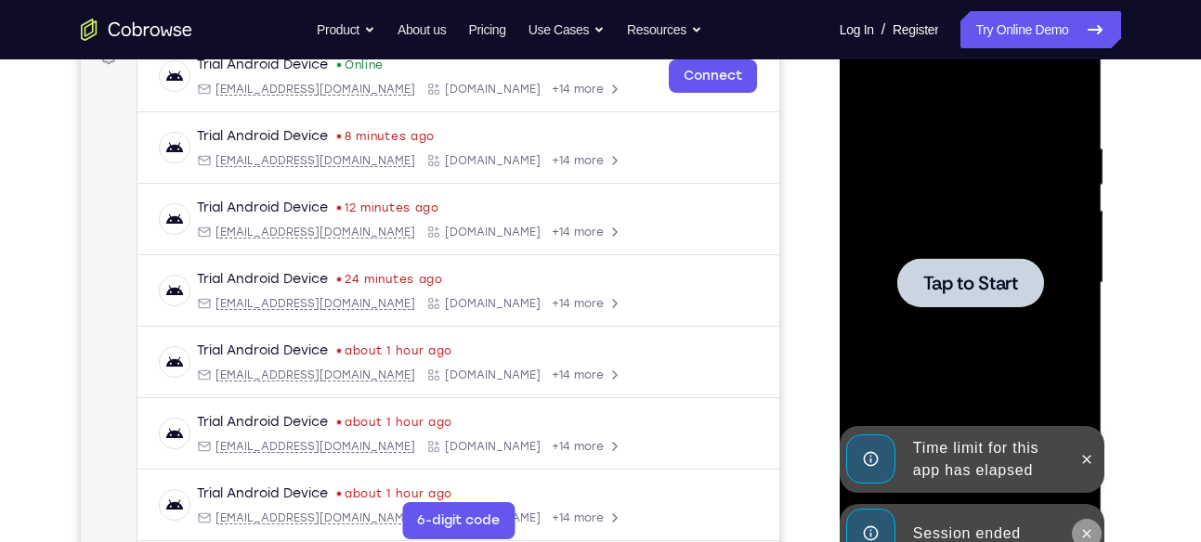
click at [1094, 523] on button at bounding box center [1087, 534] width 30 height 30
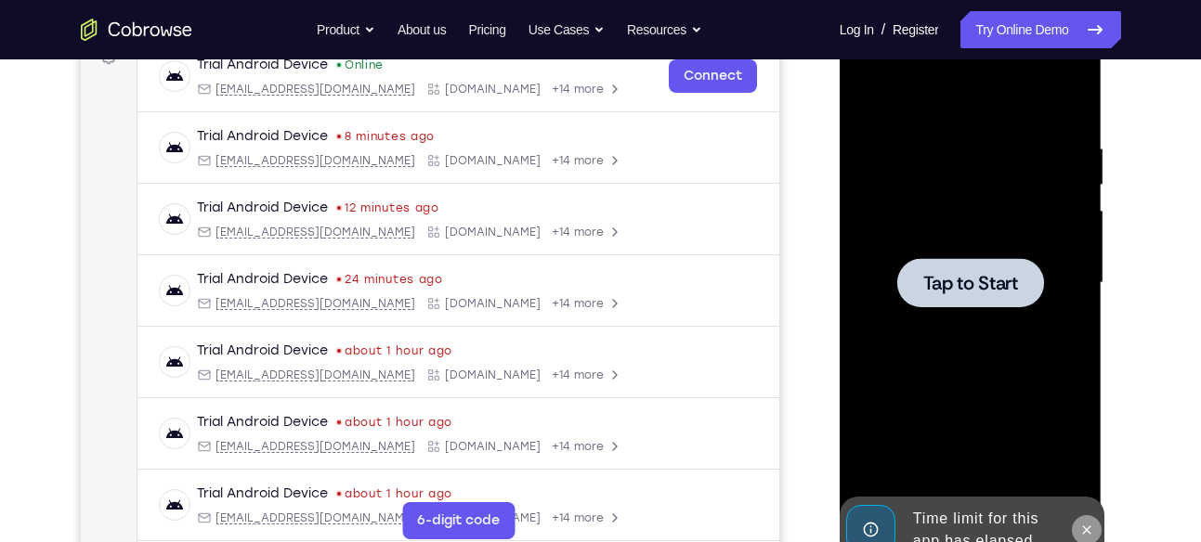
click at [1091, 524] on icon at bounding box center [1086, 530] width 15 height 15
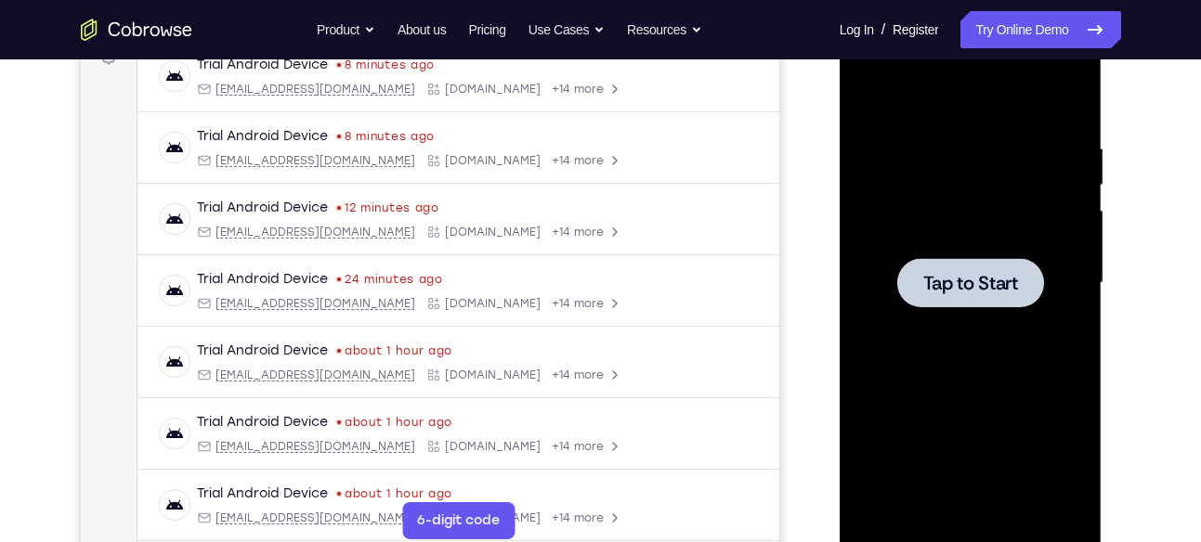
click at [995, 300] on div at bounding box center [970, 282] width 147 height 49
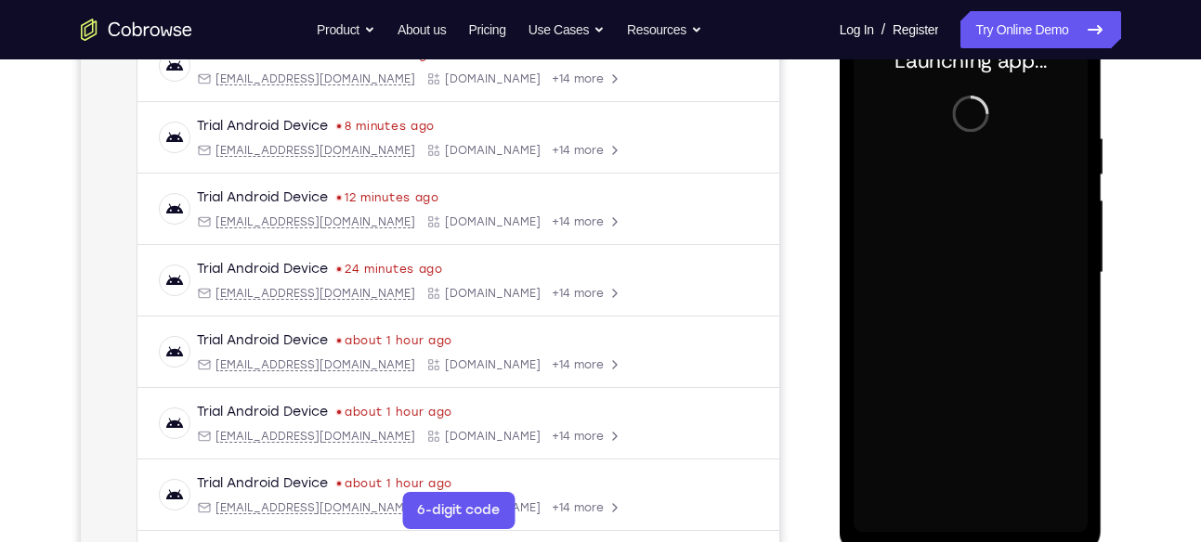
scroll to position [305, 0]
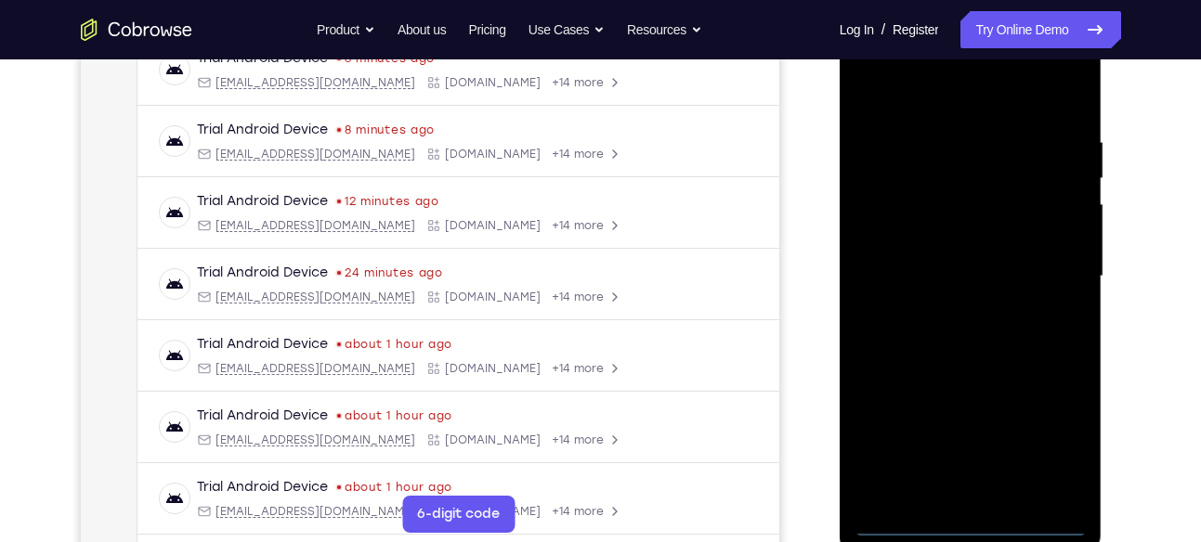
click at [969, 522] on div at bounding box center [971, 277] width 234 height 520
click at [1056, 429] on div at bounding box center [971, 277] width 234 height 520
click at [915, 90] on div at bounding box center [971, 277] width 234 height 520
click at [1046, 269] on div at bounding box center [971, 277] width 234 height 520
click at [950, 304] on div at bounding box center [971, 277] width 234 height 520
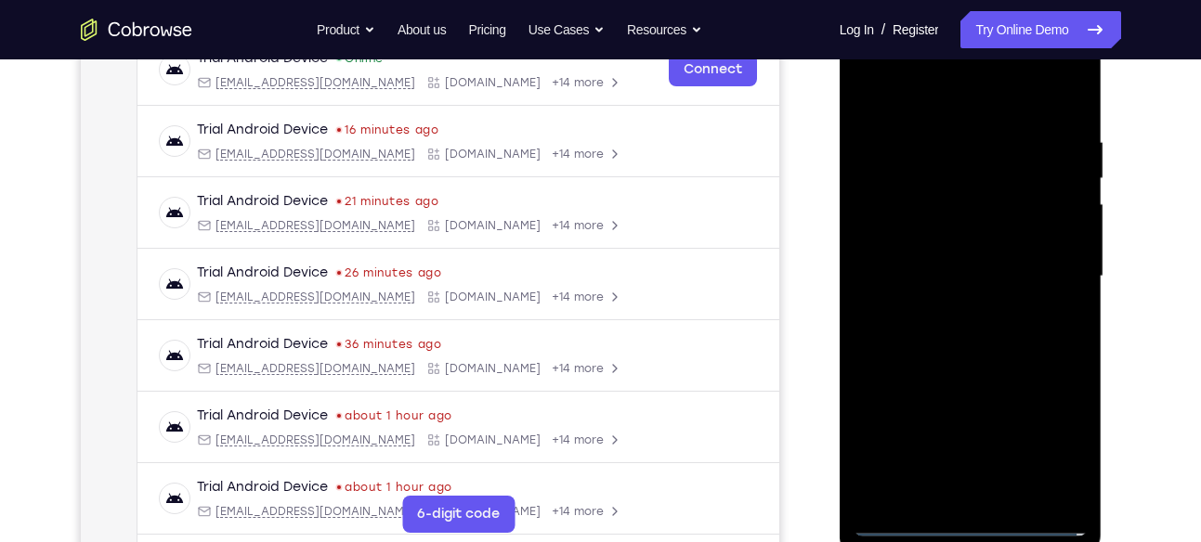
click at [947, 256] on div at bounding box center [971, 277] width 234 height 520
click at [946, 228] on div at bounding box center [971, 277] width 234 height 520
click at [971, 275] on div at bounding box center [971, 277] width 234 height 520
click at [942, 346] on div at bounding box center [971, 277] width 234 height 520
drag, startPoint x: 989, startPoint y: 102, endPoint x: 963, endPoint y: -10, distance: 115.3
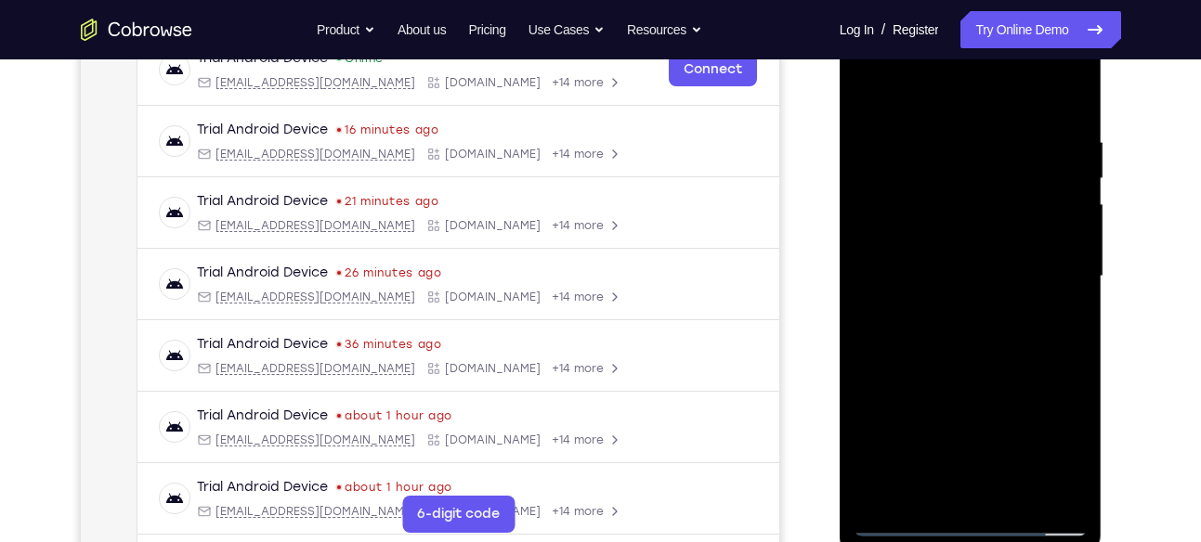
click at [963, 3] on html "Online web based iOS Simulators and Android Emulators. Run iPhone, iPad, Mobile…" at bounding box center [972, 281] width 265 height 557
click at [1015, 497] on div at bounding box center [971, 277] width 234 height 520
click at [965, 378] on div at bounding box center [971, 277] width 234 height 520
click at [942, 271] on div at bounding box center [971, 277] width 234 height 520
click at [962, 485] on div at bounding box center [971, 277] width 234 height 520
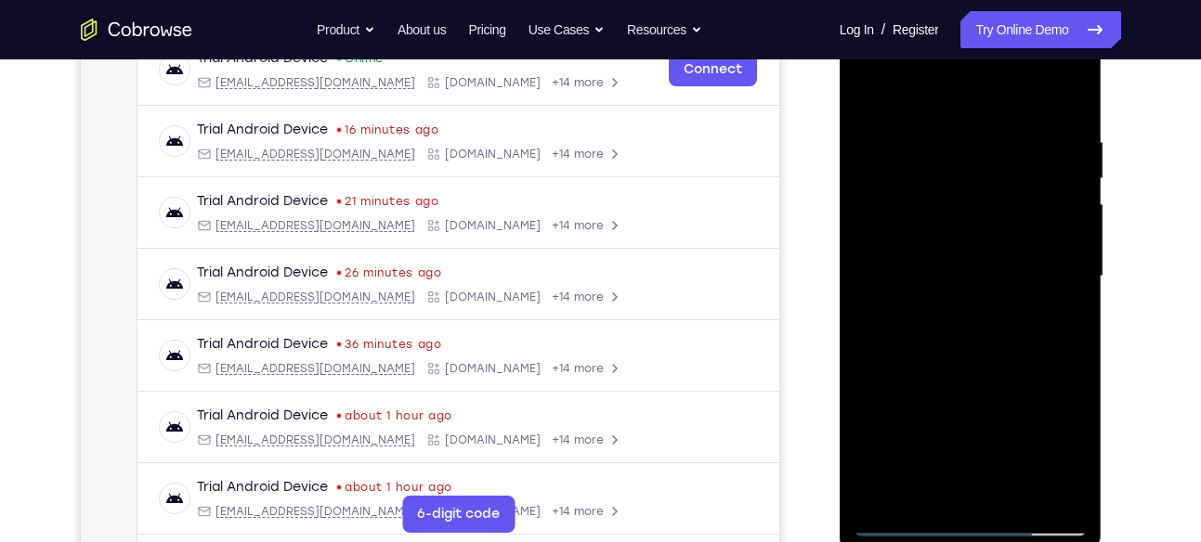
click at [1058, 461] on div at bounding box center [971, 277] width 234 height 520
click at [1062, 332] on div at bounding box center [971, 277] width 234 height 520
click at [861, 92] on div at bounding box center [971, 277] width 234 height 520
click at [875, 89] on div at bounding box center [971, 277] width 234 height 520
click at [925, 132] on div at bounding box center [971, 277] width 234 height 520
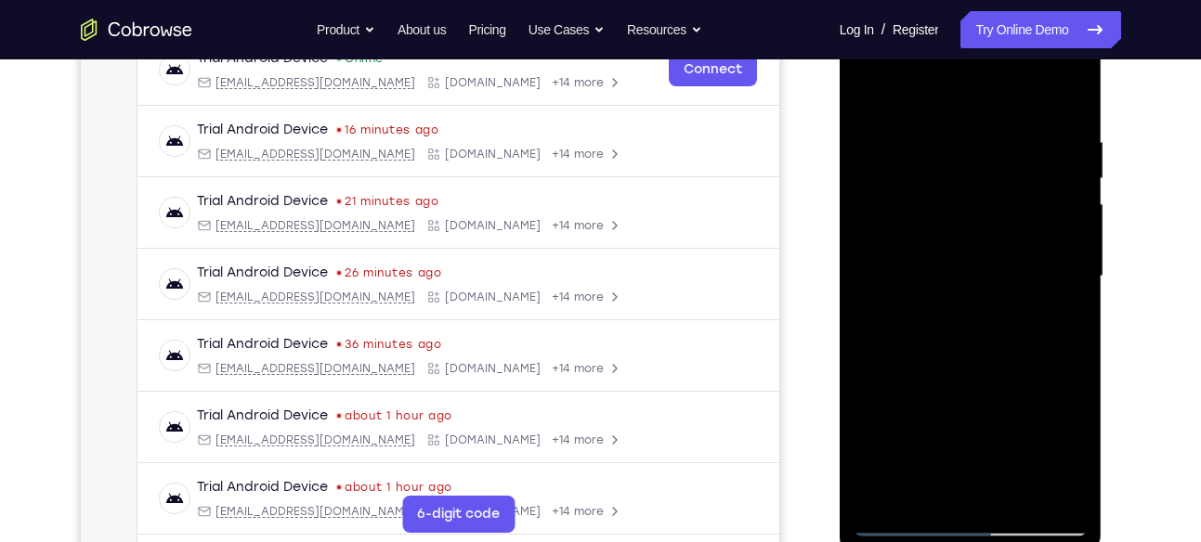
click at [1021, 285] on div at bounding box center [971, 277] width 234 height 520
click at [1049, 280] on div at bounding box center [971, 277] width 234 height 520
click at [1065, 95] on div at bounding box center [971, 277] width 234 height 520
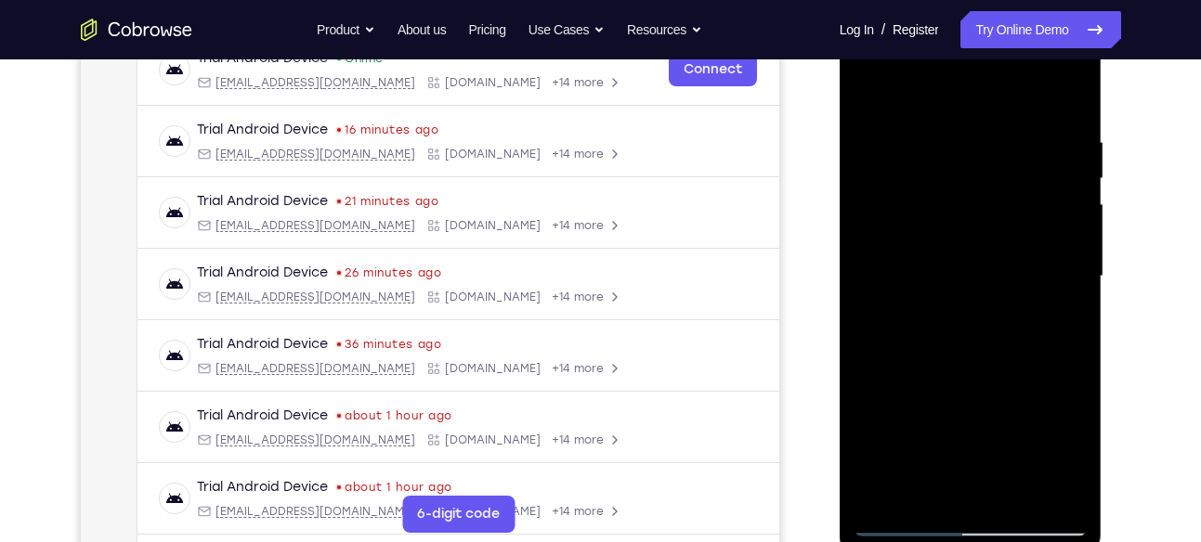
drag, startPoint x: 1063, startPoint y: 96, endPoint x: 1040, endPoint y: 255, distance: 161.4
click at [1040, 255] on div at bounding box center [971, 277] width 234 height 520
click at [1009, 148] on div at bounding box center [971, 277] width 234 height 520
click at [996, 121] on div at bounding box center [971, 277] width 234 height 520
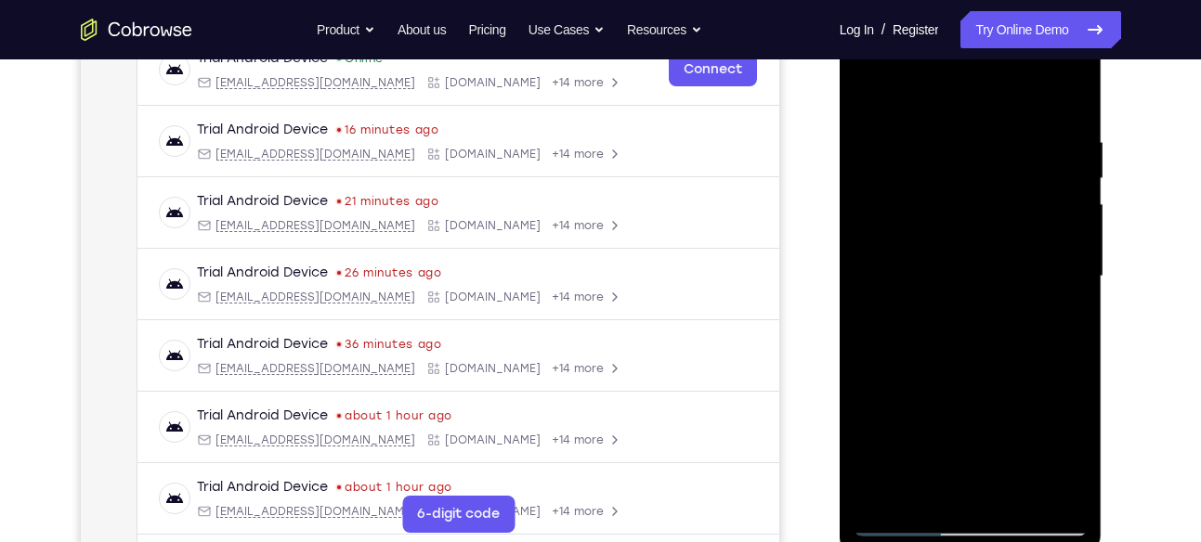
drag, startPoint x: 998, startPoint y: 305, endPoint x: 1007, endPoint y: 154, distance: 150.7
click at [1007, 154] on div at bounding box center [971, 277] width 234 height 520
click at [887, 502] on div at bounding box center [971, 277] width 234 height 520
click at [981, 521] on div at bounding box center [971, 277] width 234 height 520
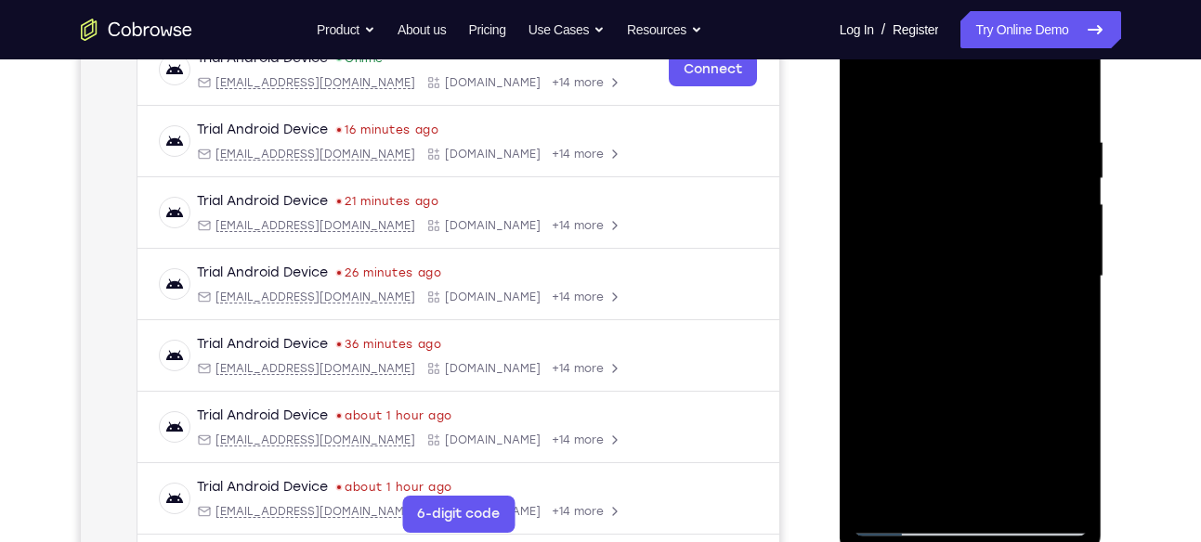
click at [853, 213] on div at bounding box center [971, 280] width 263 height 554
click at [866, 201] on div at bounding box center [971, 277] width 234 height 520
click at [1080, 267] on div at bounding box center [971, 277] width 234 height 520
click at [973, 525] on div at bounding box center [971, 277] width 234 height 520
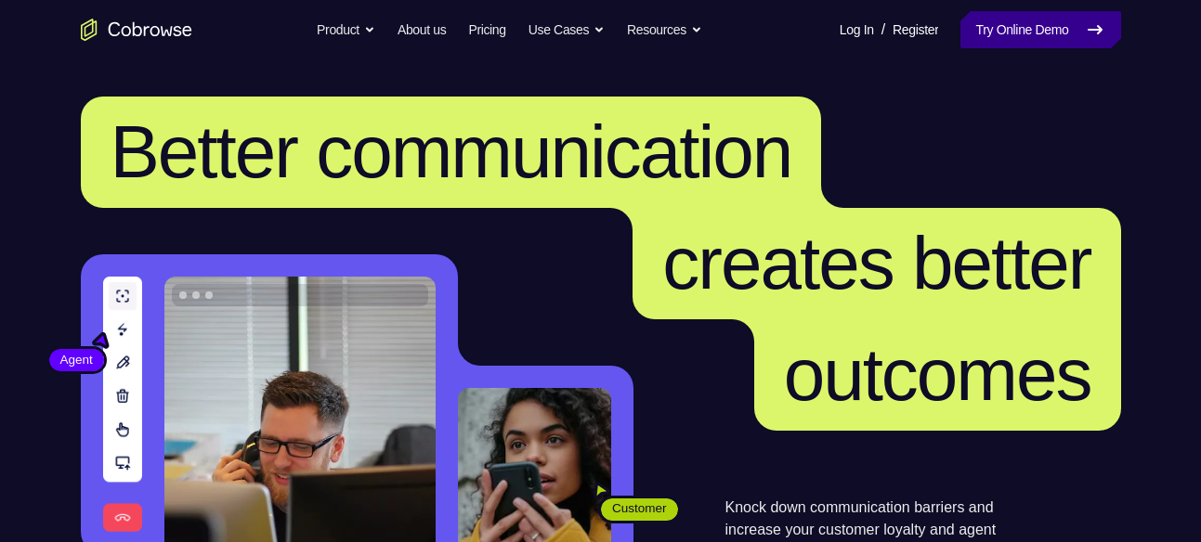
click at [988, 24] on link "Try Online Demo" at bounding box center [1040, 29] width 160 height 37
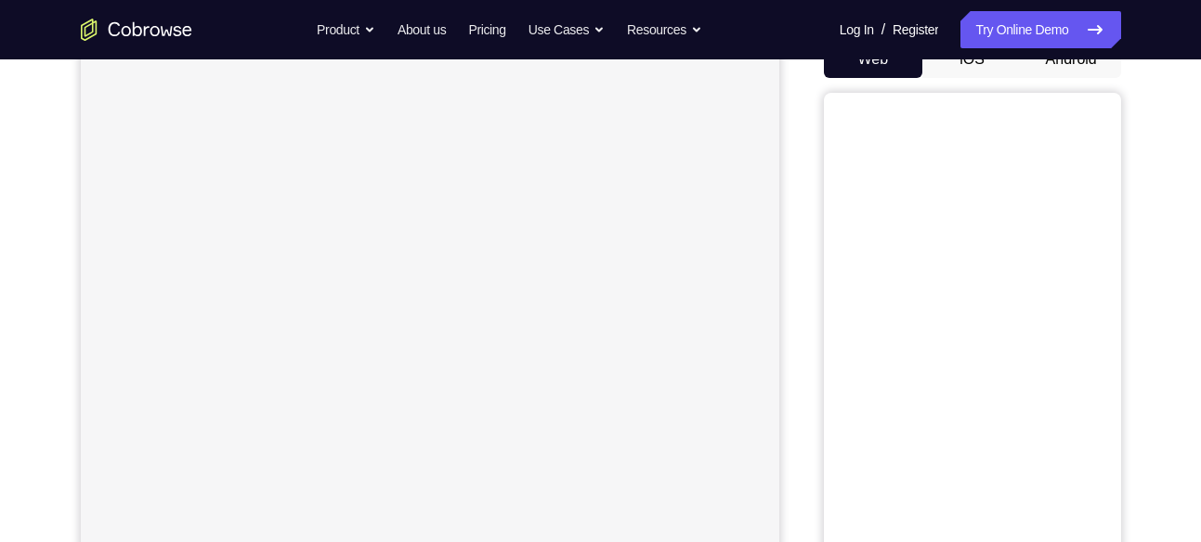
scroll to position [202, 0]
click at [1052, 75] on button "Android" at bounding box center [1071, 58] width 99 height 37
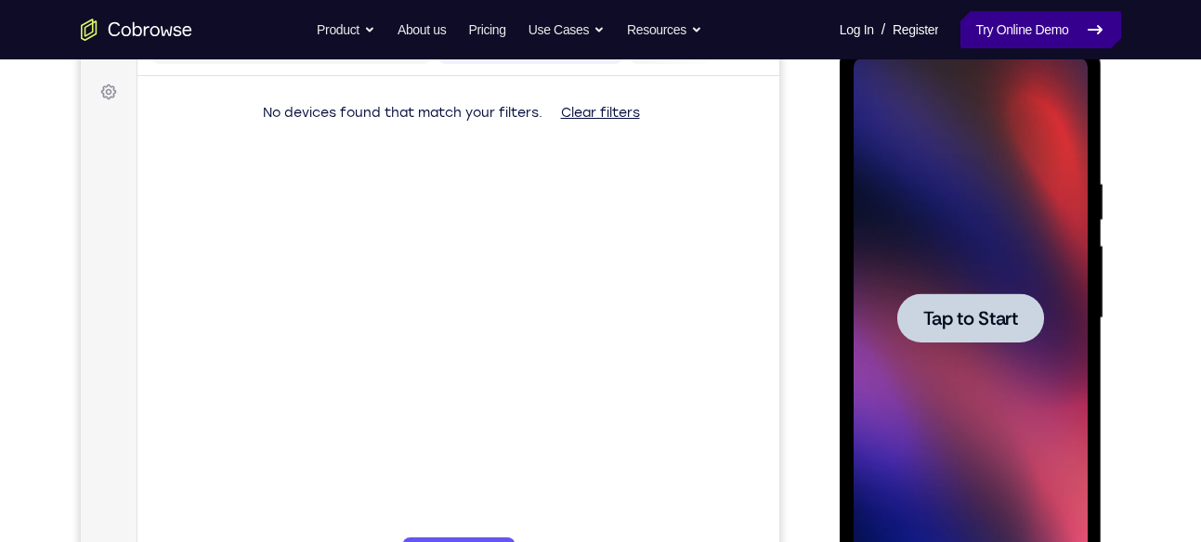
scroll to position [0, 0]
click at [906, 299] on div at bounding box center [970, 317] width 147 height 49
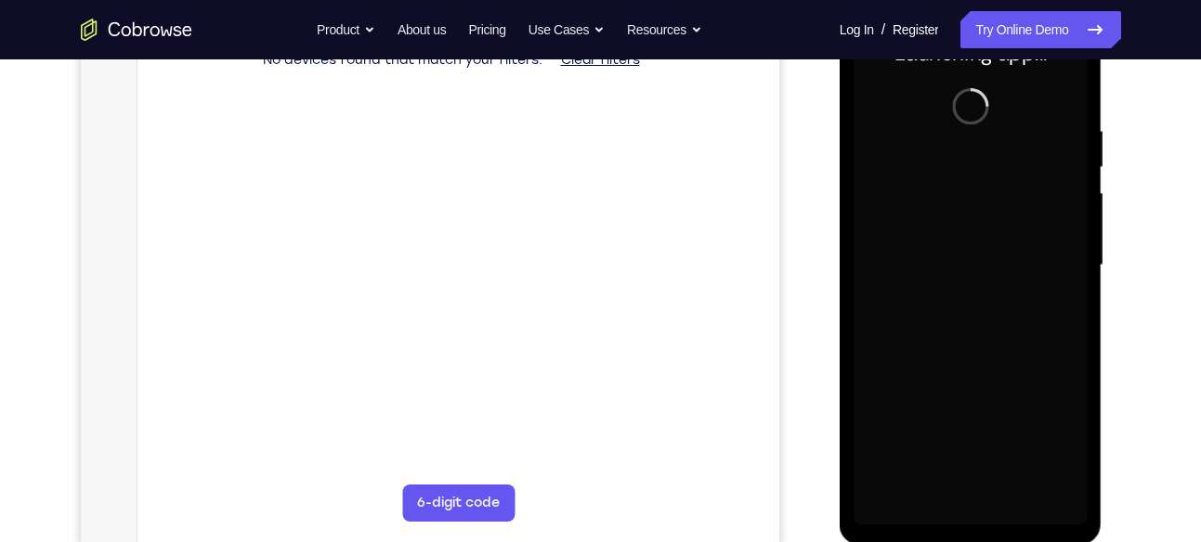
scroll to position [313, 0]
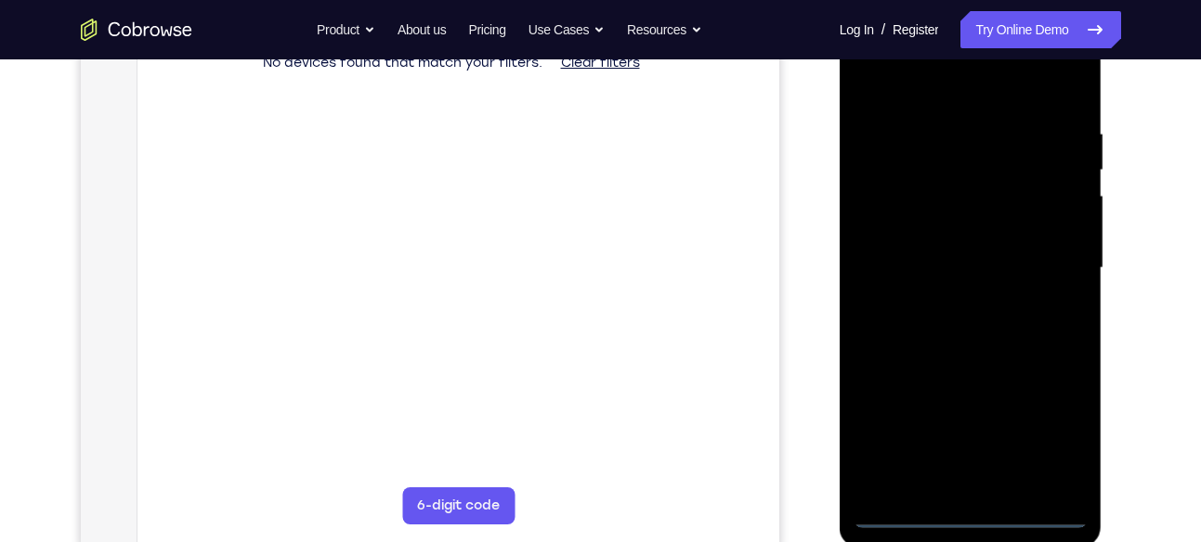
click at [966, 506] on div at bounding box center [971, 268] width 234 height 520
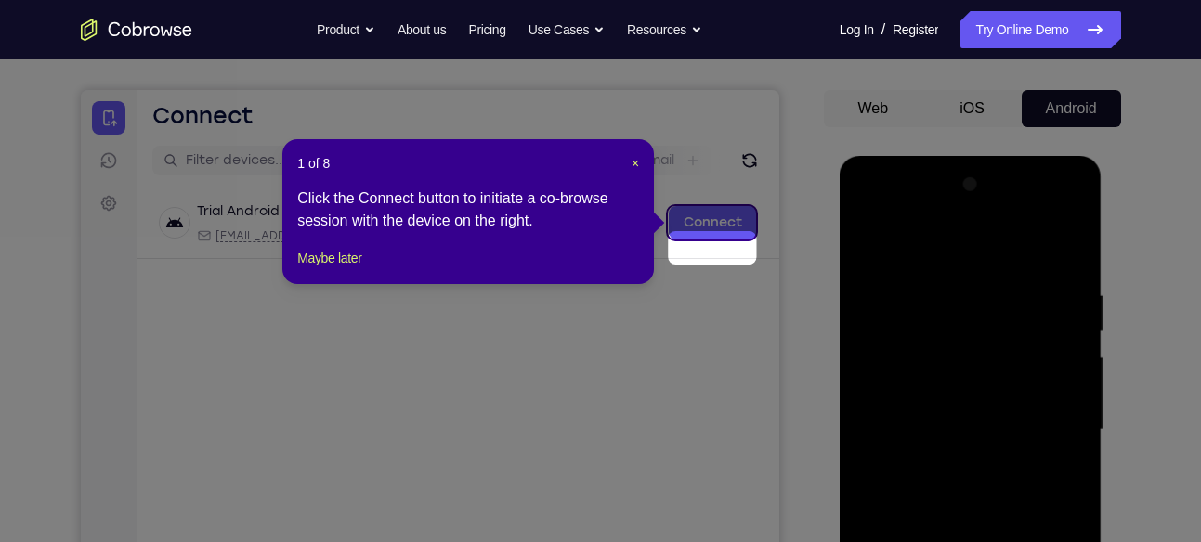
scroll to position [122, 0]
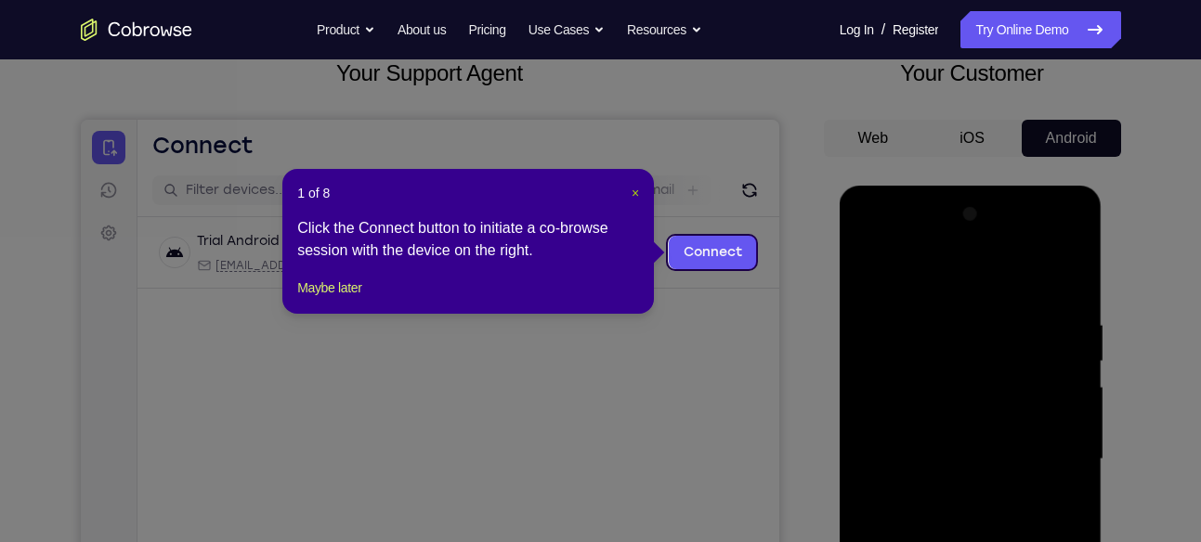
click at [636, 191] on span "×" at bounding box center [635, 193] width 7 height 15
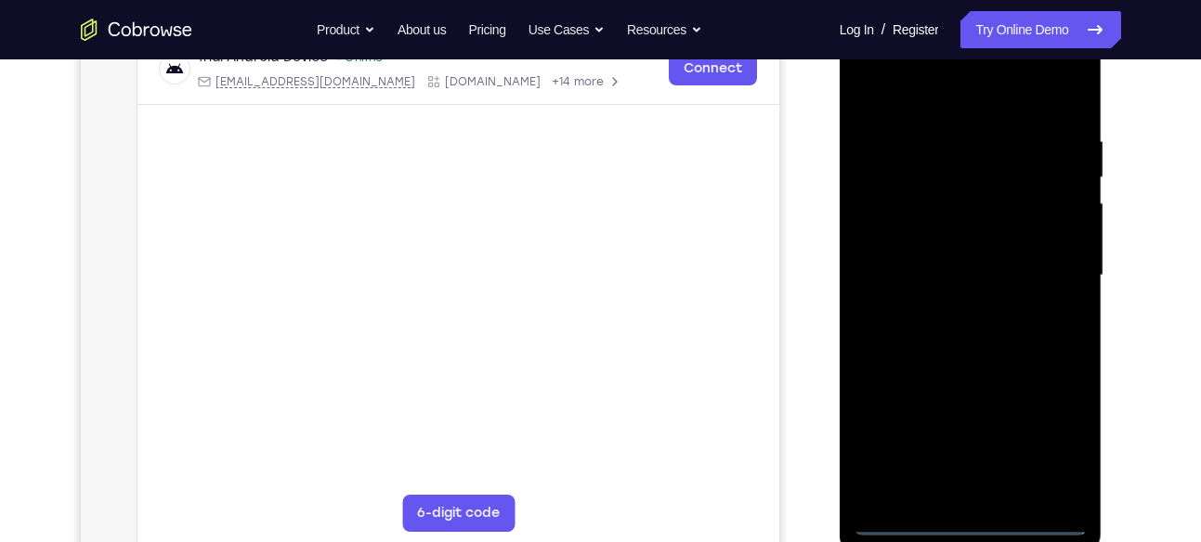
scroll to position [305, 0]
click at [970, 520] on div at bounding box center [971, 277] width 234 height 520
click at [1048, 444] on div at bounding box center [971, 277] width 234 height 520
click at [904, 98] on div at bounding box center [971, 277] width 234 height 520
click at [1049, 264] on div at bounding box center [971, 277] width 234 height 520
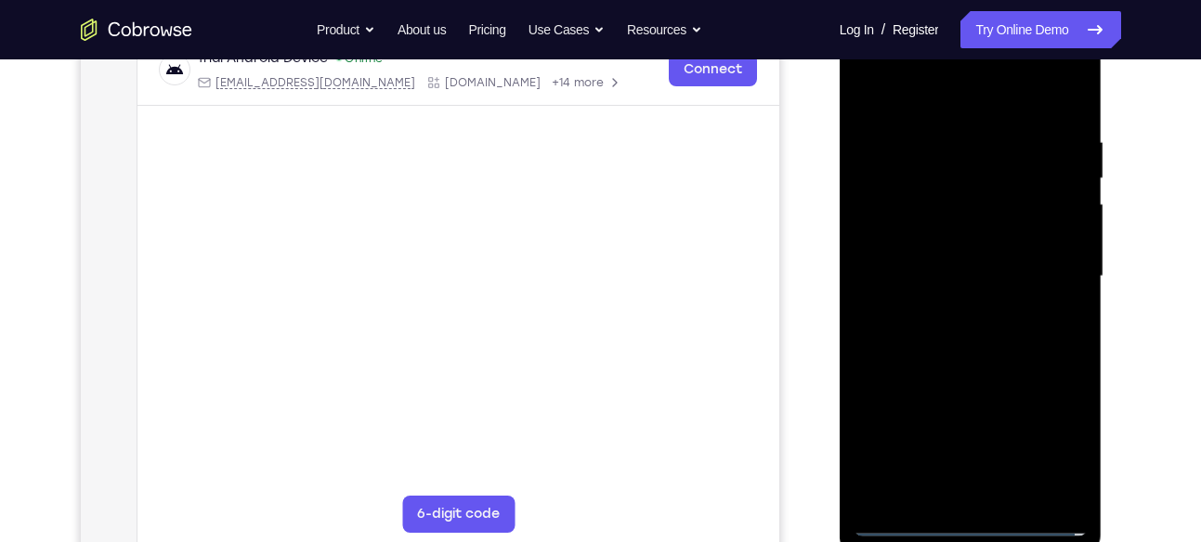
click at [954, 313] on div at bounding box center [971, 277] width 234 height 520
click at [962, 247] on div at bounding box center [971, 277] width 234 height 520
click at [962, 241] on div at bounding box center [971, 277] width 234 height 520
click at [993, 277] on div at bounding box center [971, 277] width 234 height 520
click at [979, 356] on div at bounding box center [971, 277] width 234 height 520
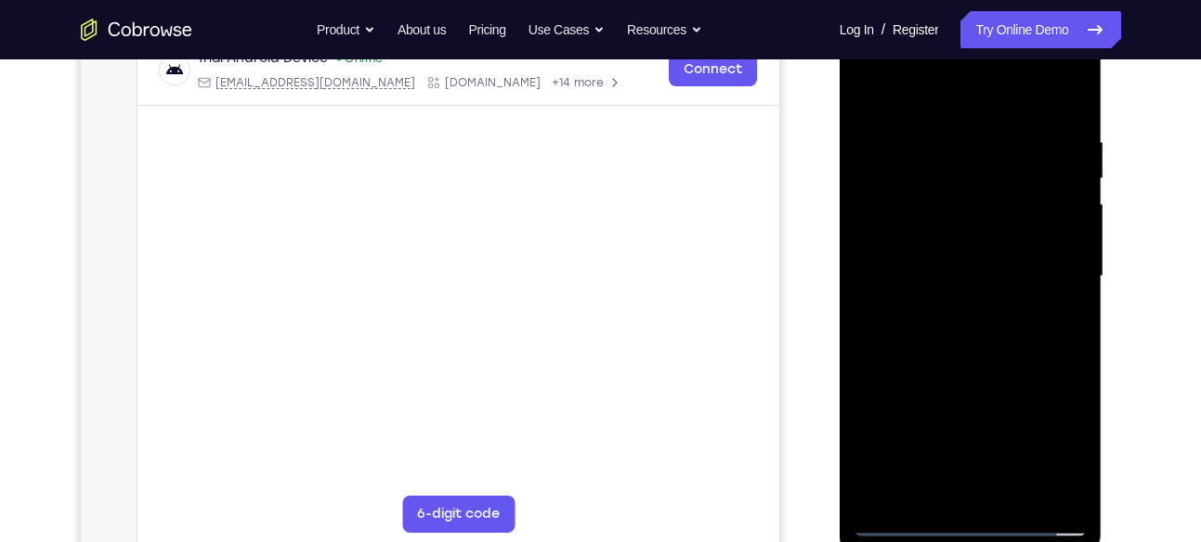
click at [953, 148] on div at bounding box center [971, 277] width 234 height 520
click at [1064, 257] on div at bounding box center [971, 277] width 234 height 520
drag, startPoint x: 971, startPoint y: 103, endPoint x: 979, endPoint y: 2, distance: 101.5
click at [979, 3] on div at bounding box center [971, 280] width 263 height 554
click at [1058, 235] on div at bounding box center [971, 277] width 234 height 520
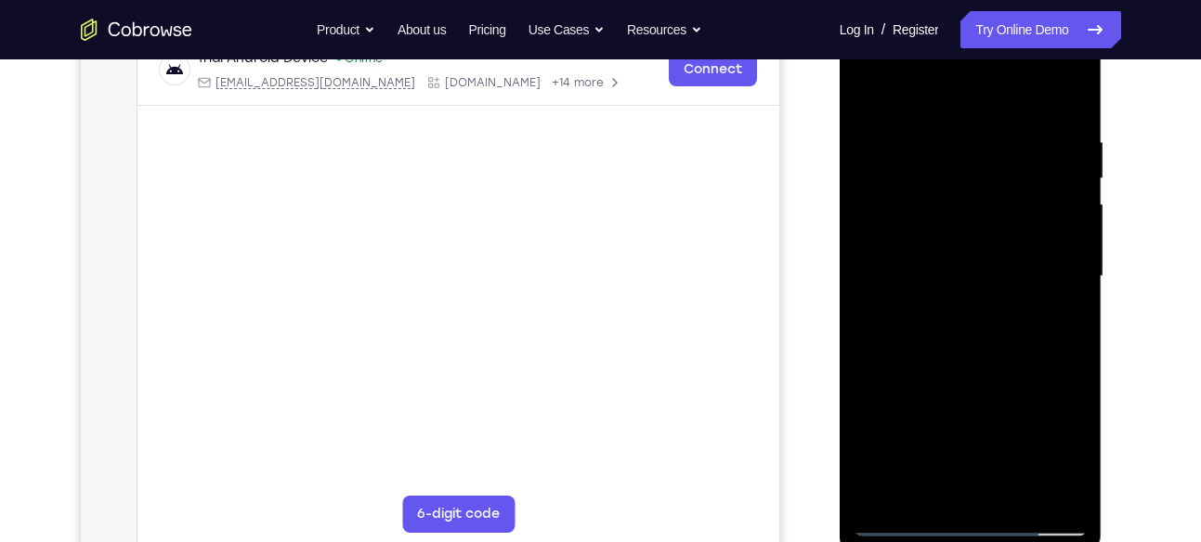
click at [1068, 97] on div at bounding box center [971, 277] width 234 height 520
click at [1019, 496] on div at bounding box center [971, 277] width 234 height 520
click at [1011, 495] on div at bounding box center [971, 277] width 234 height 520
click at [1055, 63] on div at bounding box center [971, 277] width 234 height 520
click at [1021, 137] on div at bounding box center [971, 277] width 234 height 520
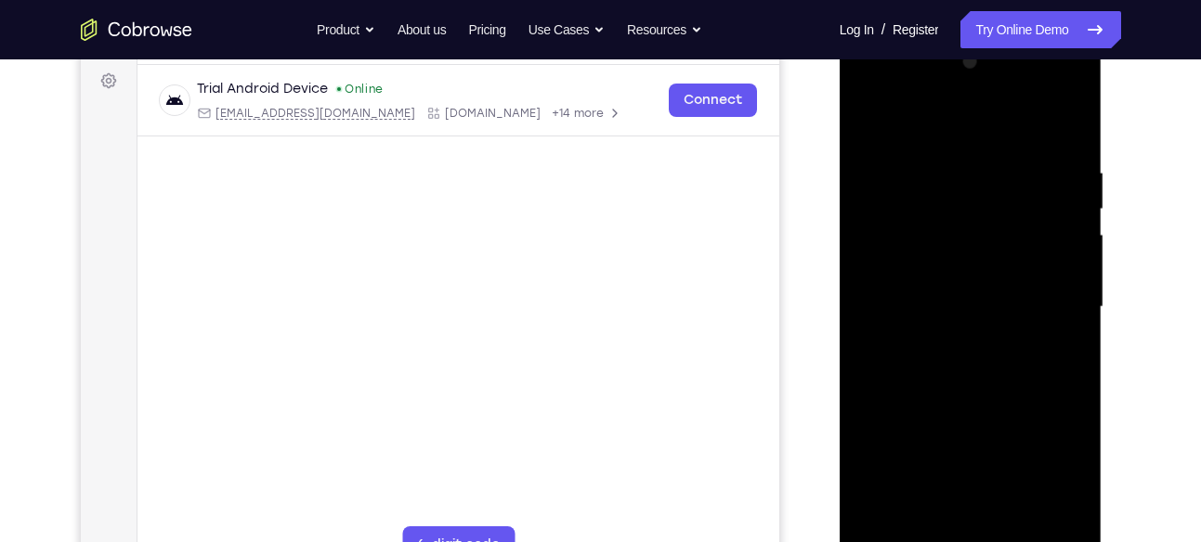
scroll to position [254, 0]
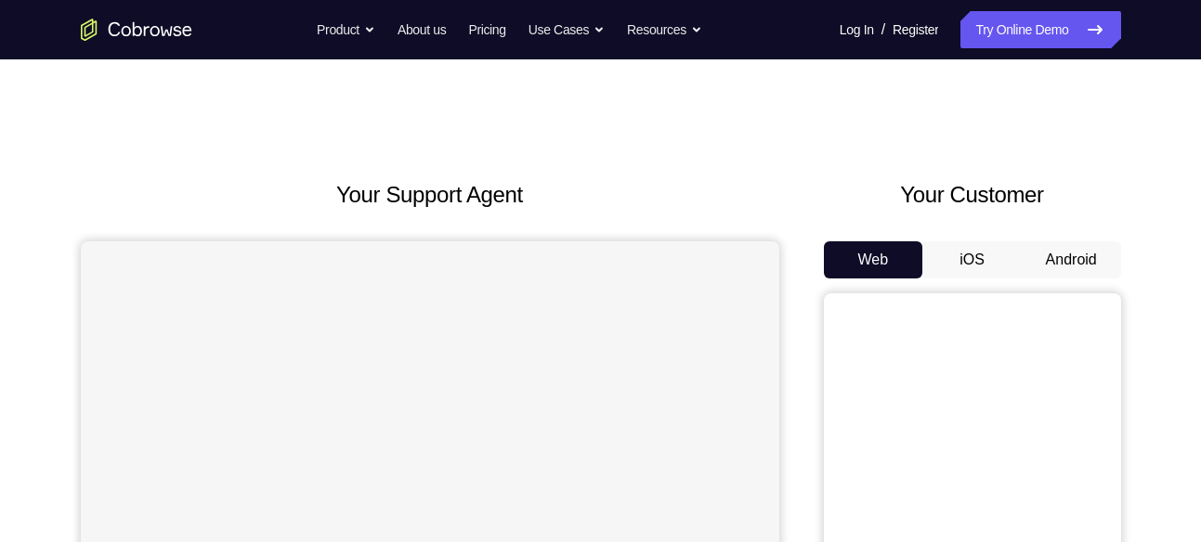
click at [1060, 255] on button "Android" at bounding box center [1071, 259] width 99 height 37
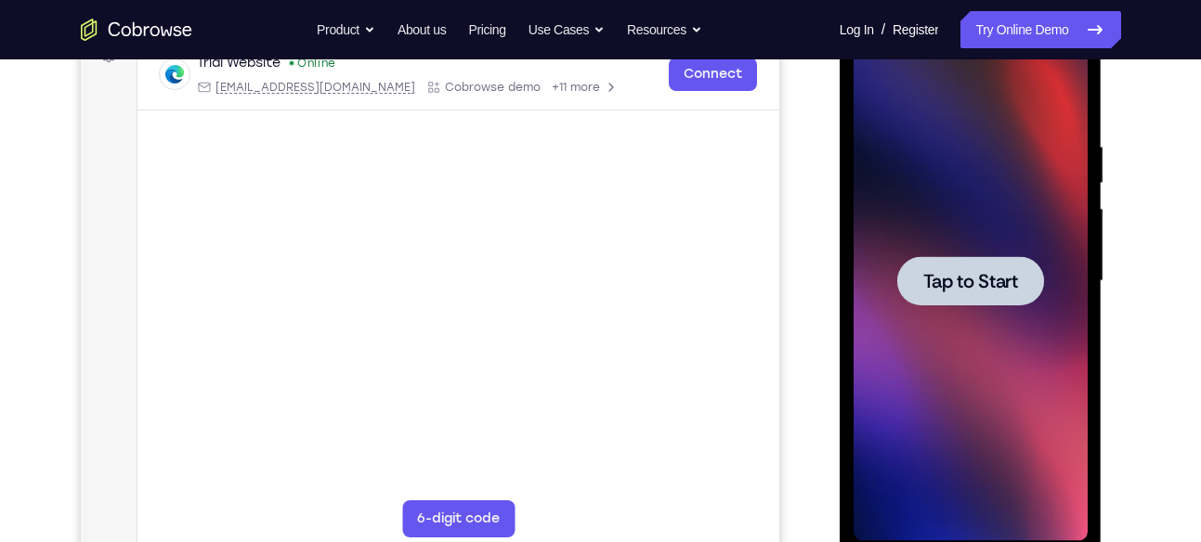
scroll to position [301, 0]
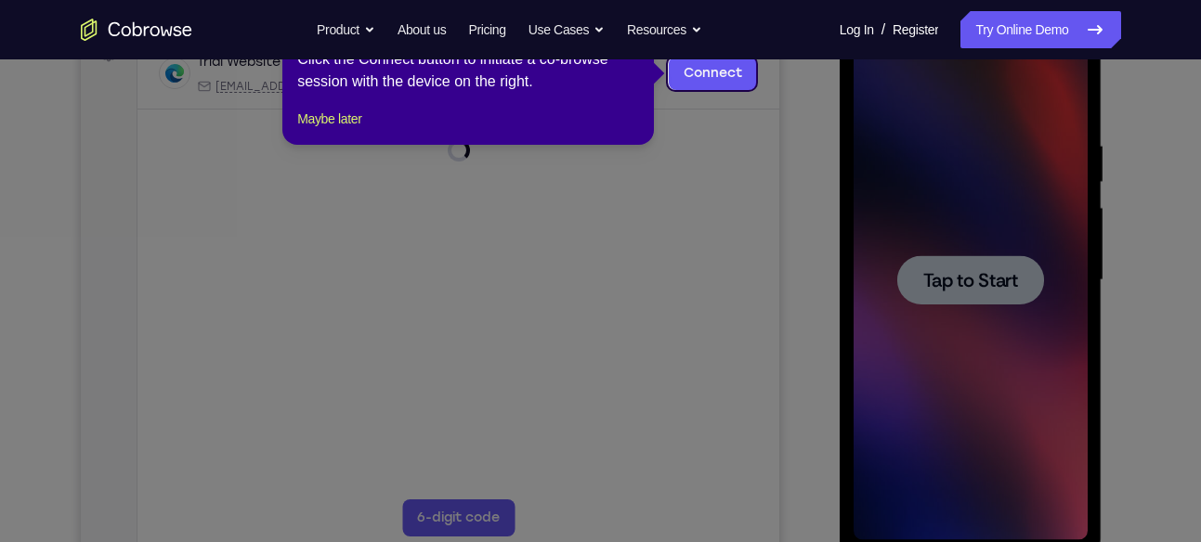
click at [967, 268] on icon at bounding box center [607, 271] width 1215 height 542
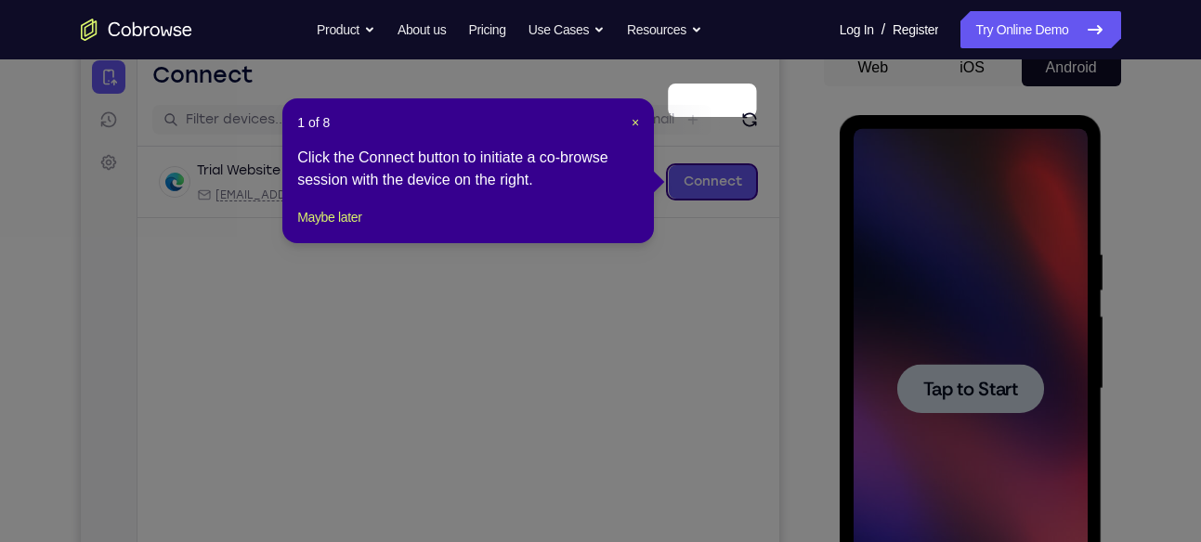
scroll to position [185, 0]
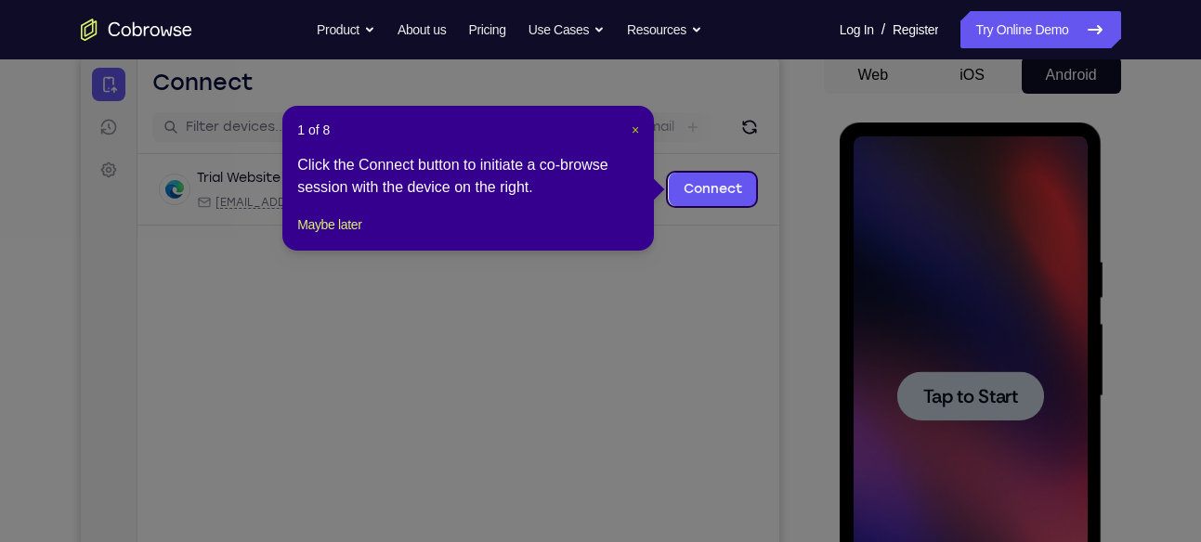
click at [636, 123] on span "×" at bounding box center [635, 130] width 7 height 15
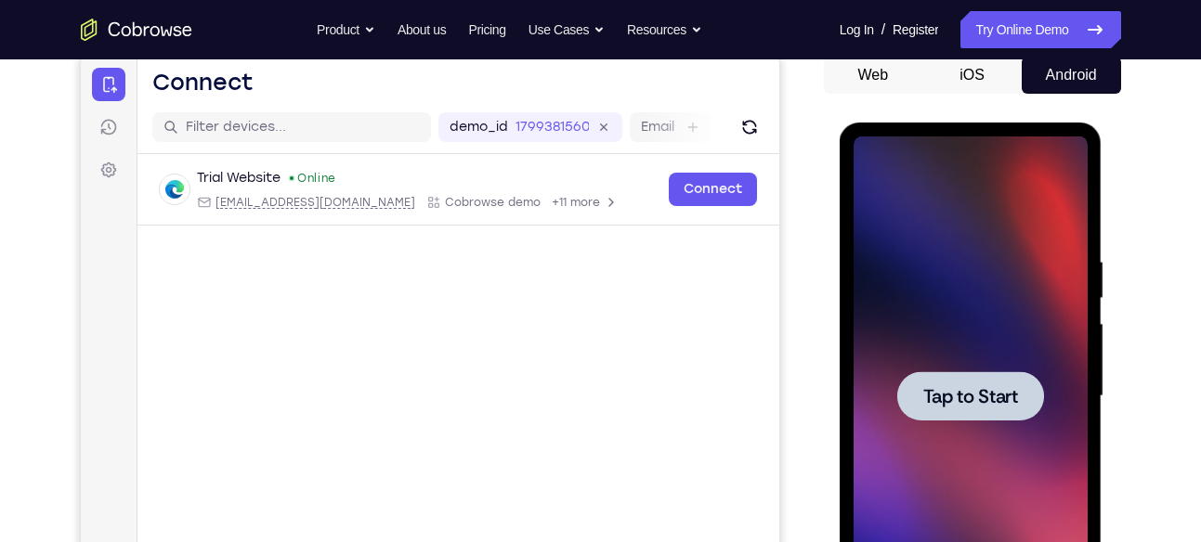
click at [971, 409] on div at bounding box center [970, 395] width 147 height 49
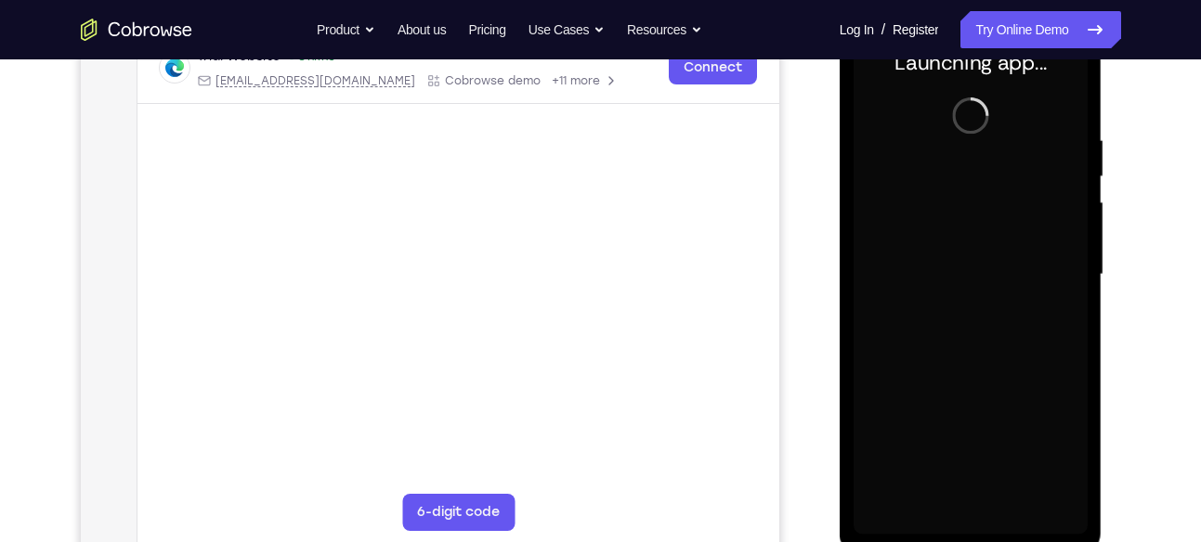
scroll to position [305, 0]
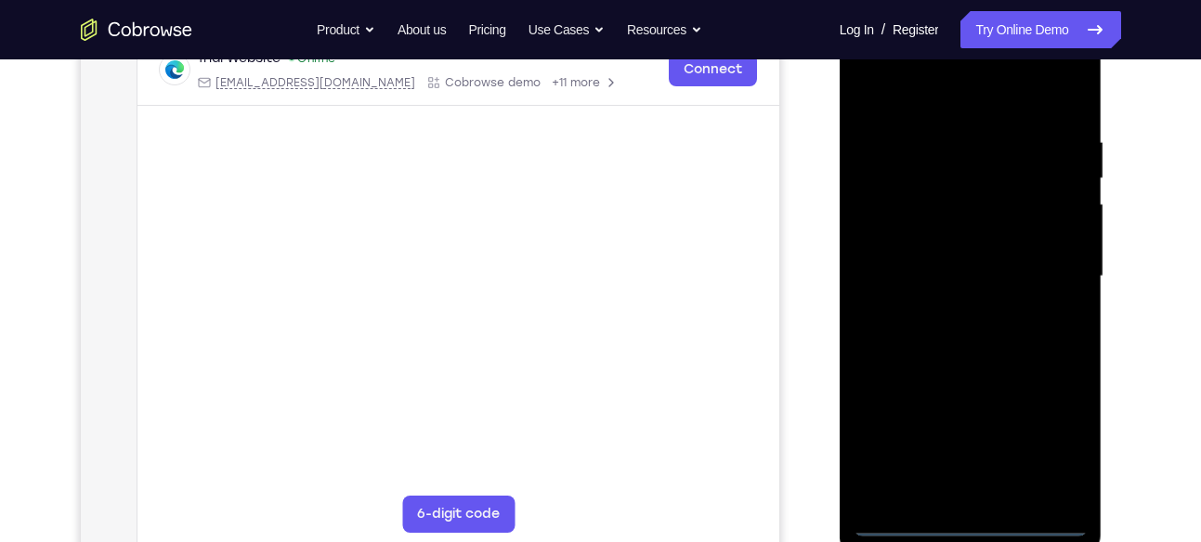
click at [975, 520] on div at bounding box center [971, 277] width 234 height 520
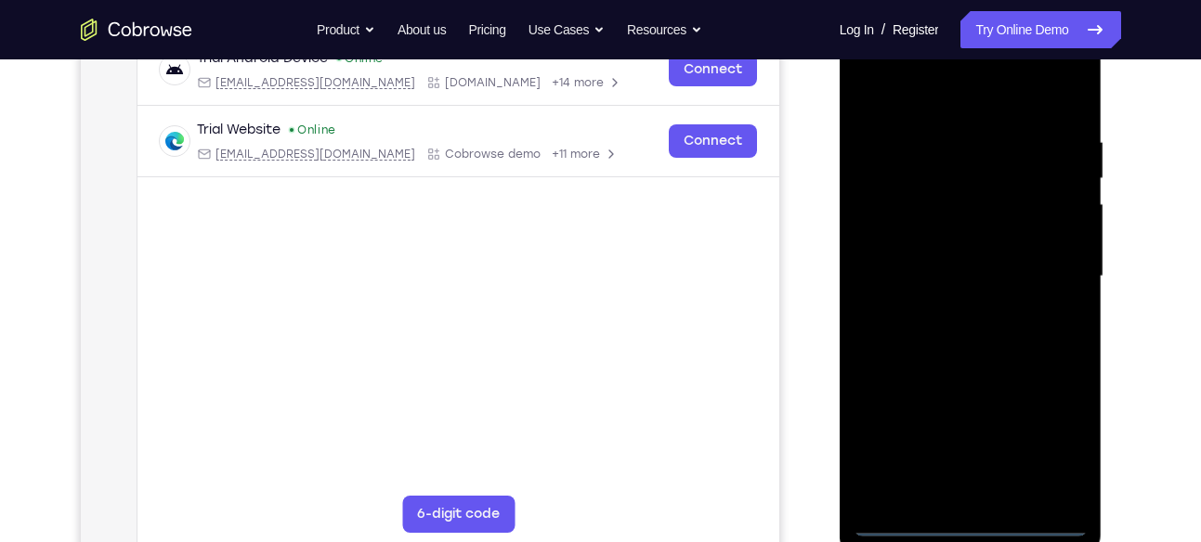
click at [1056, 450] on div at bounding box center [971, 277] width 234 height 520
click at [923, 91] on div at bounding box center [971, 277] width 234 height 520
click at [1052, 271] on div at bounding box center [971, 277] width 234 height 520
click at [948, 307] on div at bounding box center [971, 277] width 234 height 520
click at [1001, 255] on div at bounding box center [971, 277] width 234 height 520
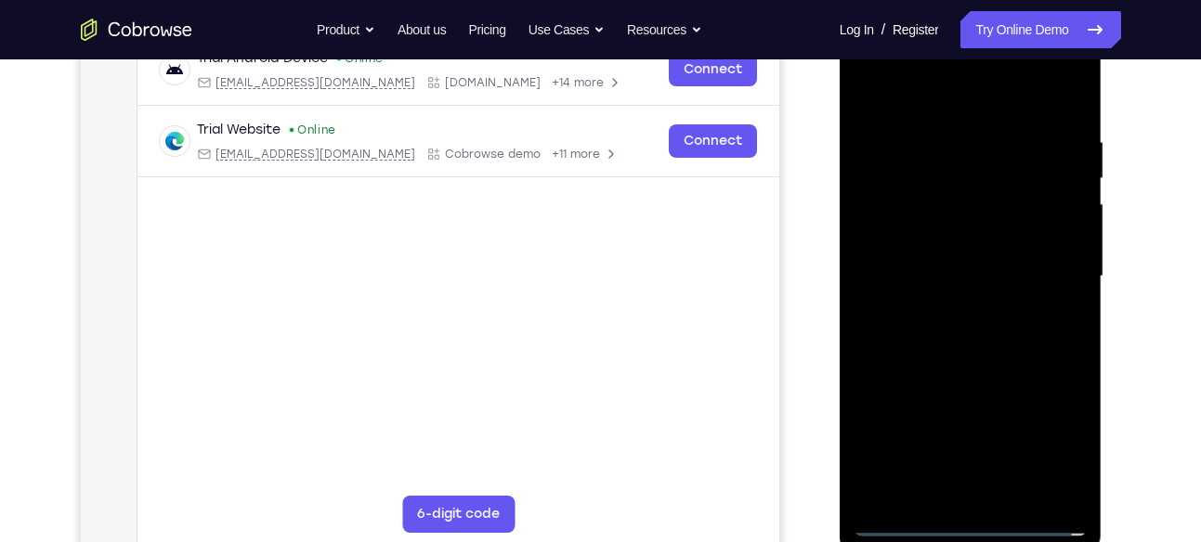
click at [977, 235] on div at bounding box center [971, 277] width 234 height 520
click at [985, 267] on div at bounding box center [971, 277] width 234 height 520
click at [984, 345] on div at bounding box center [971, 277] width 234 height 520
click at [949, 148] on div at bounding box center [971, 277] width 234 height 520
drag, startPoint x: 948, startPoint y: 93, endPoint x: 969, endPoint y: -46, distance: 139.9
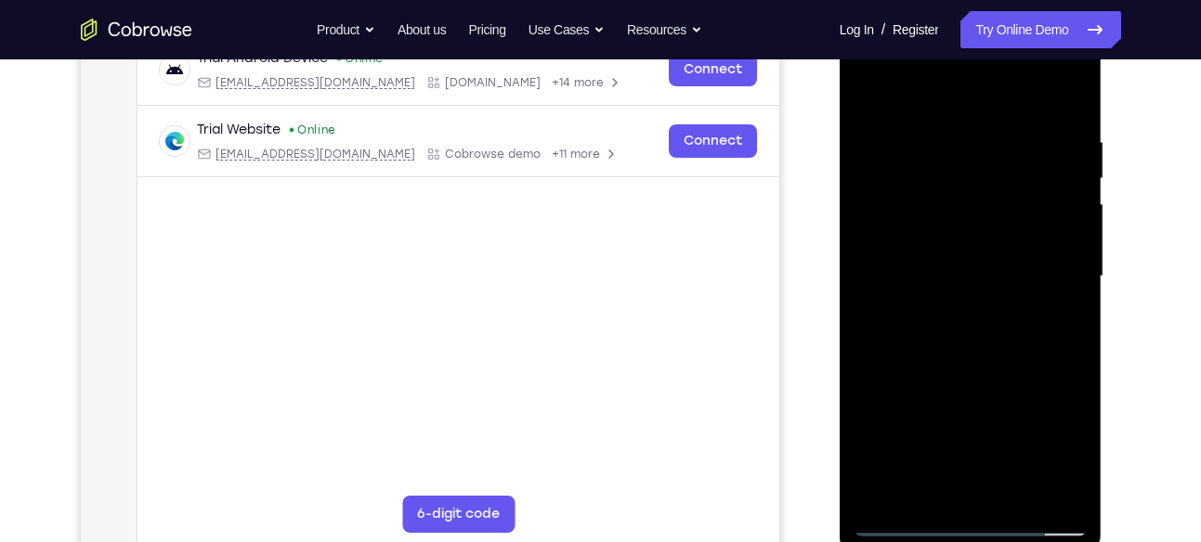
click at [969, 3] on html "Online web based iOS Simulators and Android Emulators. Run iPhone, iPad, Mobile…" at bounding box center [972, 281] width 265 height 557
click at [1062, 92] on div at bounding box center [971, 277] width 234 height 520
click at [1064, 92] on div at bounding box center [971, 277] width 234 height 520
click at [1012, 492] on div at bounding box center [971, 277] width 234 height 520
click at [999, 369] on div at bounding box center [971, 277] width 234 height 520
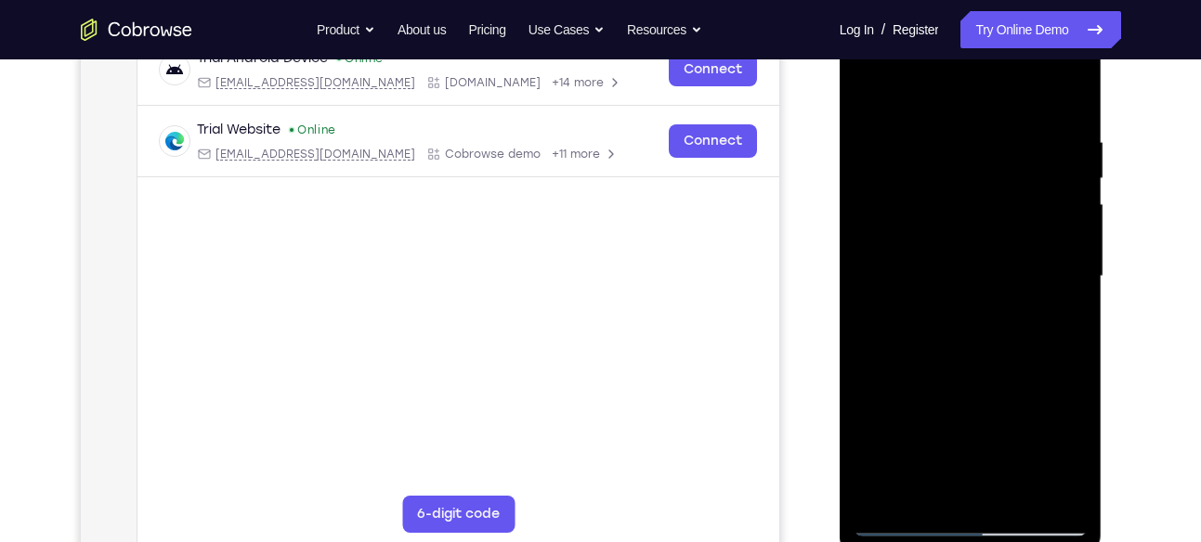
click at [874, 85] on div at bounding box center [971, 277] width 234 height 520
drag, startPoint x: 1016, startPoint y: 180, endPoint x: 942, endPoint y: 541, distance: 367.9
click at [942, 541] on div at bounding box center [971, 280] width 263 height 554
click at [939, 129] on div at bounding box center [971, 277] width 234 height 520
click at [1045, 253] on div at bounding box center [971, 277] width 234 height 520
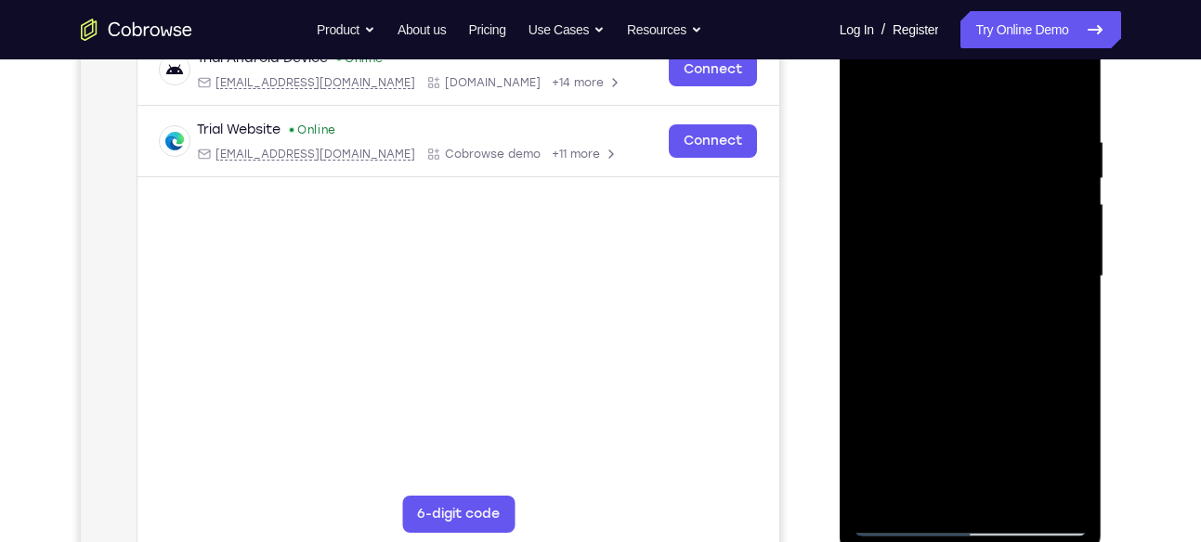
click at [1050, 231] on div at bounding box center [971, 277] width 234 height 520
click at [1054, 230] on div at bounding box center [971, 277] width 234 height 520
click at [1059, 230] on div at bounding box center [971, 277] width 234 height 520
click at [1073, 209] on div at bounding box center [971, 277] width 234 height 520
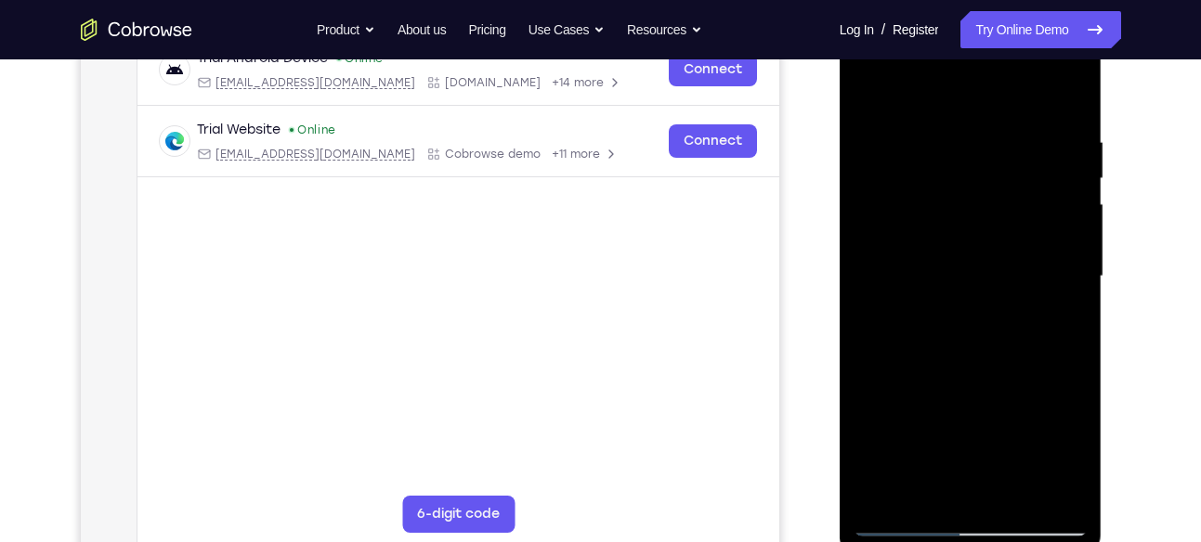
click at [1073, 209] on div at bounding box center [971, 277] width 234 height 520
drag, startPoint x: 1005, startPoint y: 379, endPoint x: 1043, endPoint y: 250, distance: 134.6
click at [1043, 250] on div at bounding box center [971, 277] width 234 height 520
click at [988, 275] on div at bounding box center [971, 277] width 234 height 520
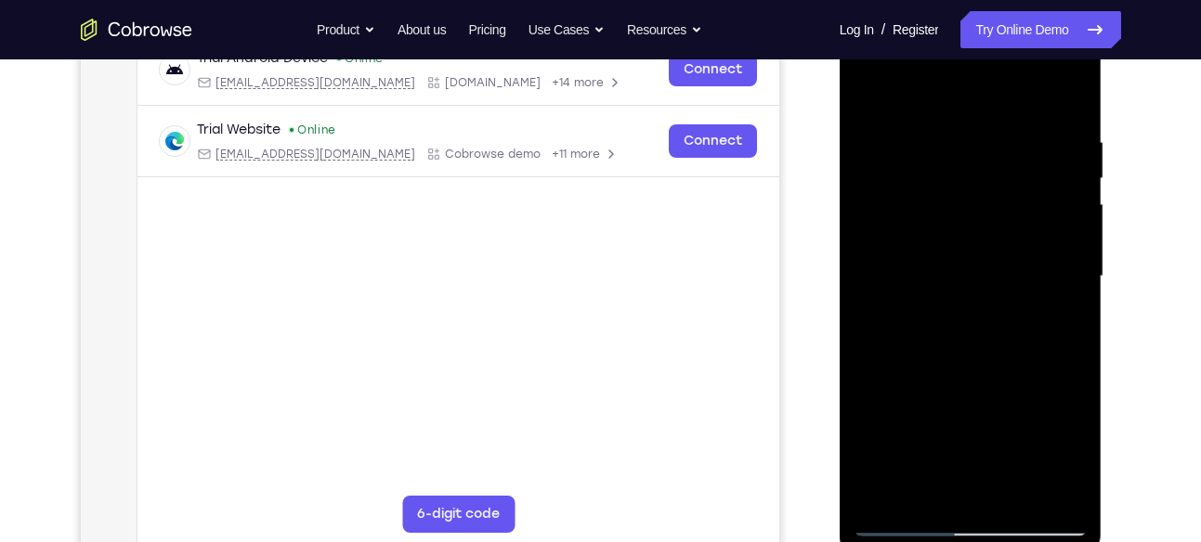
drag, startPoint x: 991, startPoint y: 318, endPoint x: 1044, endPoint y: 162, distance: 164.8
click at [1044, 162] on div at bounding box center [971, 277] width 234 height 520
drag, startPoint x: 1017, startPoint y: 434, endPoint x: 1036, endPoint y: 239, distance: 195.9
click at [1036, 239] on div at bounding box center [971, 277] width 234 height 520
drag, startPoint x: 1037, startPoint y: 360, endPoint x: 1026, endPoint y: 133, distance: 227.8
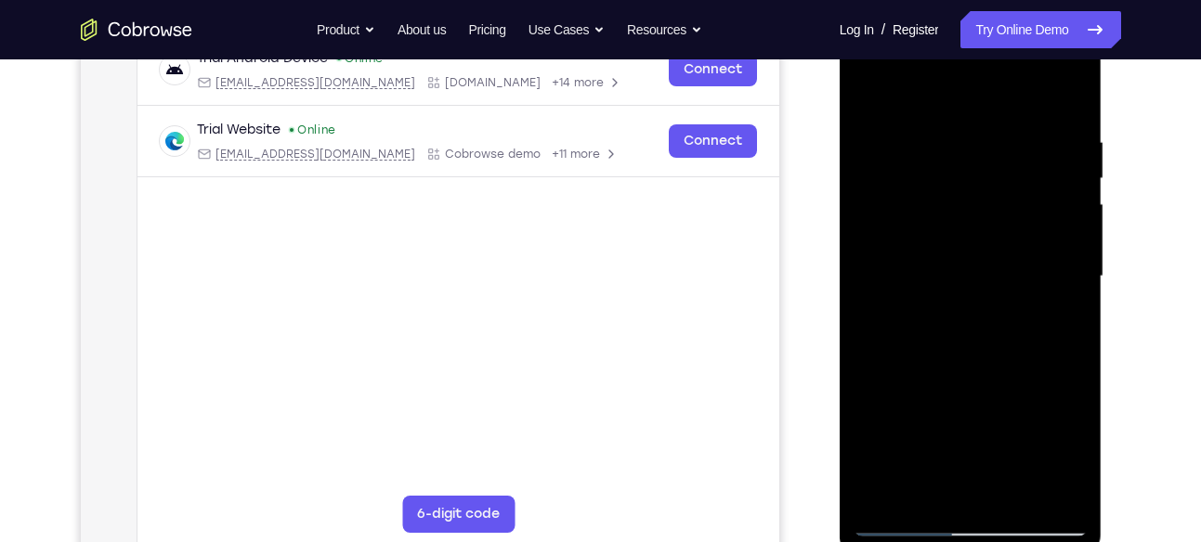
click at [1026, 133] on div at bounding box center [971, 277] width 234 height 520
drag, startPoint x: 1027, startPoint y: 331, endPoint x: 1046, endPoint y: 175, distance: 157.1
click at [1046, 175] on div at bounding box center [971, 277] width 234 height 520
click at [1032, 327] on div at bounding box center [971, 277] width 234 height 520
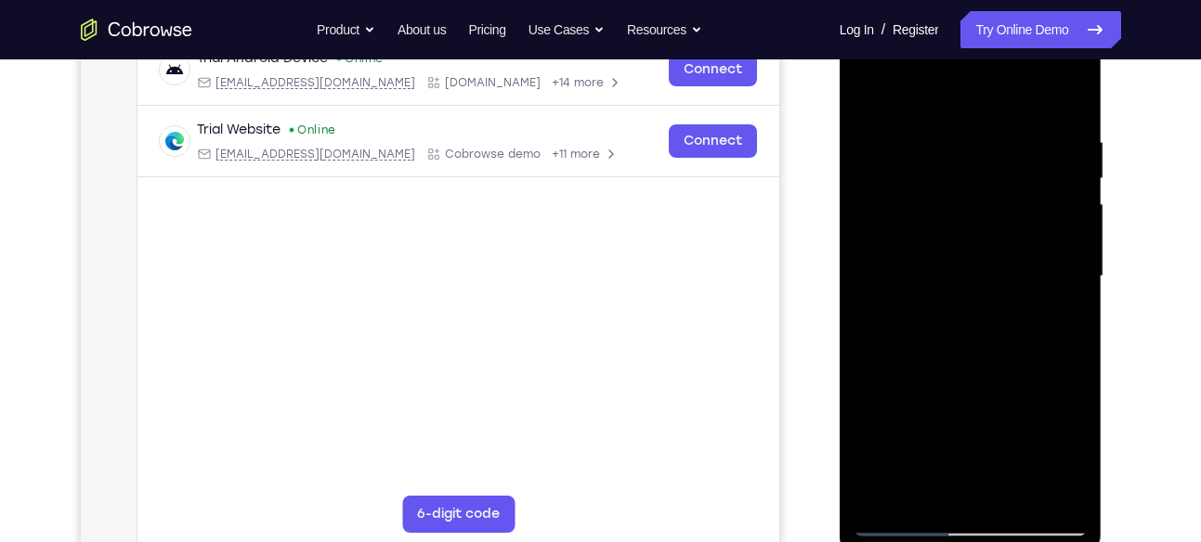
drag, startPoint x: 1032, startPoint y: 327, endPoint x: 1039, endPoint y: 118, distance: 209.1
click at [1039, 118] on div at bounding box center [971, 277] width 234 height 520
drag, startPoint x: 1041, startPoint y: 284, endPoint x: 1060, endPoint y: 120, distance: 165.4
click at [1060, 120] on div at bounding box center [971, 277] width 234 height 520
drag, startPoint x: 1033, startPoint y: 349, endPoint x: 1022, endPoint y: 152, distance: 197.2
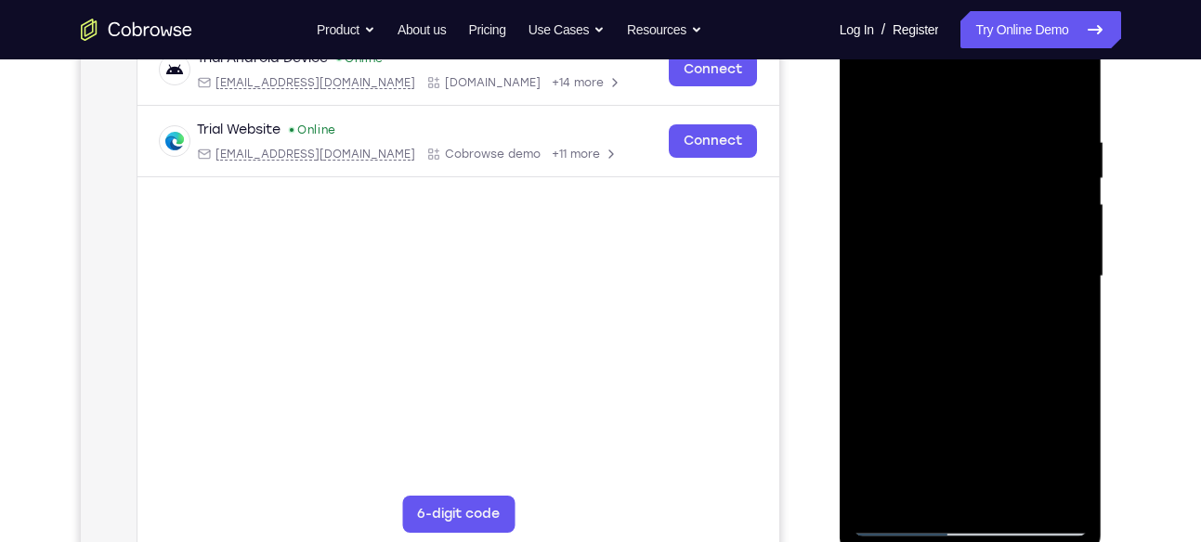
click at [1022, 152] on div at bounding box center [971, 277] width 234 height 520
click at [1013, 345] on div at bounding box center [971, 277] width 234 height 520
drag, startPoint x: 1019, startPoint y: 432, endPoint x: 1023, endPoint y: 181, distance: 250.8
click at [1023, 181] on div at bounding box center [971, 277] width 234 height 520
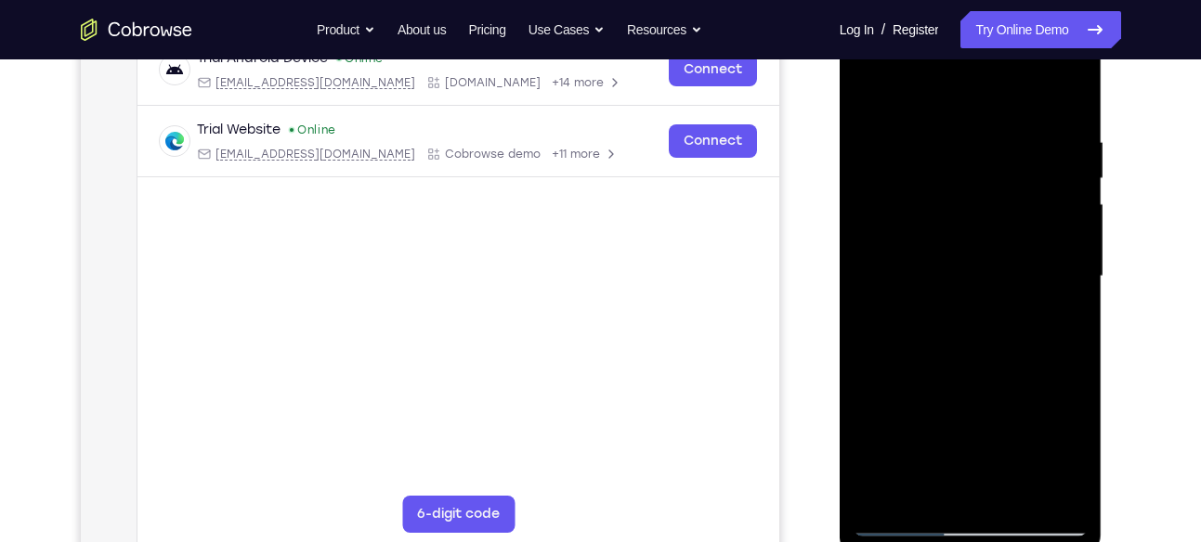
drag, startPoint x: 1021, startPoint y: 338, endPoint x: 1027, endPoint y: 183, distance: 155.2
click at [1027, 183] on div at bounding box center [971, 277] width 234 height 520
drag, startPoint x: 1037, startPoint y: 227, endPoint x: 1031, endPoint y: 306, distance: 79.2
click at [1031, 306] on div at bounding box center [971, 277] width 234 height 520
click at [1075, 282] on div at bounding box center [971, 277] width 234 height 520
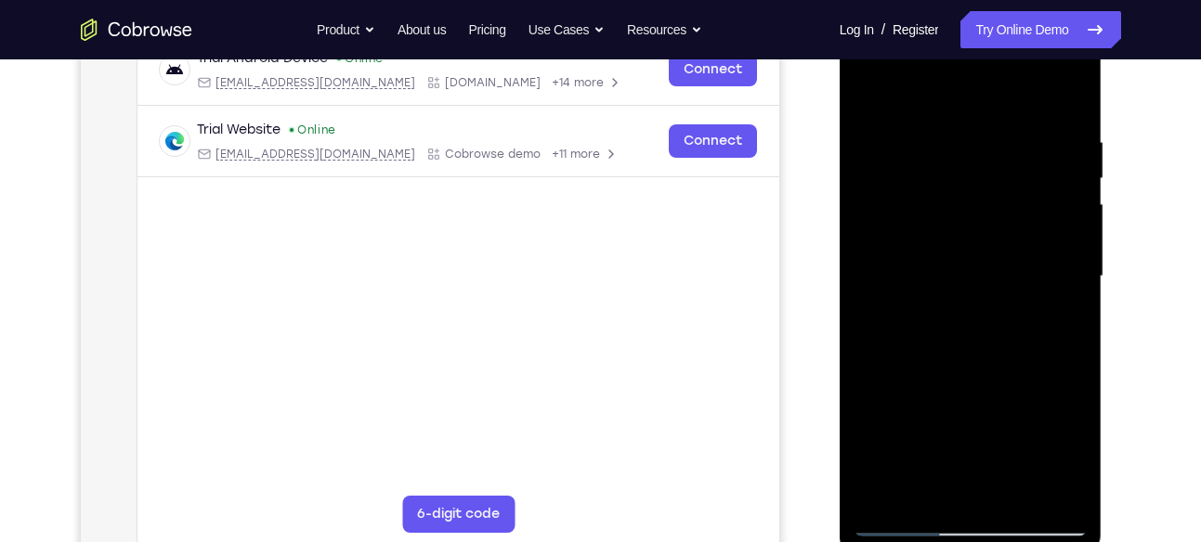
click at [1075, 282] on div at bounding box center [971, 277] width 234 height 520
click at [1076, 288] on div at bounding box center [971, 277] width 234 height 520
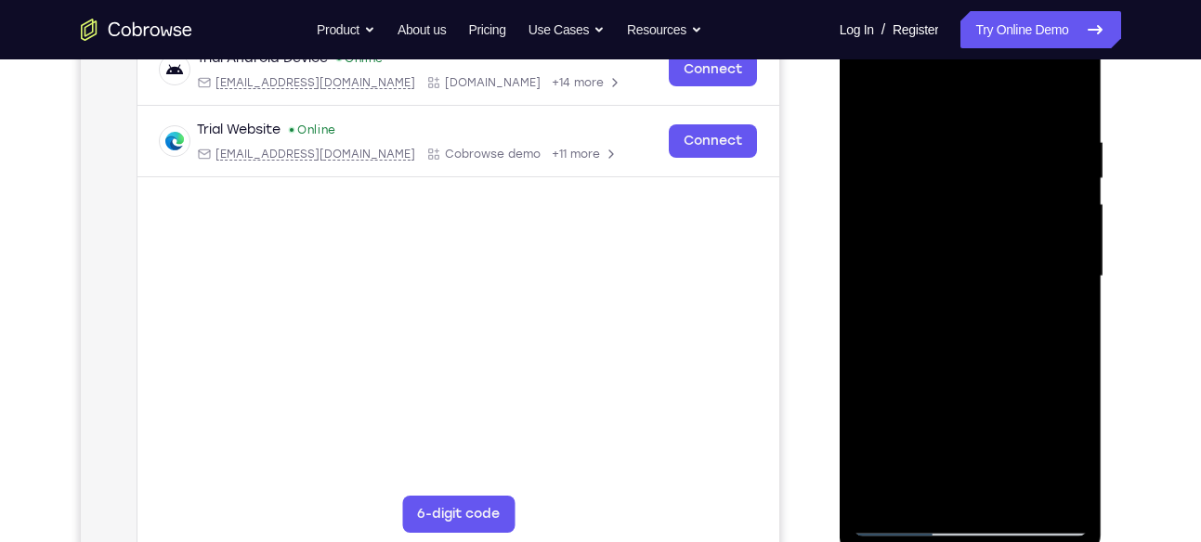
click at [1076, 288] on div at bounding box center [971, 277] width 234 height 520
click at [900, 146] on div at bounding box center [971, 277] width 234 height 520
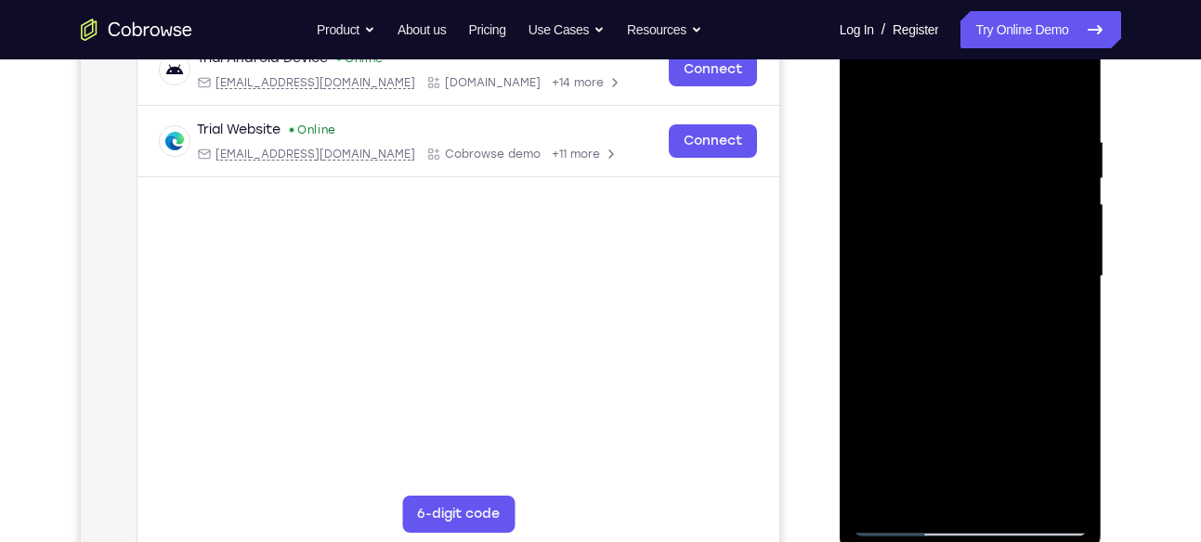
drag, startPoint x: 962, startPoint y: 145, endPoint x: 890, endPoint y: 441, distance: 305.0
click at [890, 441] on div at bounding box center [971, 277] width 234 height 520
drag, startPoint x: 1002, startPoint y: 215, endPoint x: 947, endPoint y: 510, distance: 299.5
click at [947, 510] on div at bounding box center [971, 277] width 234 height 520
drag, startPoint x: 972, startPoint y: 151, endPoint x: 910, endPoint y: 416, distance: 271.9
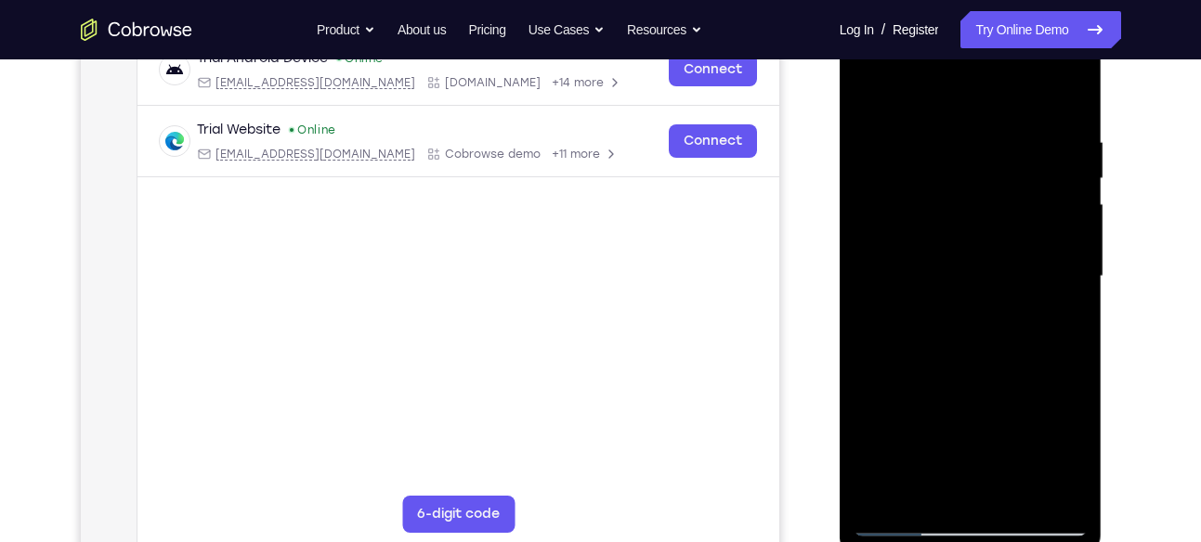
click at [910, 416] on div at bounding box center [971, 277] width 234 height 520
click at [960, 163] on div at bounding box center [971, 277] width 234 height 520
click at [881, 144] on div at bounding box center [971, 277] width 234 height 520
click at [1059, 235] on div at bounding box center [971, 277] width 234 height 520
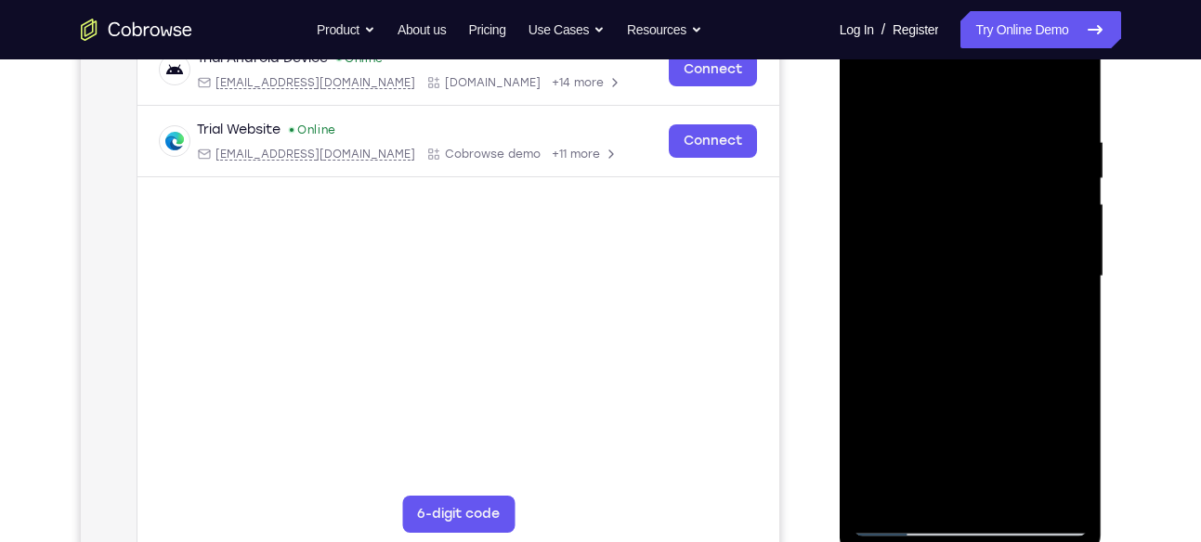
click at [897, 302] on div at bounding box center [971, 277] width 234 height 520
click at [1067, 268] on div at bounding box center [971, 277] width 234 height 520
click at [1062, 262] on div at bounding box center [971, 277] width 234 height 520
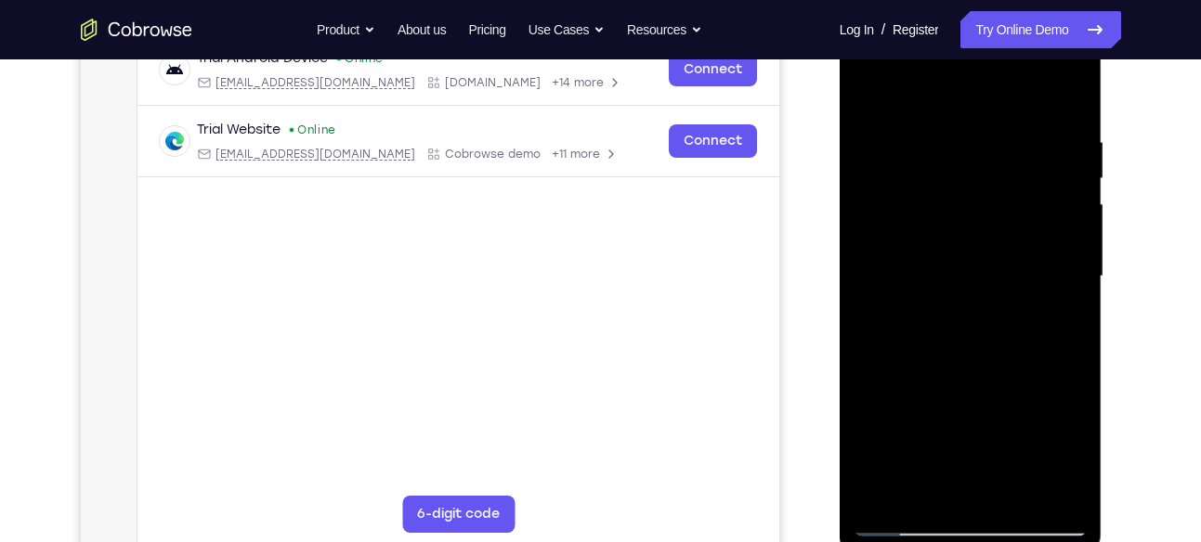
click at [1062, 262] on div at bounding box center [971, 277] width 234 height 520
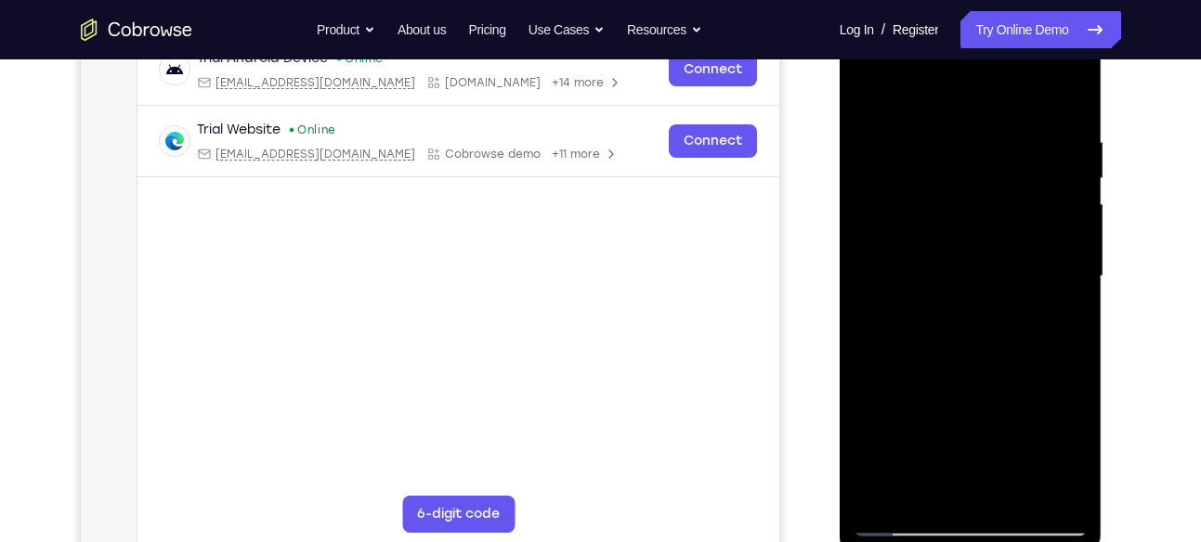
click at [1062, 262] on div at bounding box center [971, 277] width 234 height 520
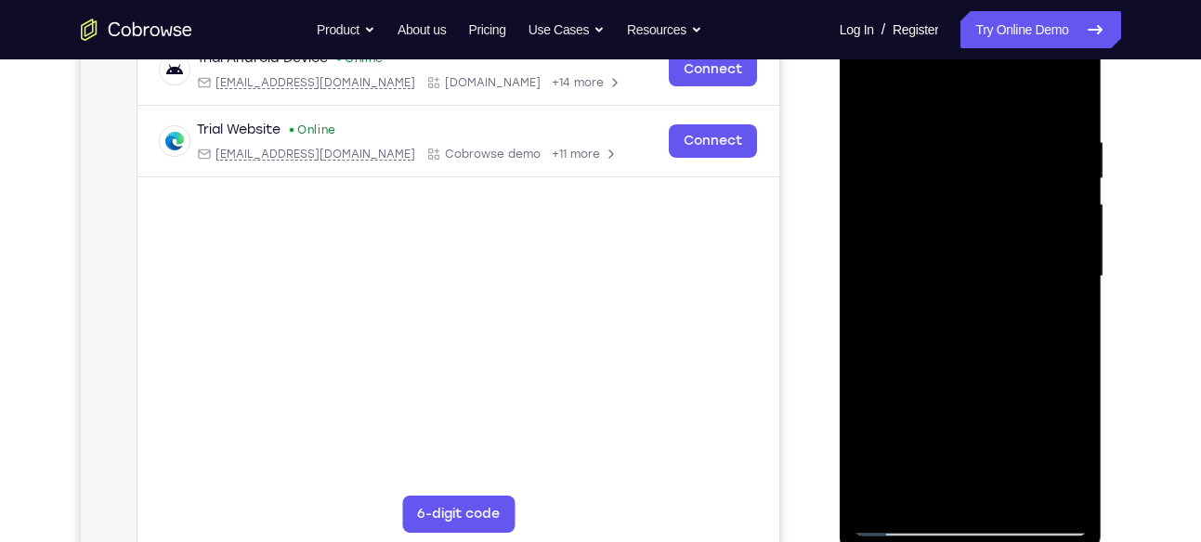
click at [1062, 262] on div at bounding box center [971, 277] width 234 height 520
click at [867, 87] on div at bounding box center [971, 277] width 234 height 520
drag, startPoint x: 1019, startPoint y: 189, endPoint x: 901, endPoint y: 589, distance: 417.3
click at [901, 541] on html "Online web based iOS Simulators and Android Emulators. Run iPhone, iPad, Mobile…" at bounding box center [972, 281] width 265 height 557
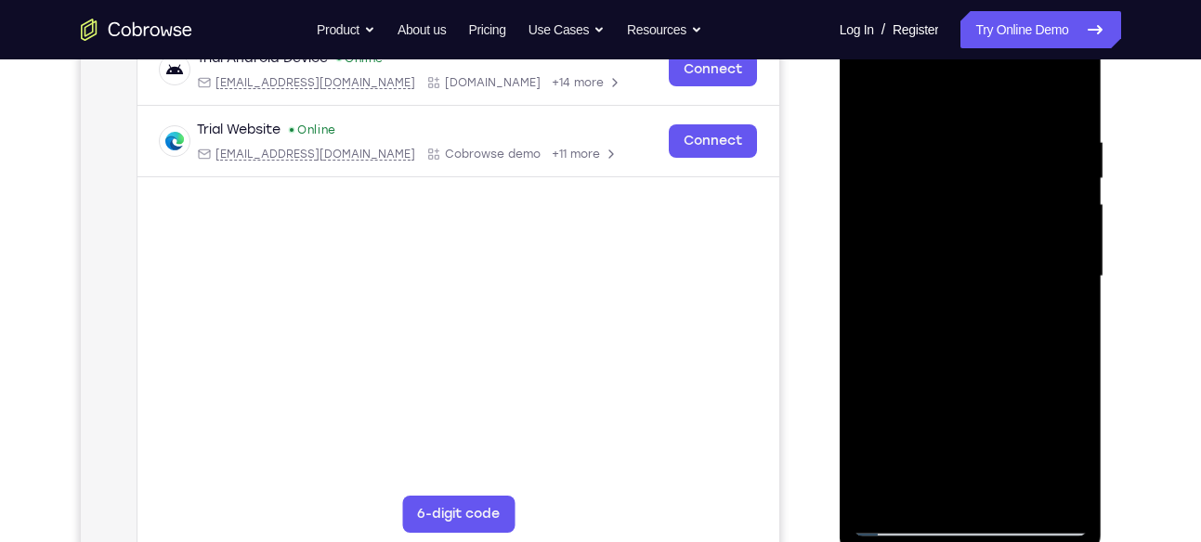
click at [938, 130] on div at bounding box center [971, 277] width 234 height 520
click at [1071, 98] on div at bounding box center [971, 277] width 234 height 520
drag, startPoint x: 947, startPoint y: 304, endPoint x: 1022, endPoint y: 111, distance: 207.0
click at [1022, 111] on div at bounding box center [971, 277] width 234 height 520
drag, startPoint x: 1010, startPoint y: 273, endPoint x: 1045, endPoint y: 120, distance: 157.0
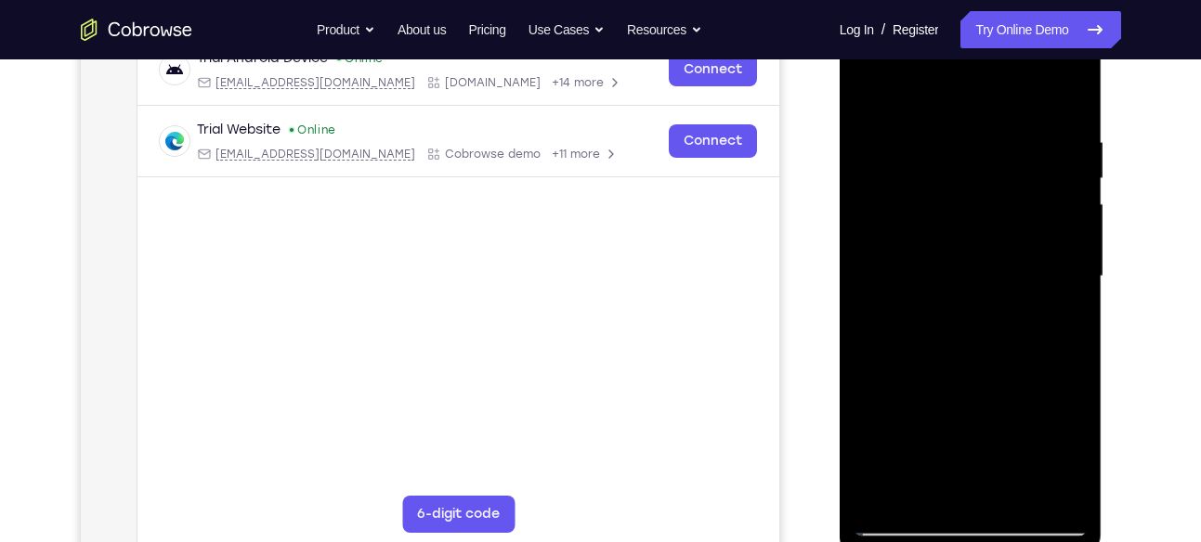
click at [1045, 120] on div at bounding box center [971, 277] width 234 height 520
drag, startPoint x: 1044, startPoint y: 286, endPoint x: 1068, endPoint y: 134, distance: 154.2
click at [1068, 134] on div at bounding box center [971, 277] width 234 height 520
click at [1073, 239] on div at bounding box center [971, 277] width 234 height 520
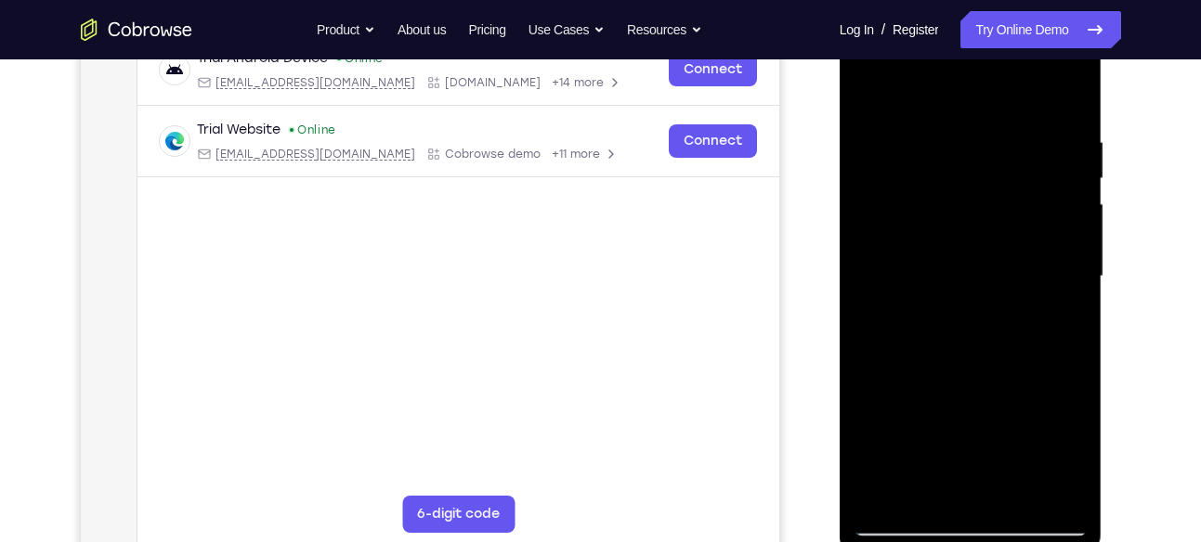
click at [1073, 239] on div at bounding box center [971, 277] width 234 height 520
drag, startPoint x: 1050, startPoint y: 399, endPoint x: 1088, endPoint y: 189, distance: 213.3
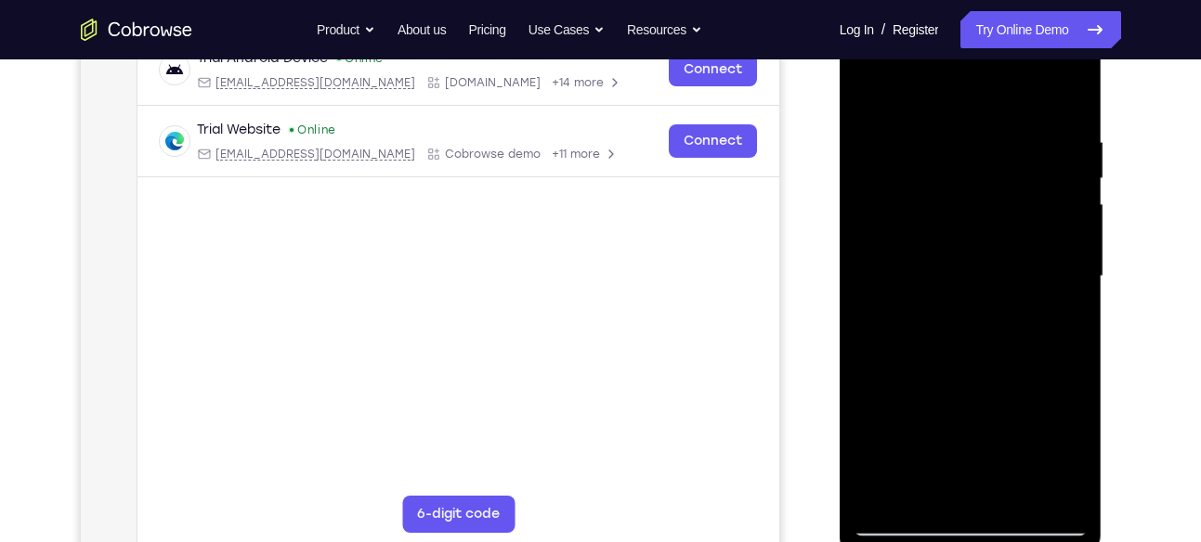
click at [1088, 189] on div at bounding box center [971, 280] width 263 height 554
drag, startPoint x: 1030, startPoint y: 327, endPoint x: 1058, endPoint y: 103, distance: 225.6
click at [1058, 103] on div at bounding box center [971, 277] width 234 height 520
click at [1036, 301] on div at bounding box center [971, 277] width 234 height 520
click at [1036, 3] on div at bounding box center [971, 3] width 263 height 0
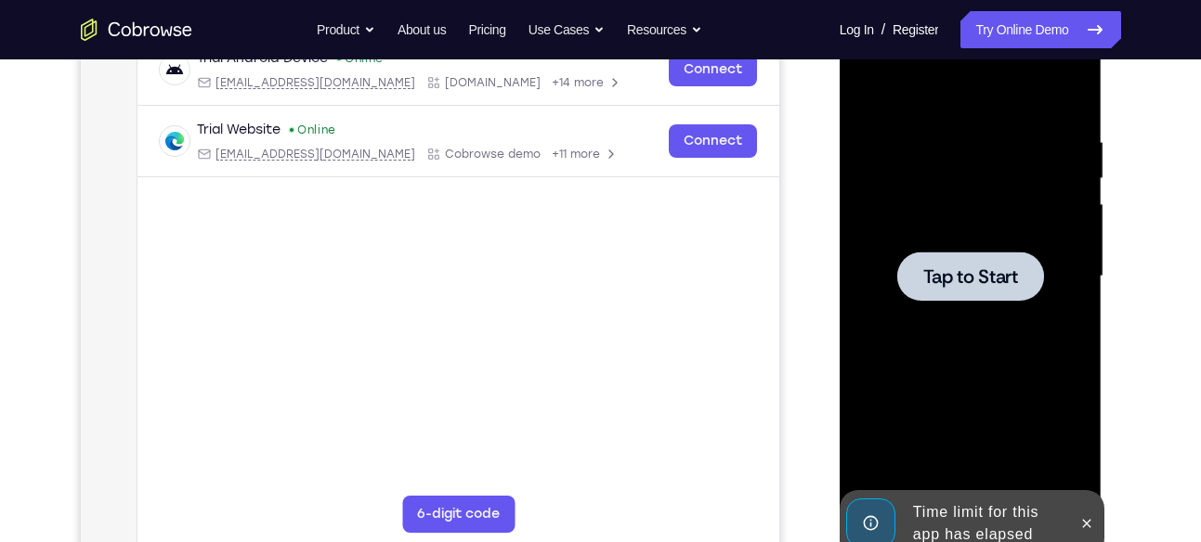
click at [1184, 266] on div "Your Support Agent Your Customer Web iOS Android Next Steps We’d be happy to gi…" at bounding box center [601, 367] width 1189 height 1225
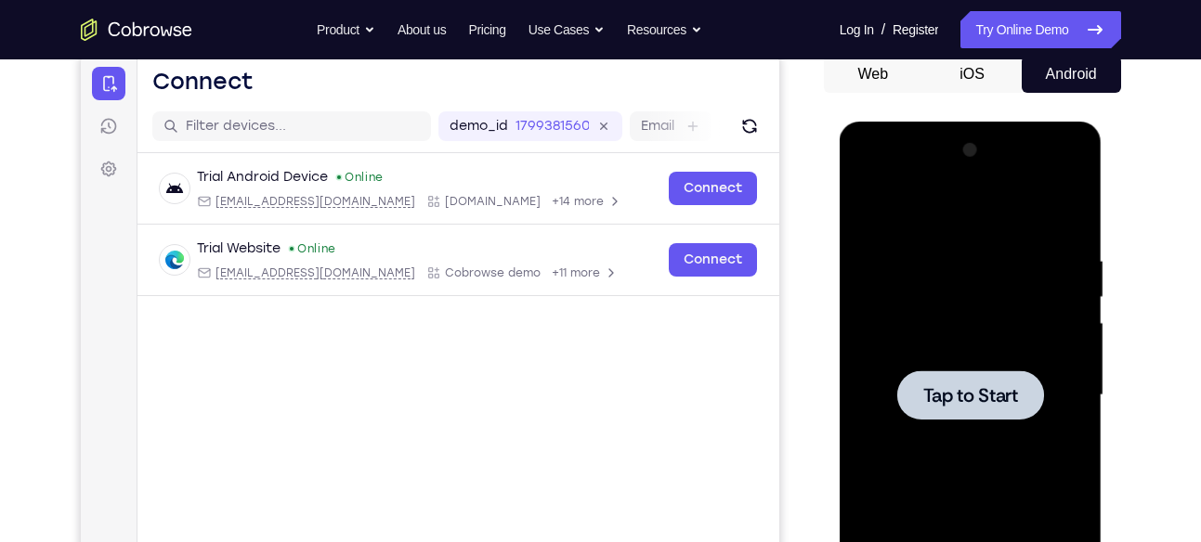
scroll to position [189, 0]
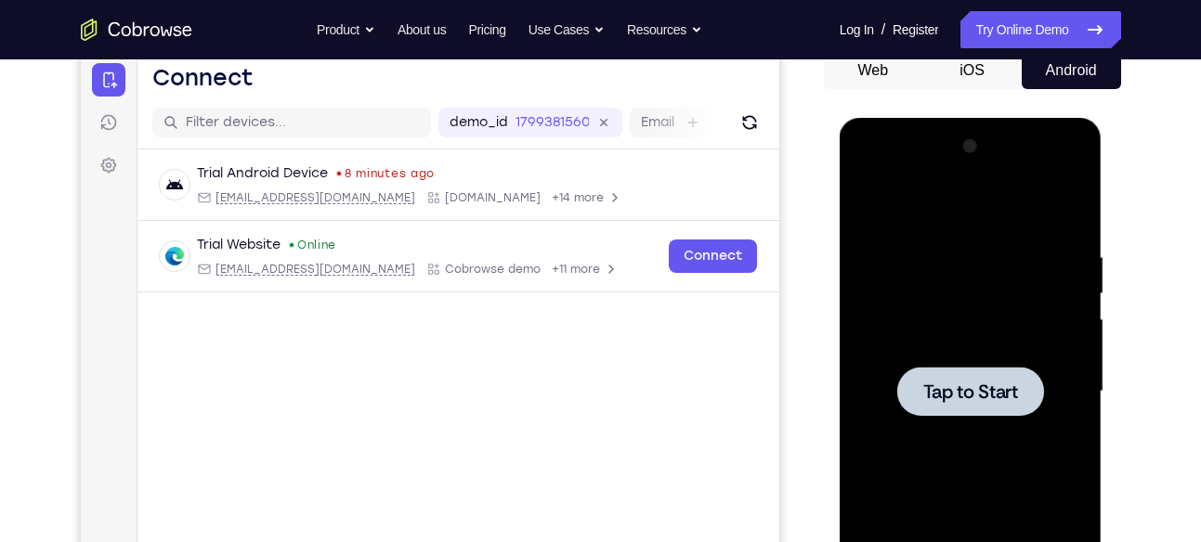
click at [1001, 400] on span "Tap to Start" at bounding box center [970, 392] width 95 height 19
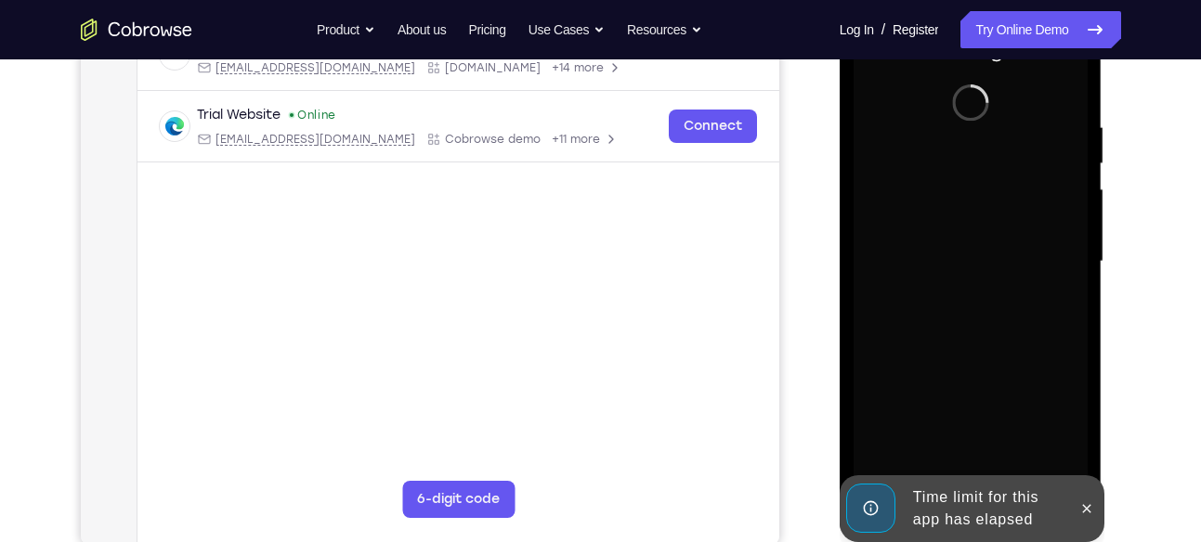
scroll to position [329, 0]
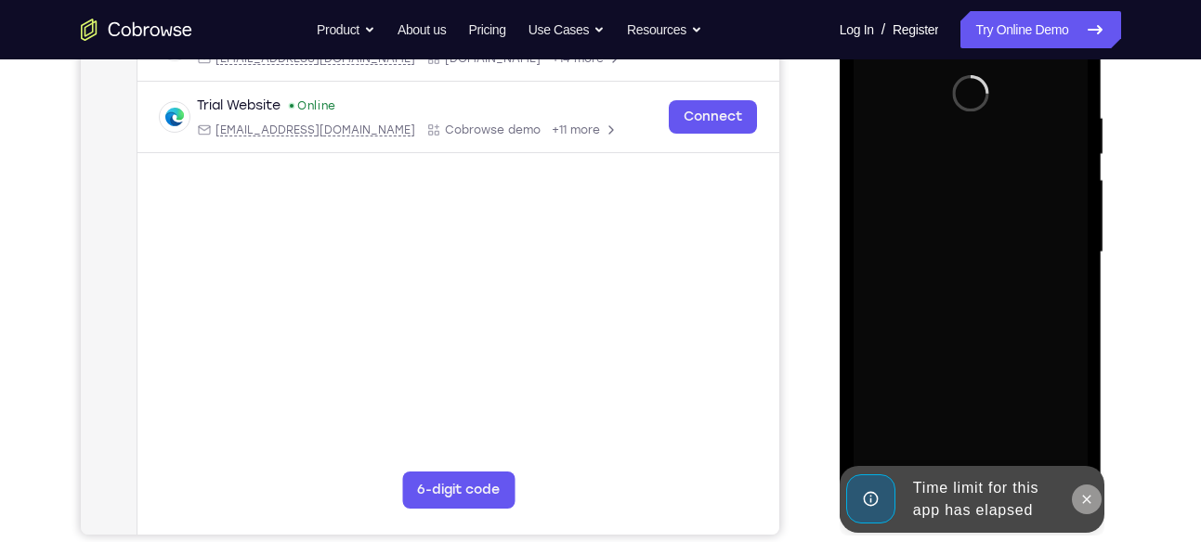
click at [1084, 500] on icon at bounding box center [1086, 499] width 15 height 15
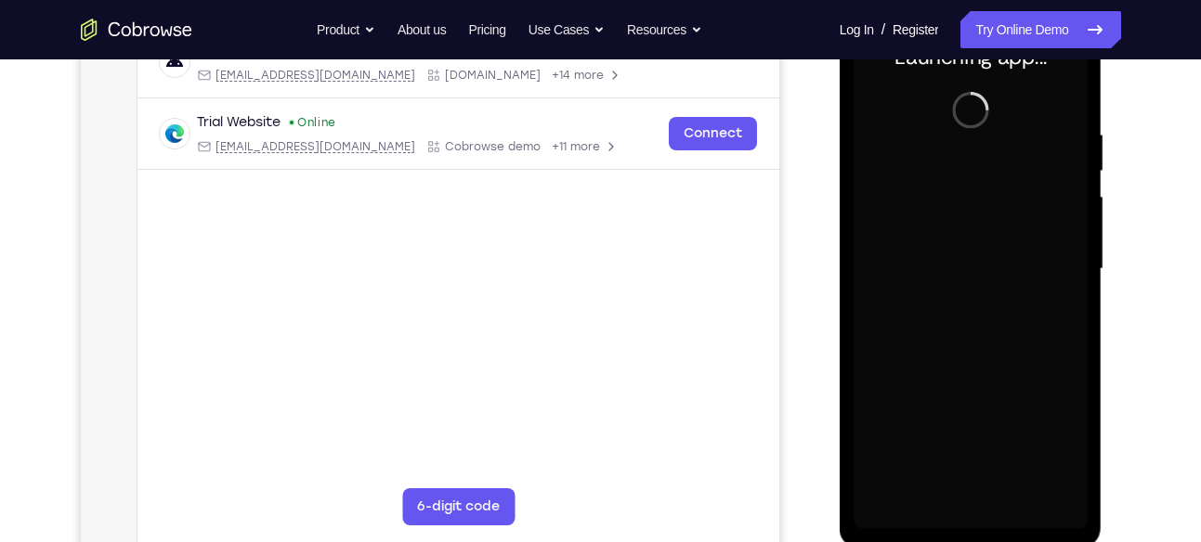
scroll to position [313, 0]
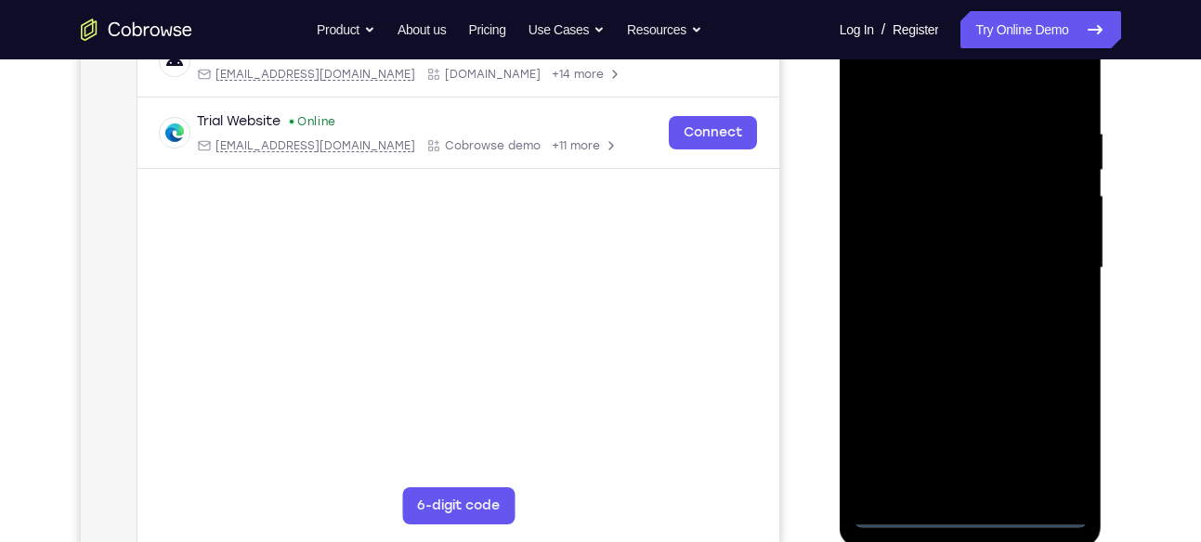
click at [971, 508] on div at bounding box center [971, 268] width 234 height 520
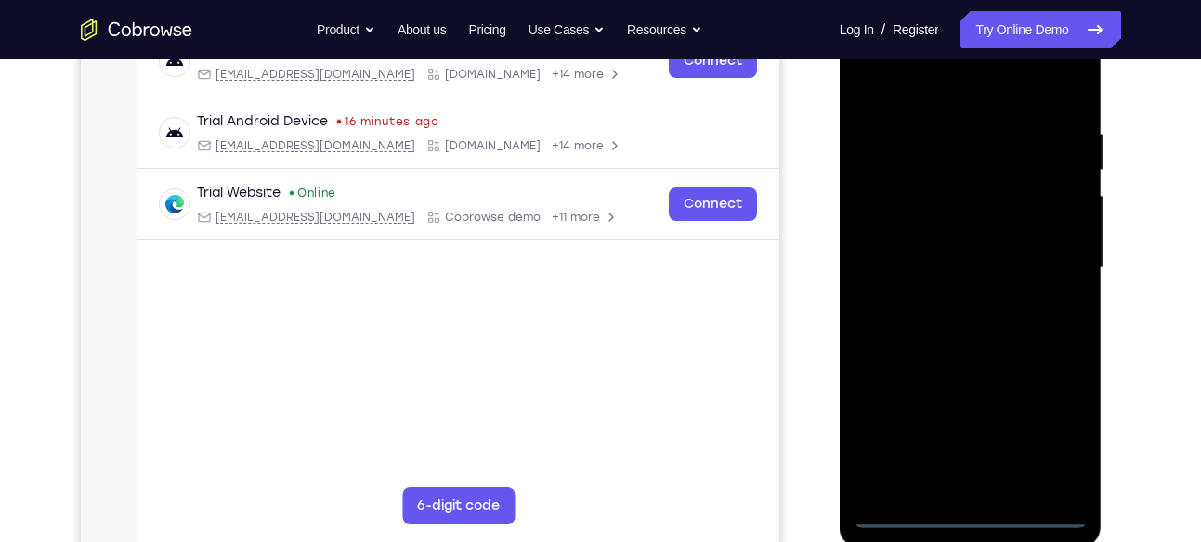
click at [1036, 426] on div at bounding box center [971, 268] width 234 height 520
click at [921, 86] on div at bounding box center [971, 268] width 234 height 520
click at [1049, 254] on div at bounding box center [971, 268] width 234 height 520
click at [986, 489] on div at bounding box center [971, 268] width 234 height 520
click at [945, 254] on div at bounding box center [971, 268] width 234 height 520
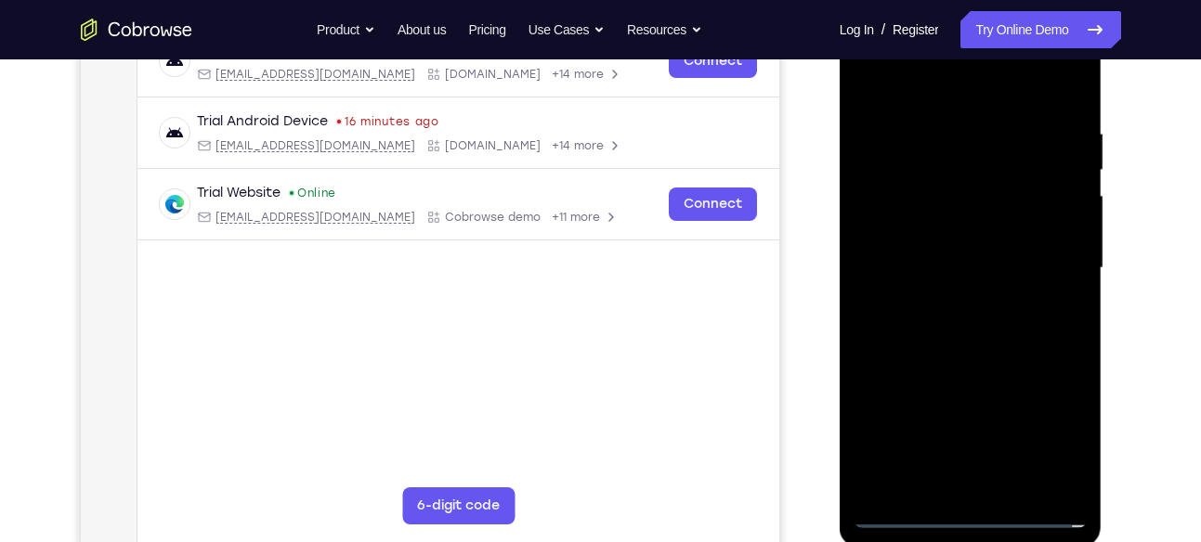
click at [946, 220] on div at bounding box center [971, 268] width 234 height 520
click at [989, 267] on div at bounding box center [971, 268] width 234 height 520
click at [960, 342] on div at bounding box center [971, 268] width 234 height 520
drag, startPoint x: 949, startPoint y: 93, endPoint x: 962, endPoint y: -54, distance: 147.3
click at [962, 0] on html "Online web based iOS Simulators and Android Emulators. Run iPhone, iPad, Mobile…" at bounding box center [972, 272] width 265 height 557
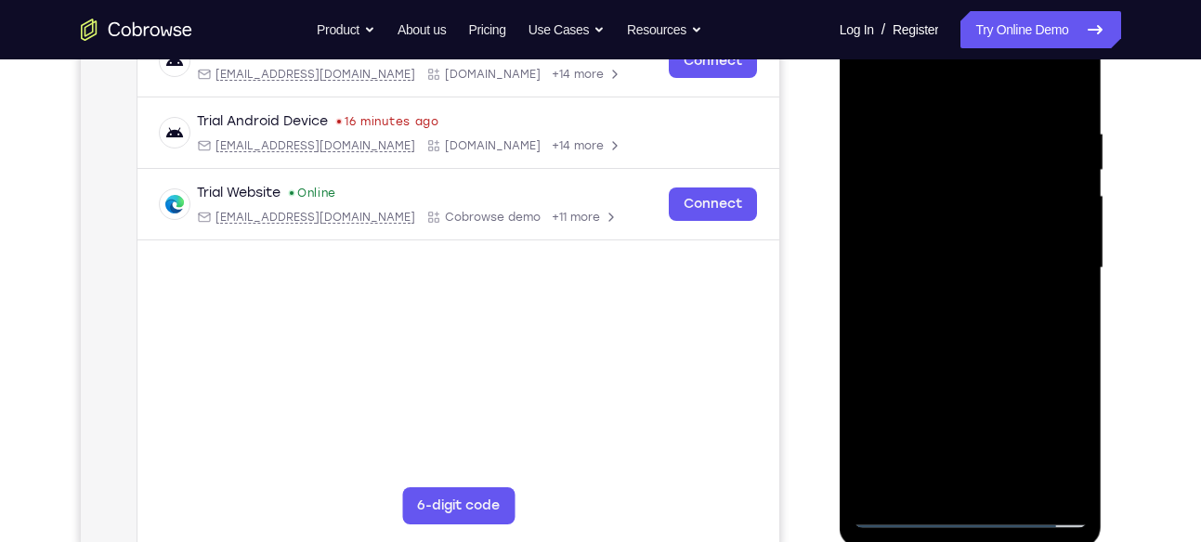
click at [948, 122] on div at bounding box center [971, 268] width 234 height 520
click at [1012, 485] on div at bounding box center [971, 268] width 234 height 520
click at [990, 368] on div at bounding box center [971, 268] width 234 height 520
click at [944, 278] on div at bounding box center [971, 268] width 234 height 520
click at [908, 516] on div at bounding box center [971, 268] width 234 height 520
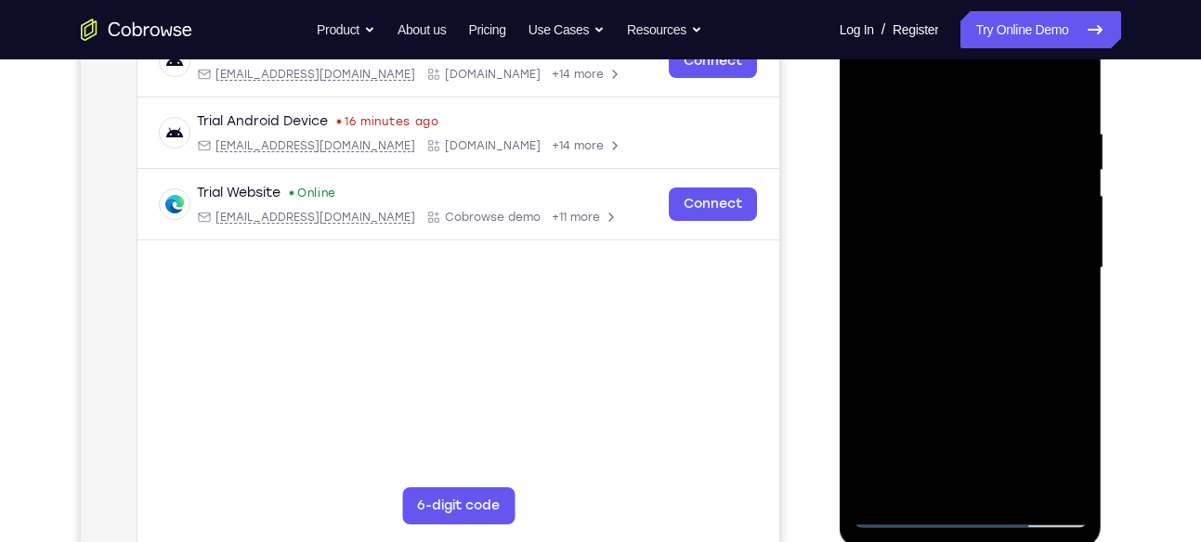
click at [880, 74] on div at bounding box center [971, 268] width 234 height 520
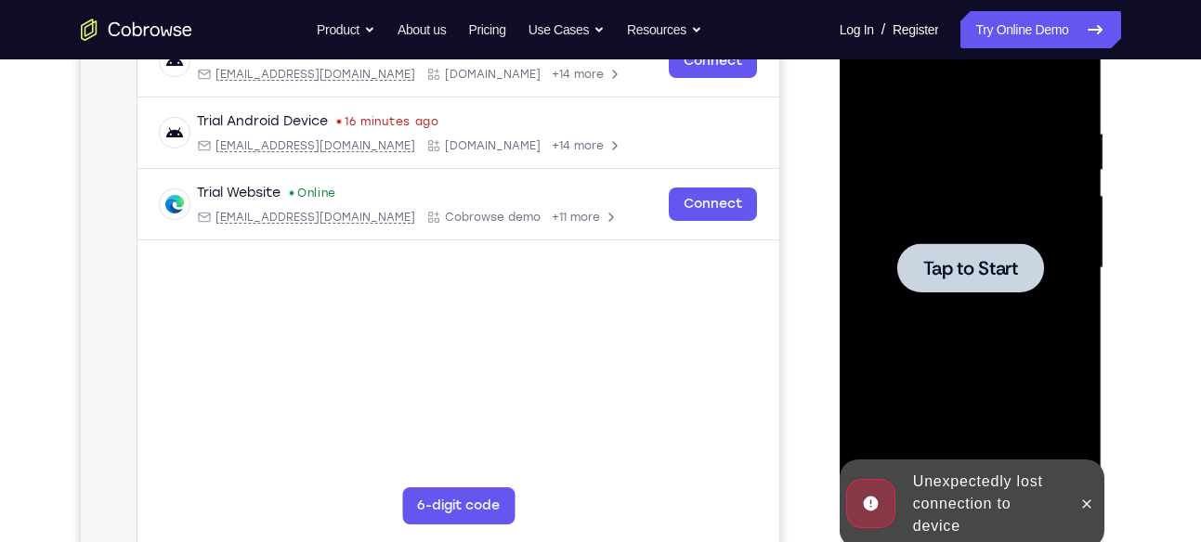
click at [870, 80] on div at bounding box center [971, 268] width 234 height 520
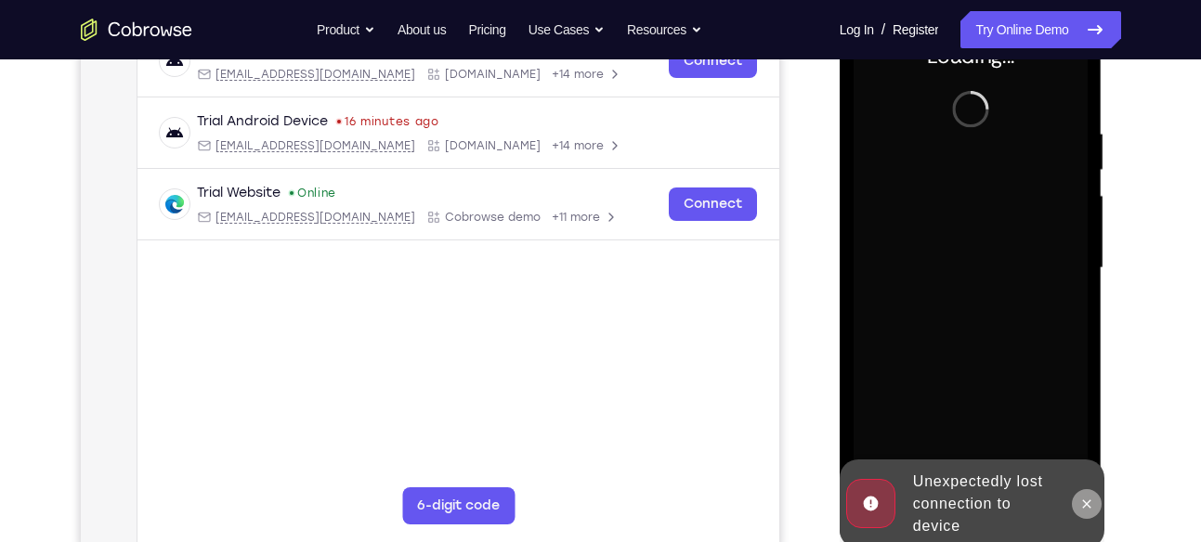
click at [1086, 511] on button at bounding box center [1087, 504] width 30 height 30
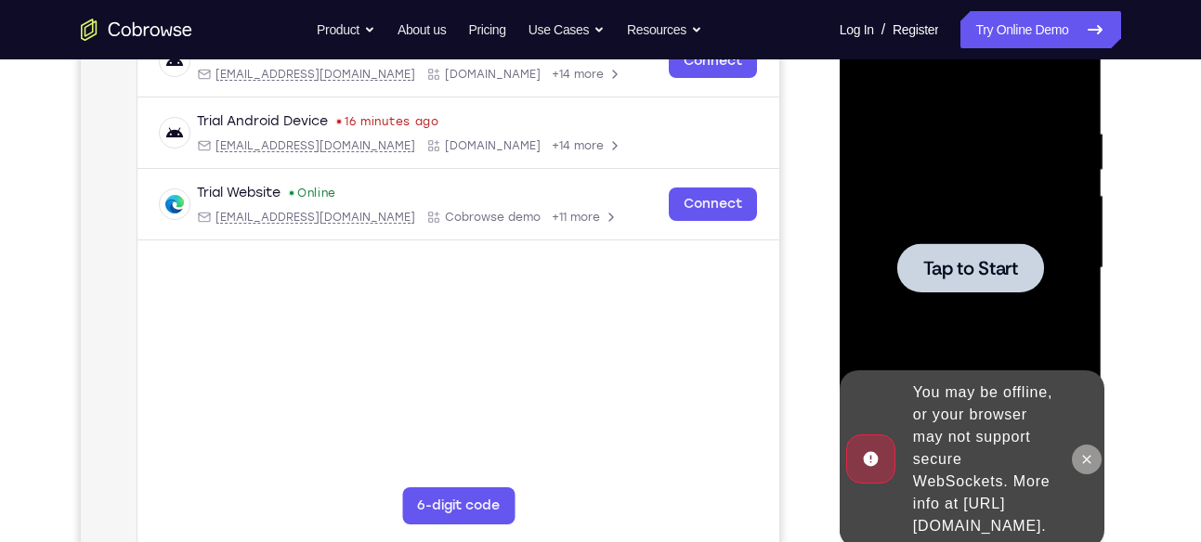
click at [1080, 452] on icon at bounding box center [1086, 459] width 15 height 15
